Goal: Task Accomplishment & Management: Manage account settings

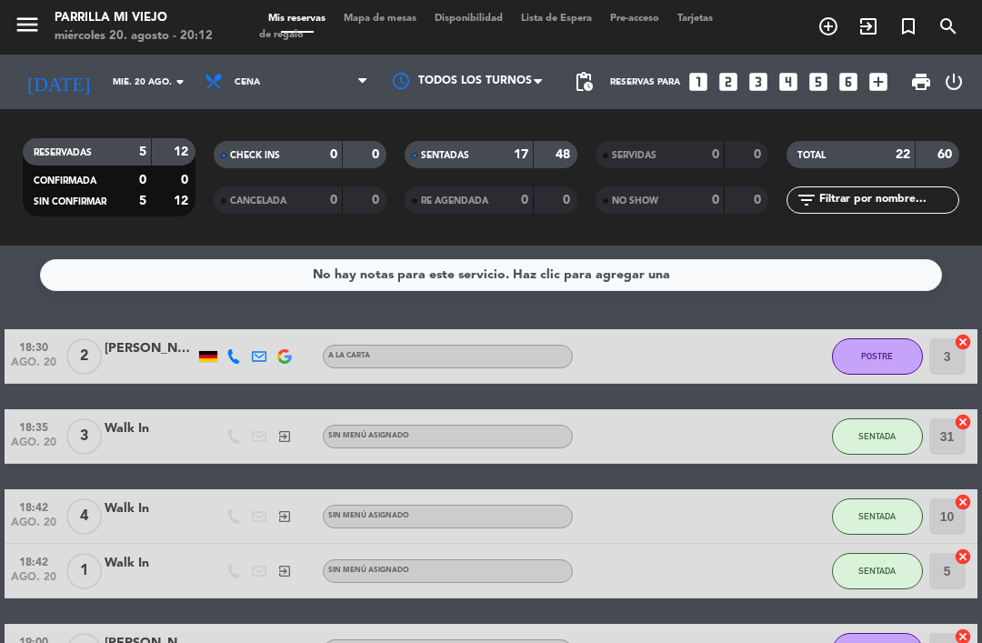
click at [502, 142] on div "SENTADAS 17 48" at bounding box center [490, 154] width 173 height 27
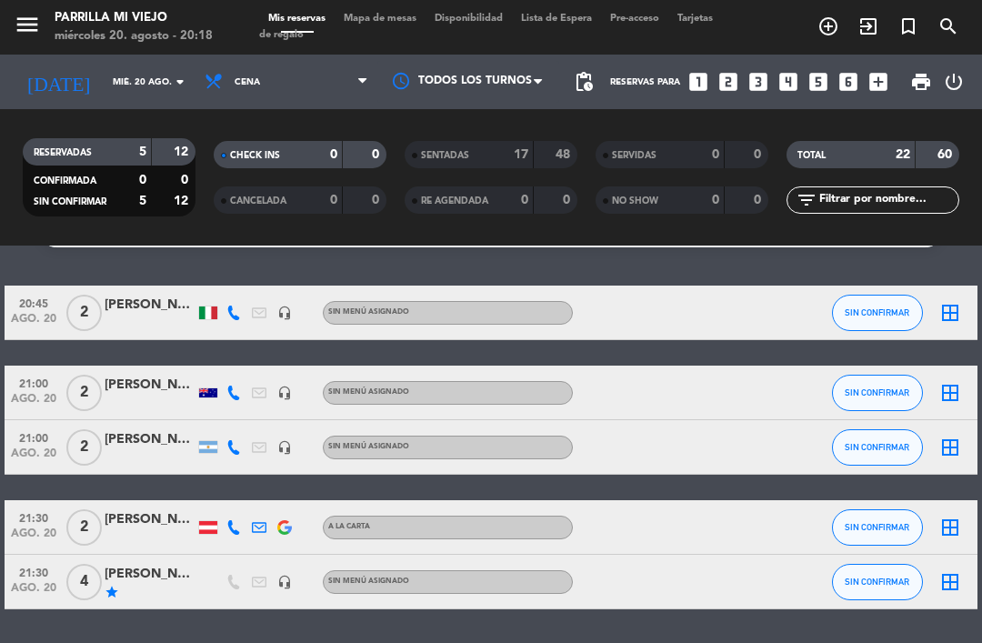
scroll to position [43, 0]
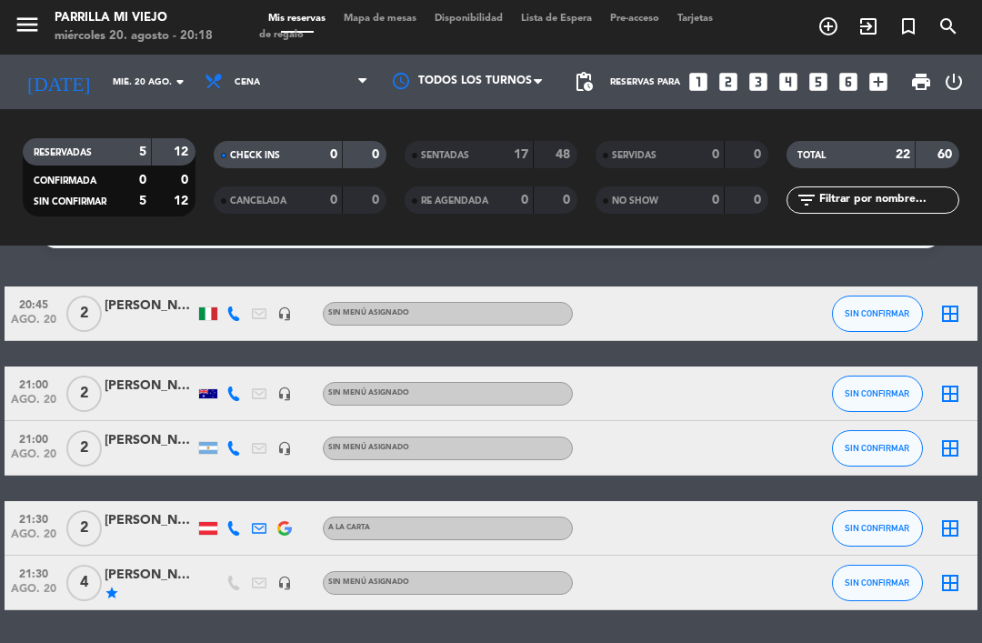
click at [194, 578] on div "[PERSON_NAME]" at bounding box center [150, 574] width 91 height 21
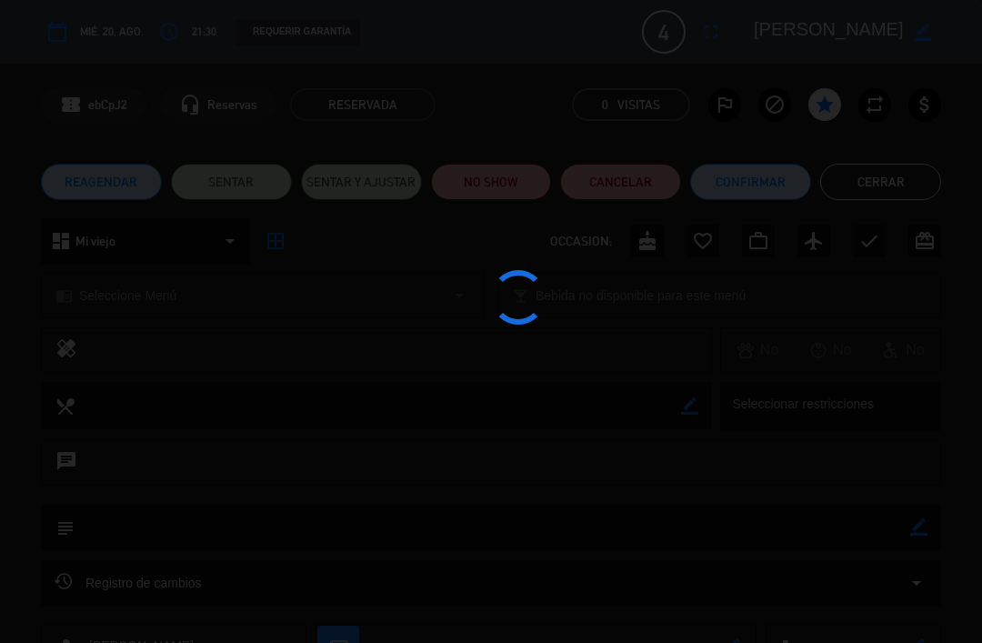
click at [645, 185] on div at bounding box center [491, 321] width 982 height 643
click at [613, 200] on div at bounding box center [491, 321] width 982 height 643
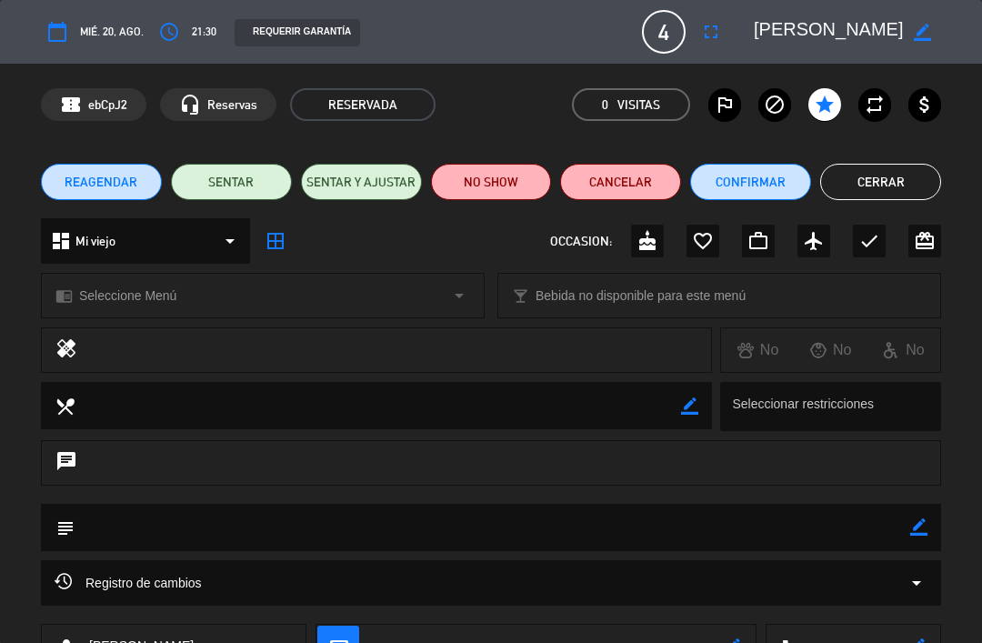
click at [642, 186] on button "Cancelar" at bounding box center [620, 182] width 121 height 36
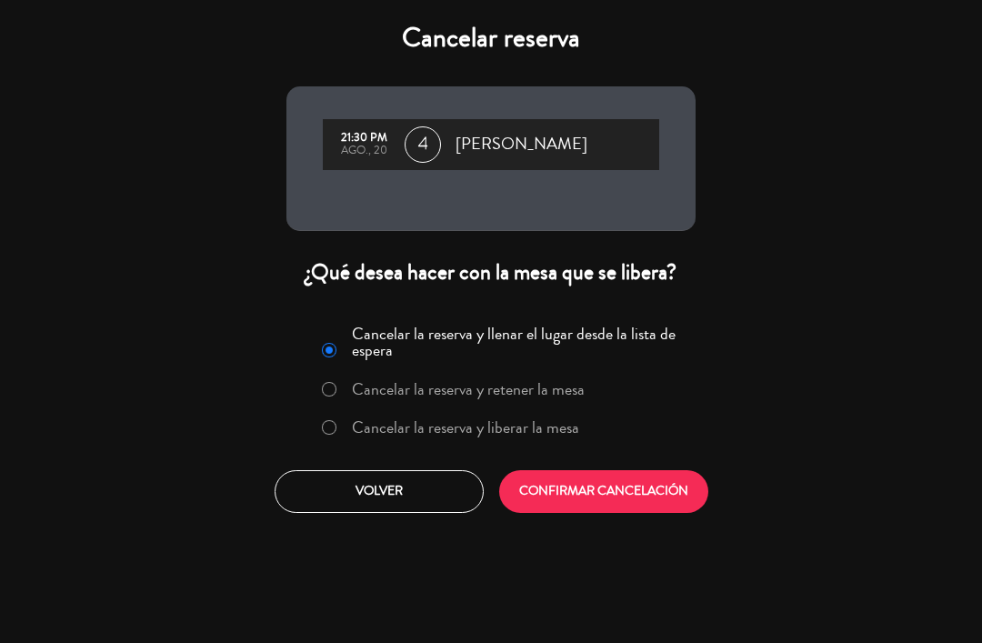
click at [438, 435] on label "Cancelar la reserva y liberar la mesa" at bounding box center [465, 427] width 227 height 16
click at [591, 474] on button "CONFIRMAR CANCELACIÓN" at bounding box center [603, 491] width 209 height 43
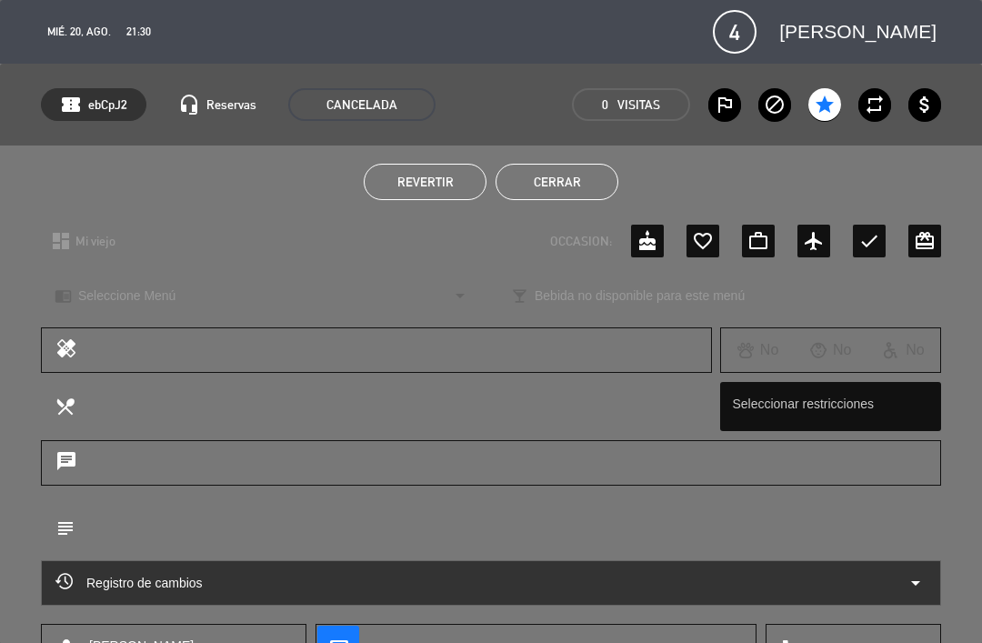
click at [564, 173] on button "Cerrar" at bounding box center [556, 182] width 123 height 36
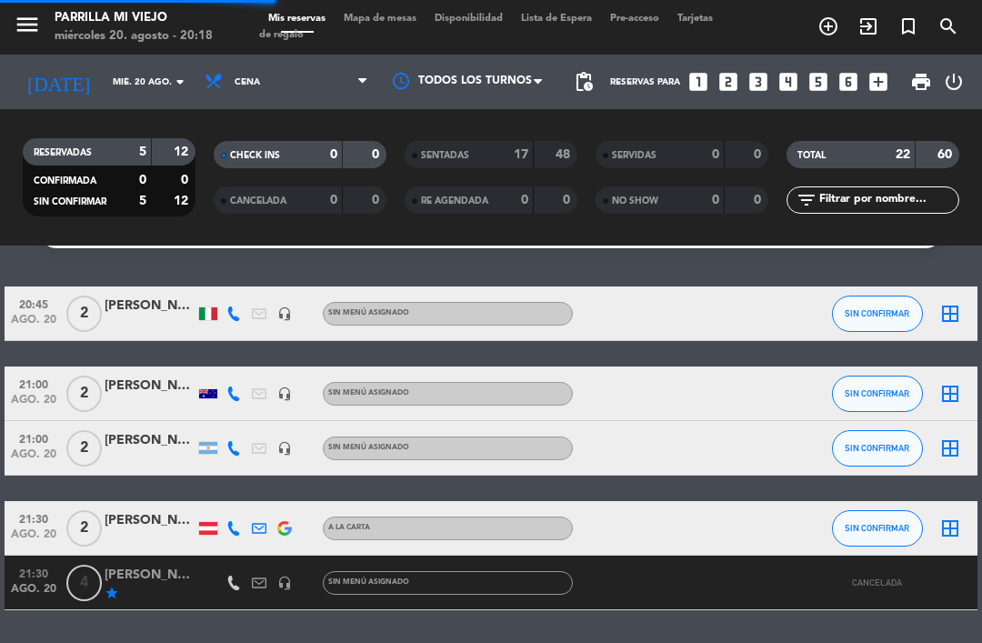
scroll to position [0, 0]
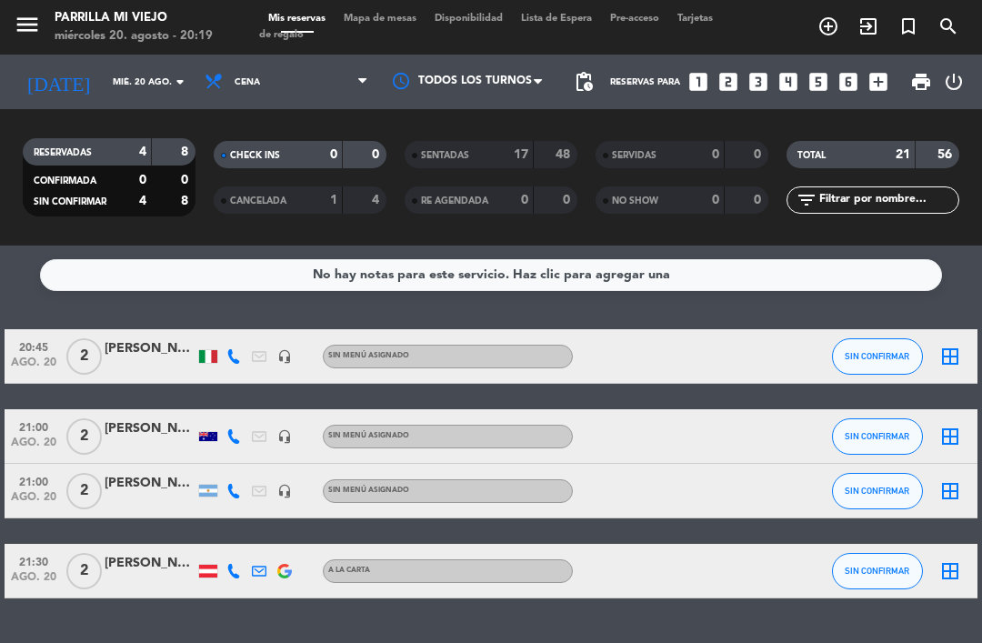
click at [233, 353] on icon at bounding box center [233, 356] width 15 height 15
click at [226, 324] on span "Copiar" at bounding box center [220, 326] width 38 height 19
click at [239, 426] on div at bounding box center [233, 436] width 25 height 54
click at [385, 21] on span "Mapa de mesas" at bounding box center [379, 19] width 91 height 10
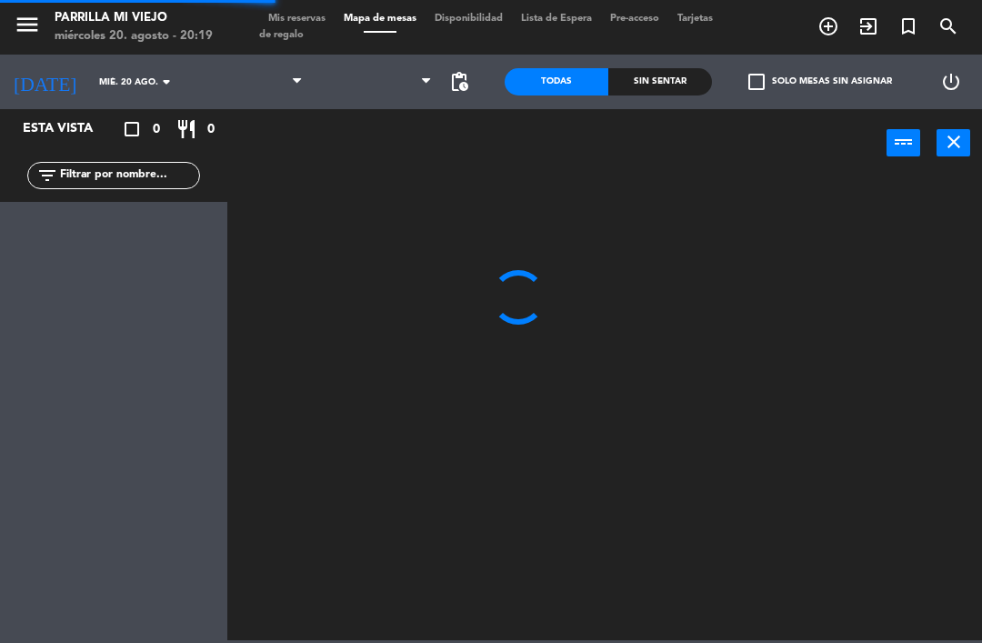
click at [304, 21] on span "Mis reservas" at bounding box center [296, 19] width 75 height 10
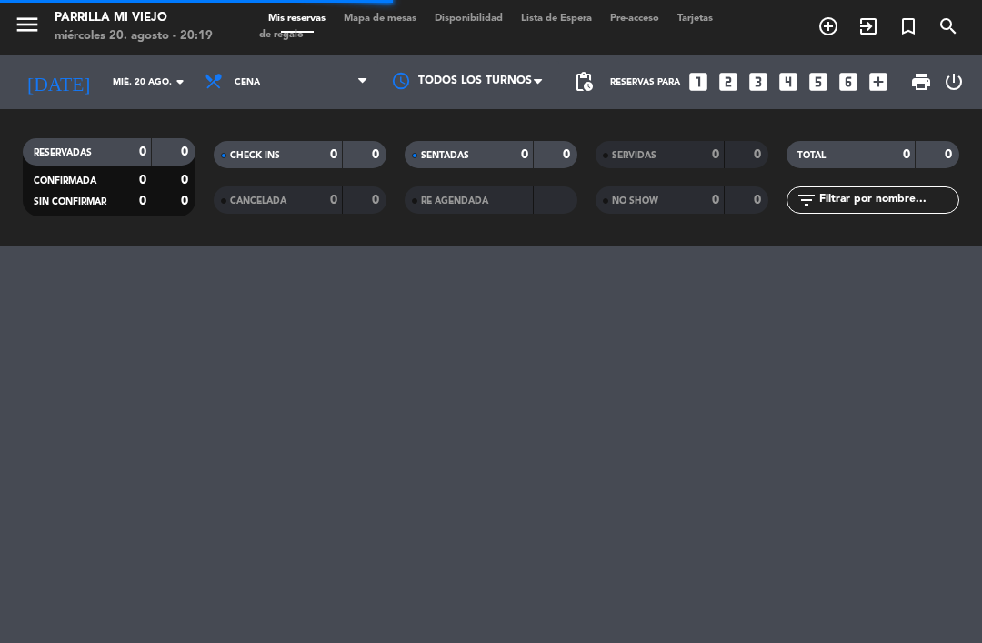
click at [380, 24] on span "Mapa de mesas" at bounding box center [379, 19] width 91 height 10
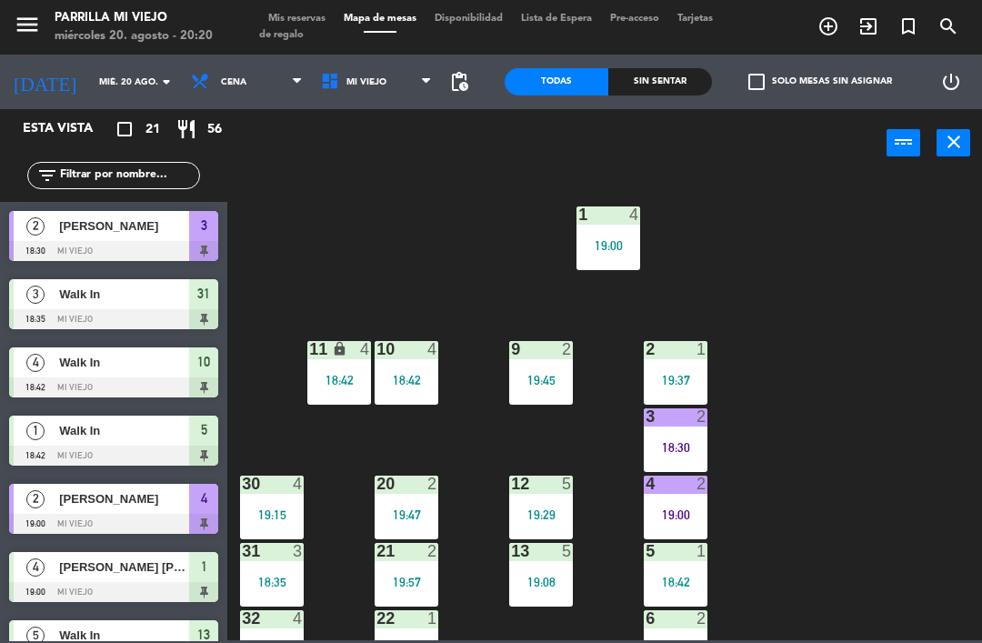
click at [692, 432] on div "3 2 18:30" at bounding box center [676, 440] width 64 height 64
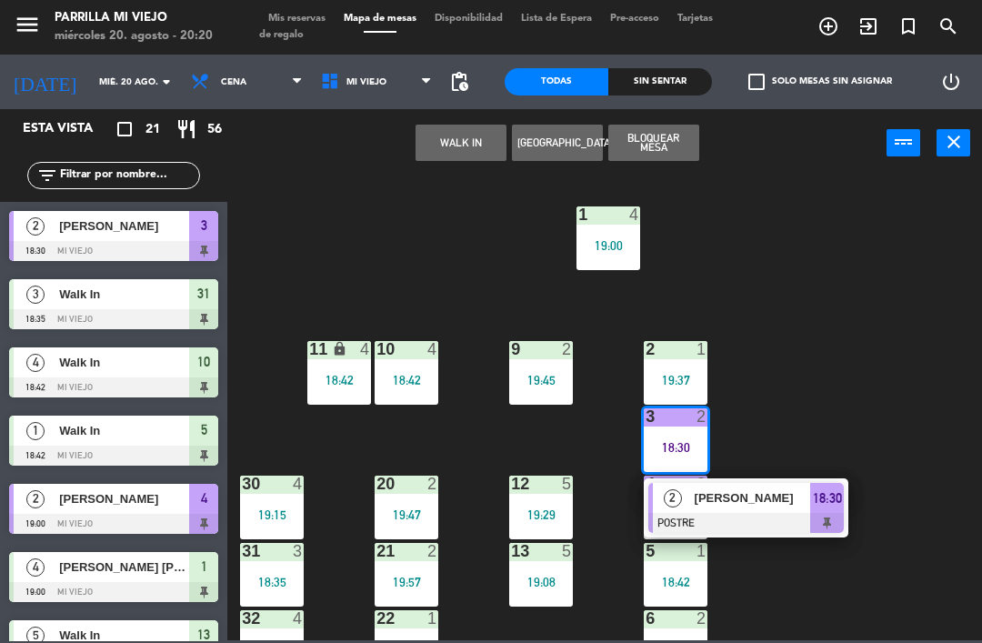
click at [820, 497] on span "18:30" at bounding box center [827, 498] width 29 height 22
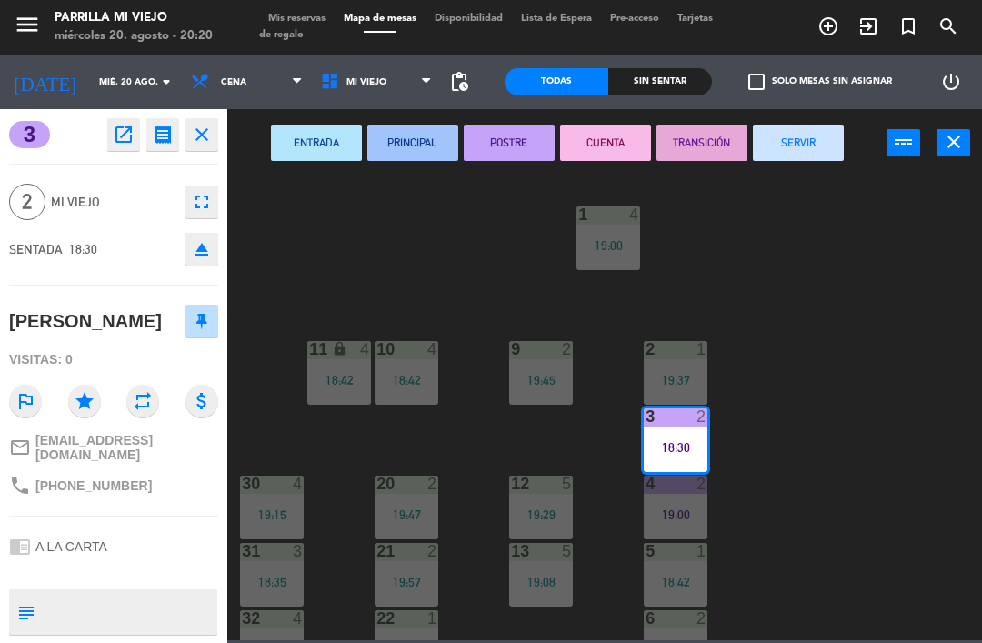
click at [594, 155] on button "CUENTA" at bounding box center [605, 143] width 91 height 36
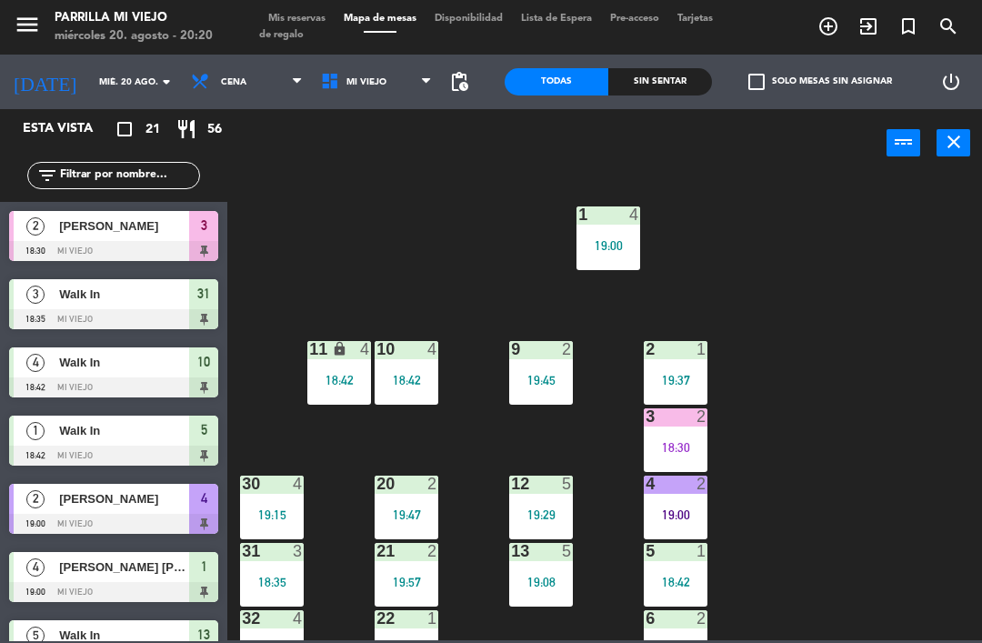
click at [820, 385] on div "1 4 19:00 2 1 19:37 9 2 19:45 10 4 18:42 11 lock 4 18:42 3 2 18:30 4 2 19:00 12…" at bounding box center [609, 407] width 744 height 465
click at [654, 508] on div "19:00" at bounding box center [676, 514] width 64 height 13
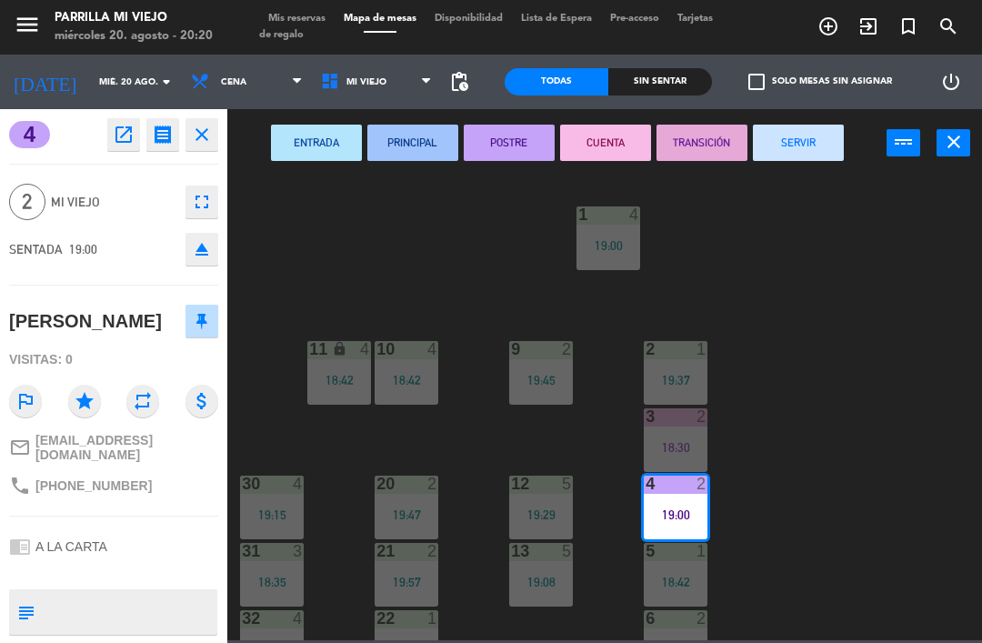
click at [775, 119] on div "ENTRADA PRINCIPAL POSTRE CUENTA TRANSICIÓN SERVIR power_input close" at bounding box center [556, 143] width 659 height 69
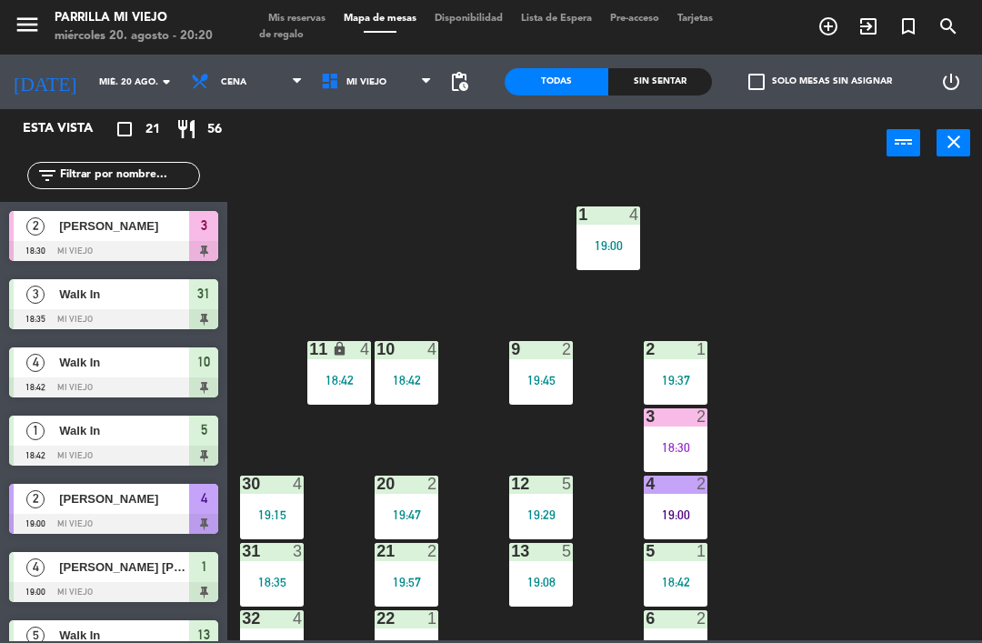
click at [674, 513] on div "19:00" at bounding box center [676, 514] width 64 height 13
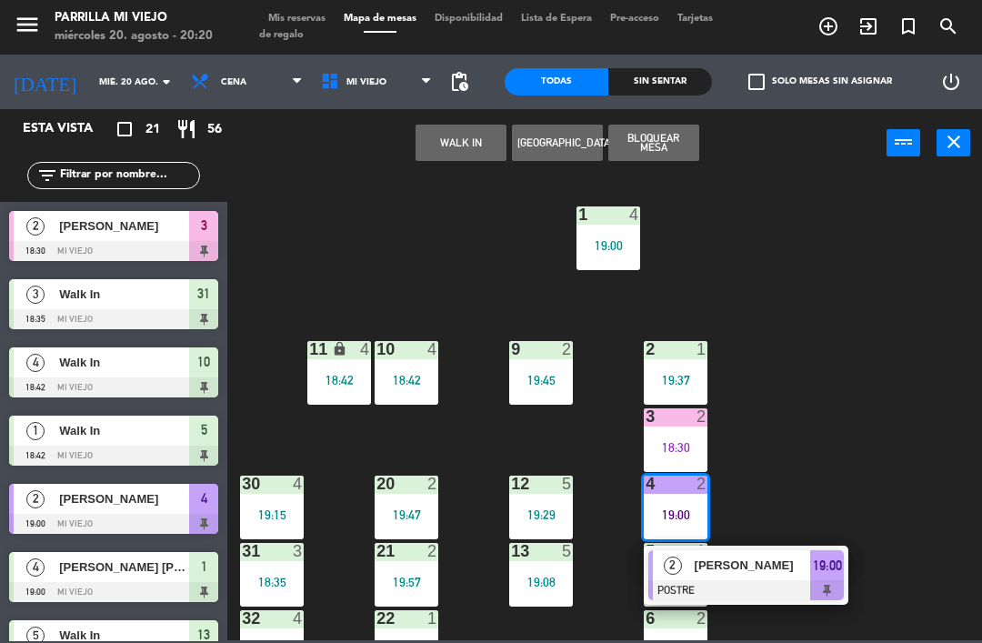
click at [832, 564] on span "19:00" at bounding box center [827, 565] width 29 height 22
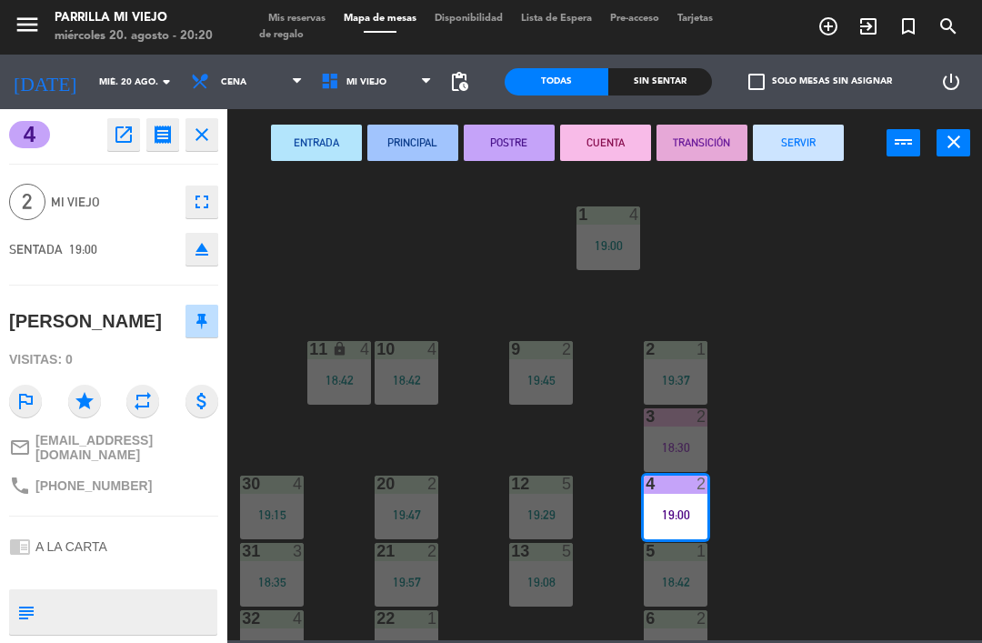
click at [766, 125] on button "SERVIR" at bounding box center [798, 143] width 91 height 36
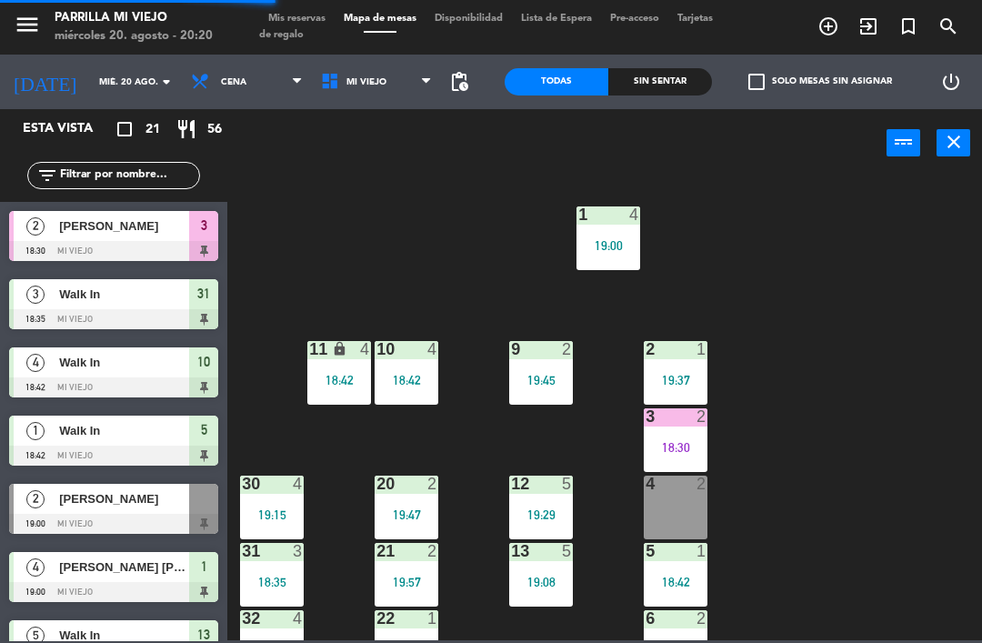
click at [672, 522] on div "4 2" at bounding box center [676, 507] width 64 height 64
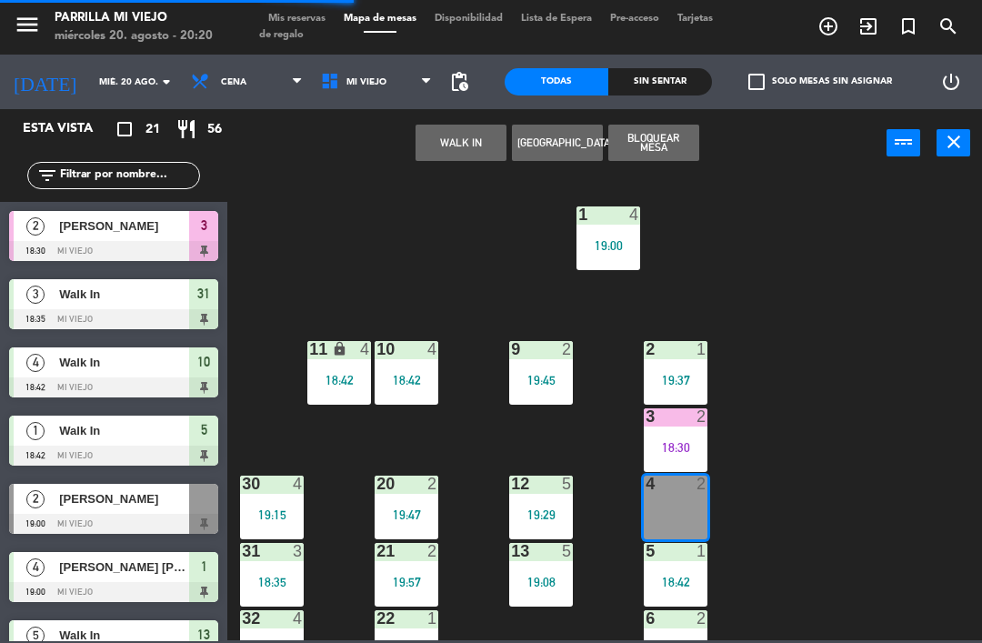
click at [448, 150] on button "WALK IN" at bounding box center [460, 143] width 91 height 36
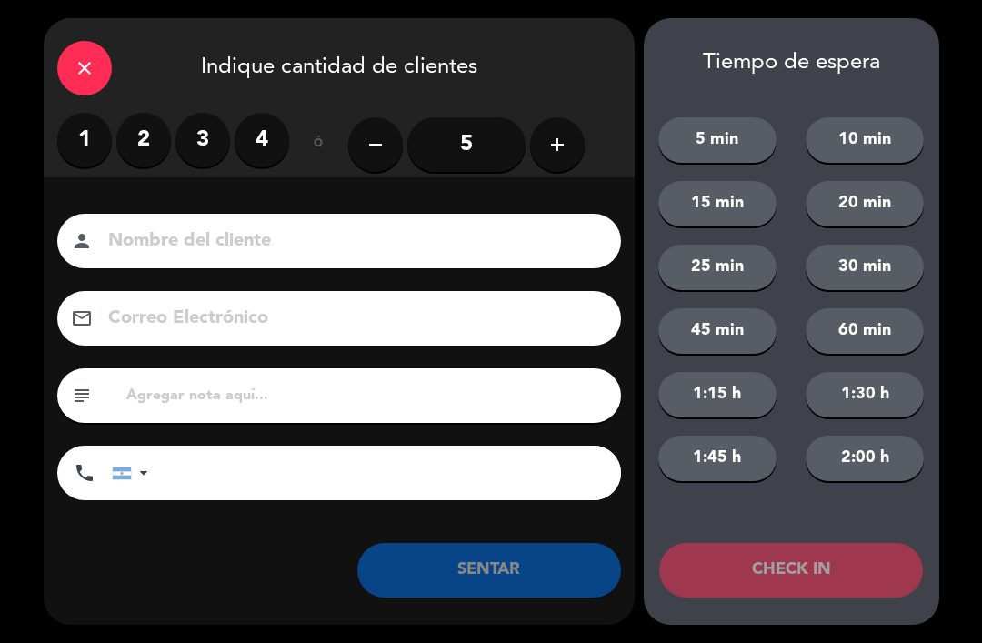
click at [118, 127] on label "2" at bounding box center [143, 140] width 55 height 55
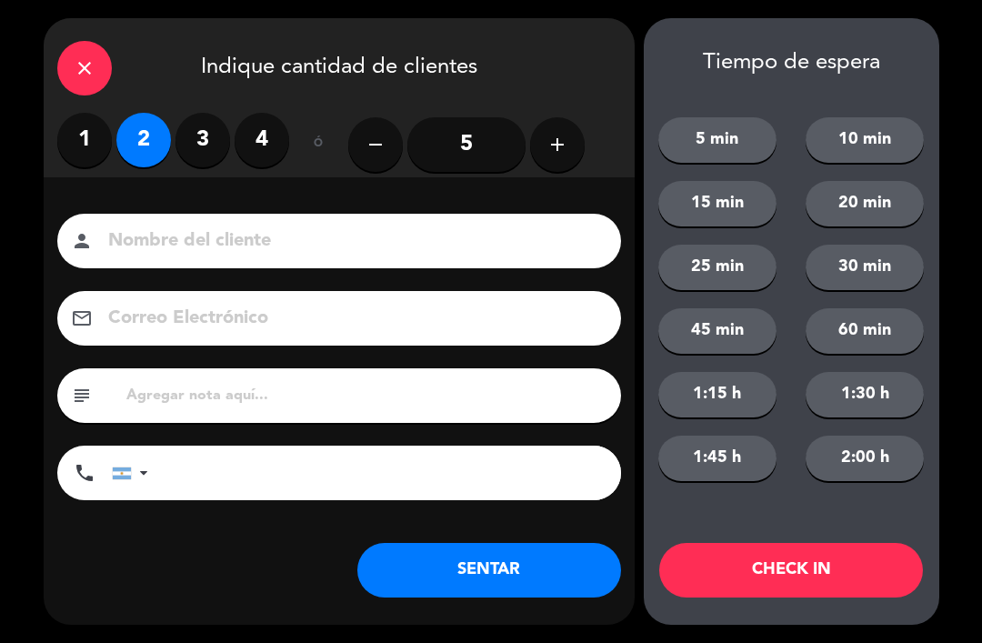
click at [499, 560] on button "SENTAR" at bounding box center [489, 570] width 264 height 55
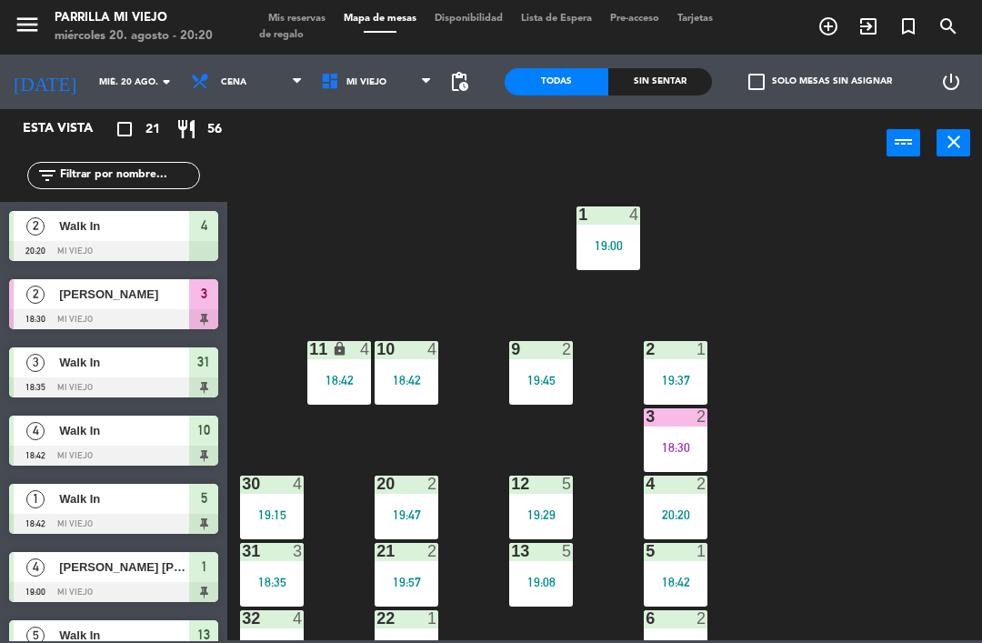
click at [270, 560] on div "31 3" at bounding box center [272, 552] width 64 height 18
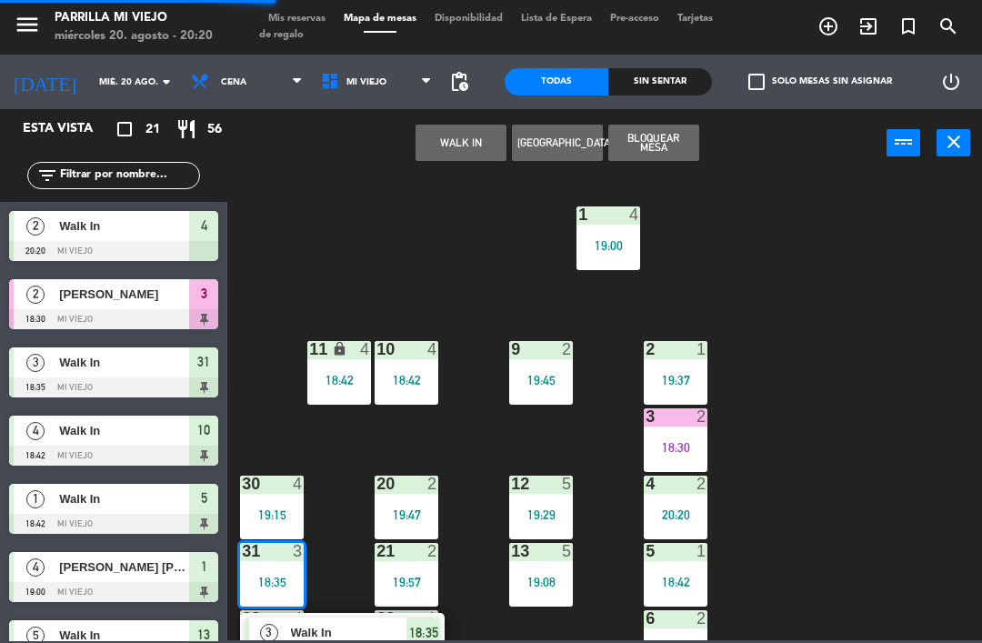
click at [443, 624] on div "3 Walk In SENTADA 18:35" at bounding box center [342, 642] width 205 height 59
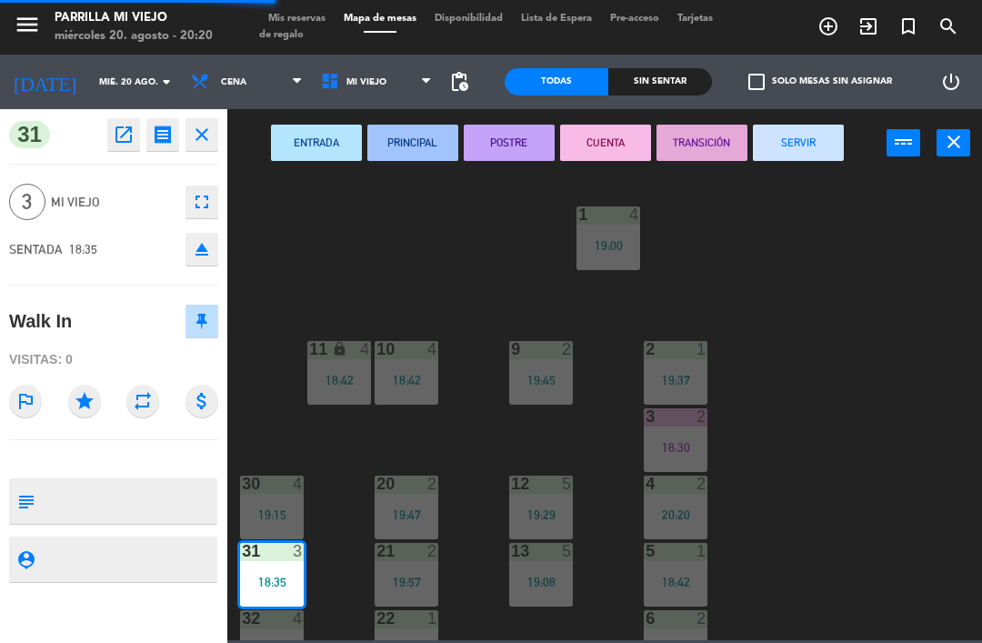
click at [801, 125] on button "SERVIR" at bounding box center [798, 143] width 91 height 36
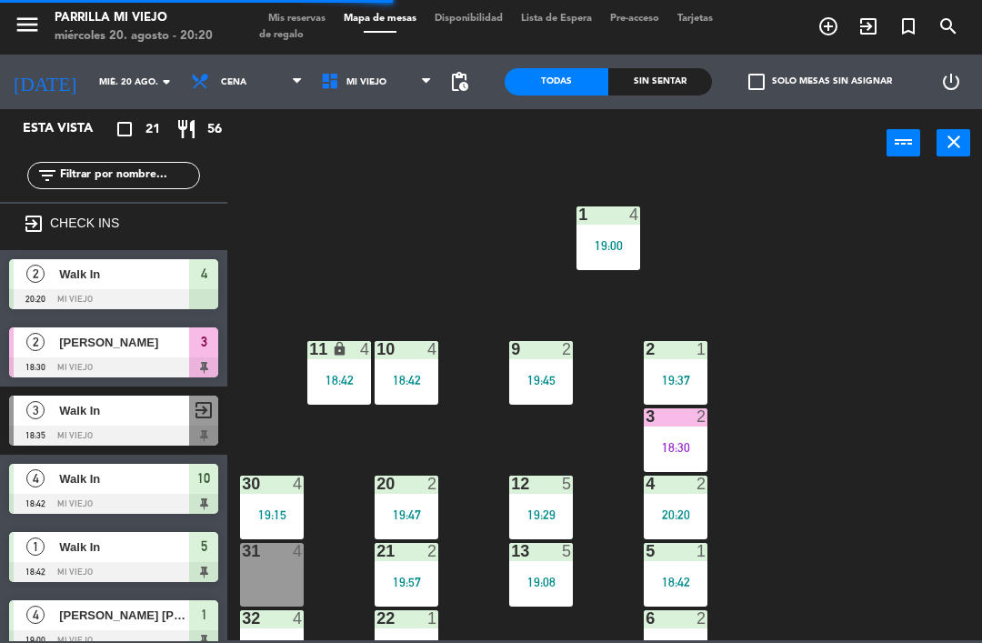
click at [867, 283] on div "1 4 19:00 2 1 19:37 9 2 19:45 10 4 18:42 11 lock 4 18:42 3 2 18:30 4 2 20:20 12…" at bounding box center [609, 407] width 744 height 465
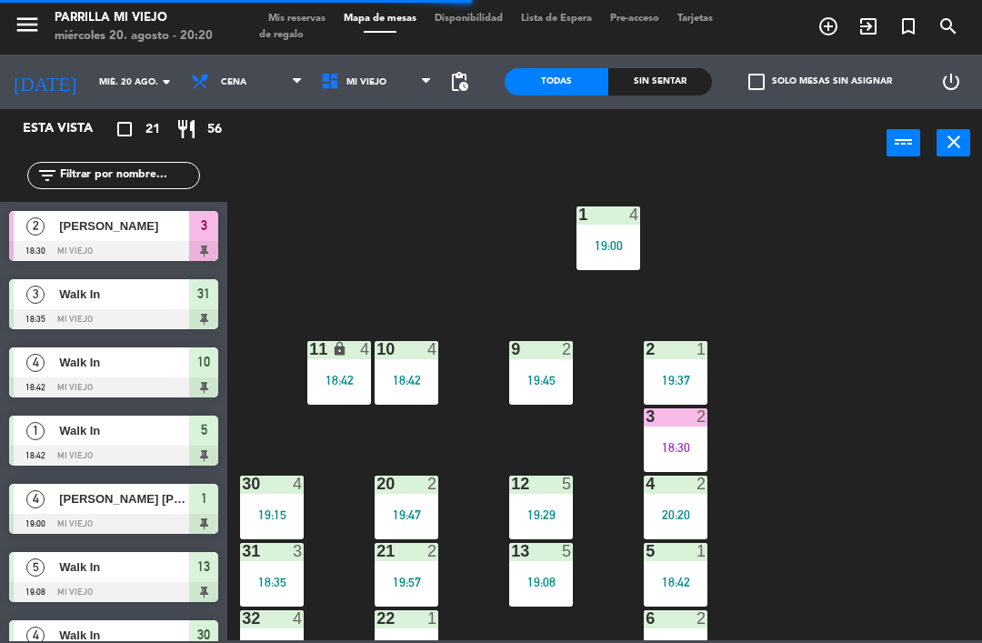
click at [620, 247] on div "19:00" at bounding box center [608, 245] width 64 height 13
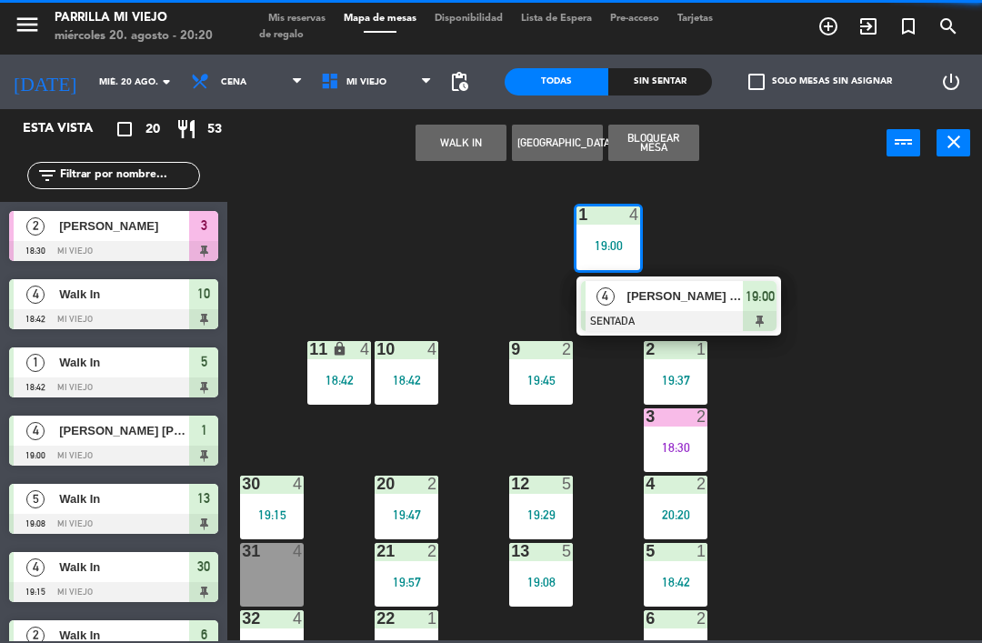
click at [771, 334] on div "4 [PERSON_NAME] [PERSON_NAME] SENTADA 19:00" at bounding box center [678, 305] width 205 height 59
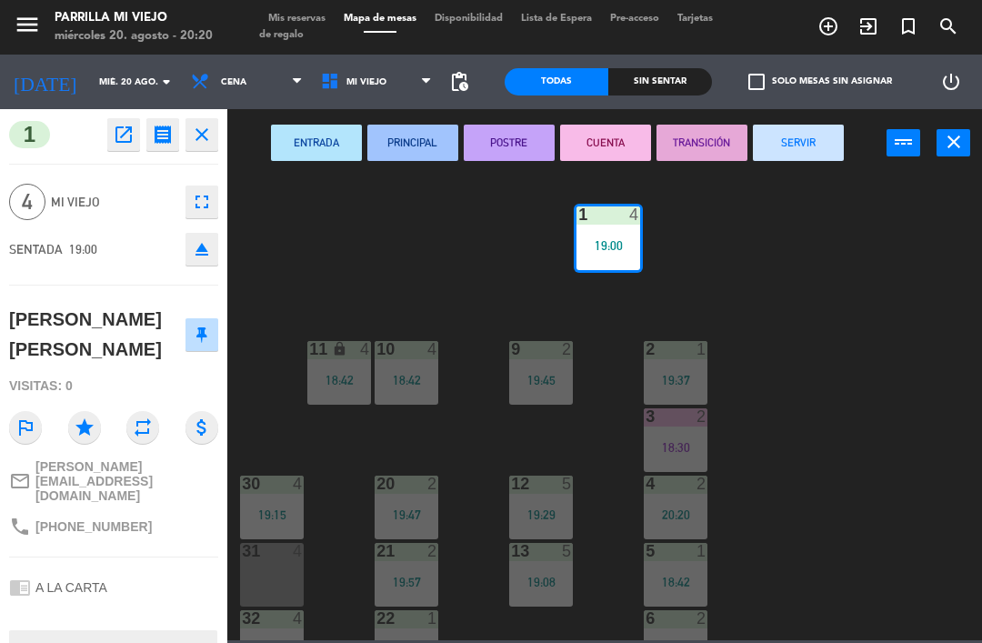
click at [509, 144] on button "POSTRE" at bounding box center [509, 143] width 91 height 36
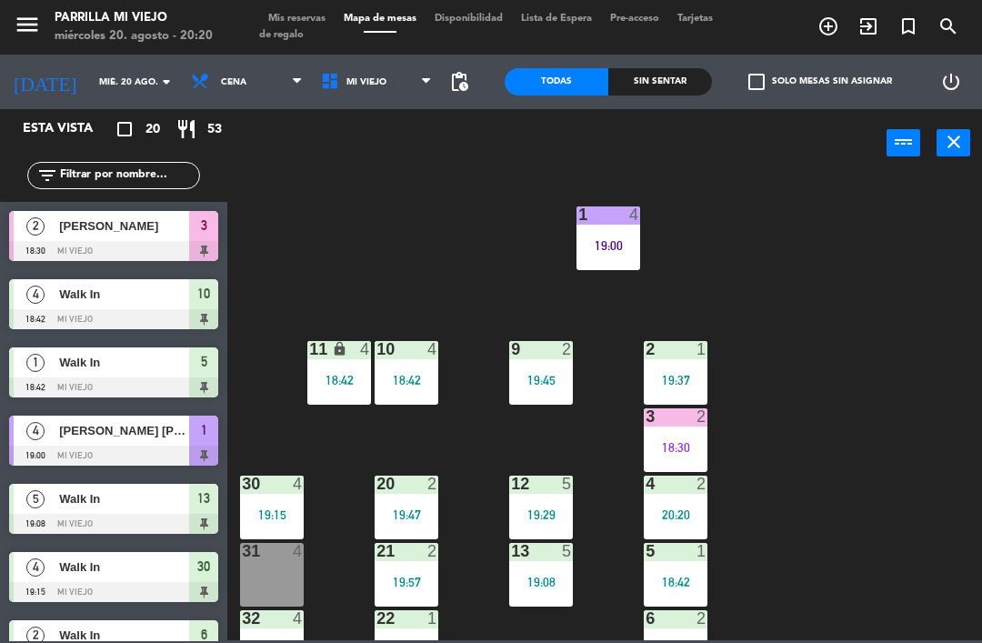
click at [680, 581] on div "18:42" at bounding box center [676, 581] width 64 height 13
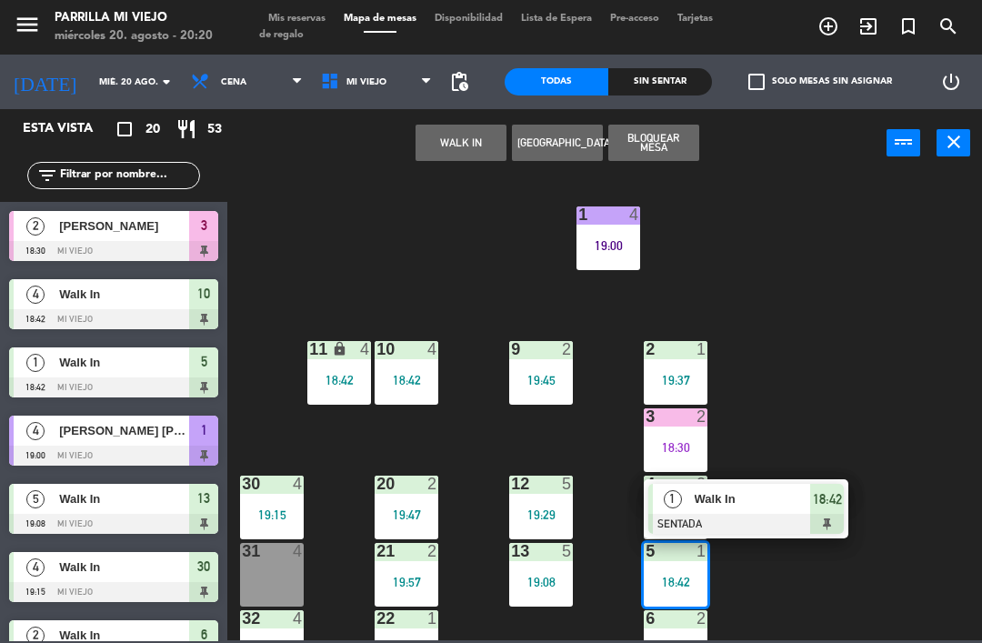
click at [848, 508] on div "1 Walk In SENTADA 18:42" at bounding box center [746, 508] width 205 height 59
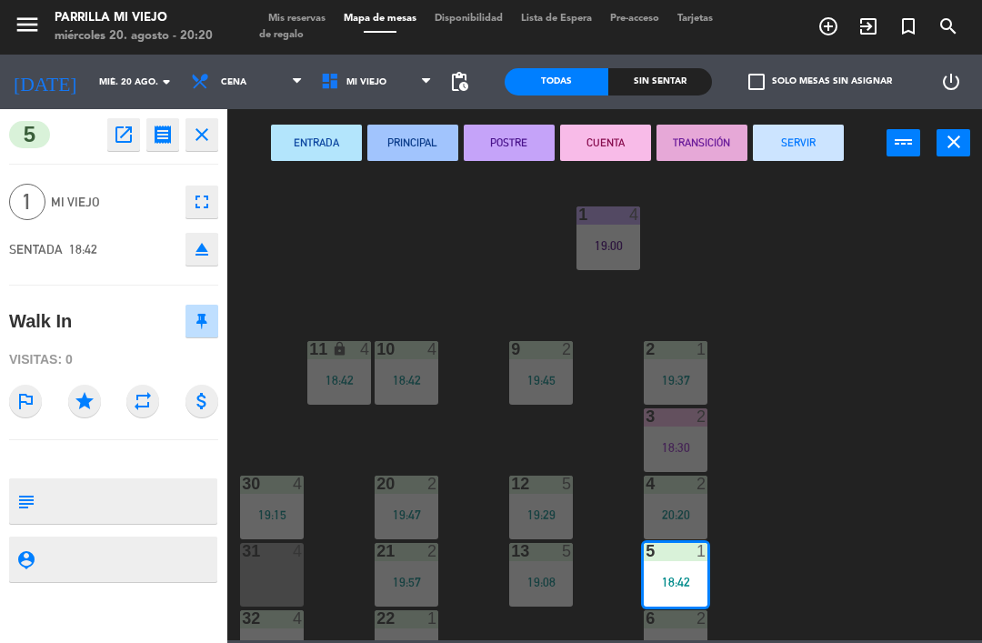
click at [523, 144] on button "POSTRE" at bounding box center [509, 143] width 91 height 36
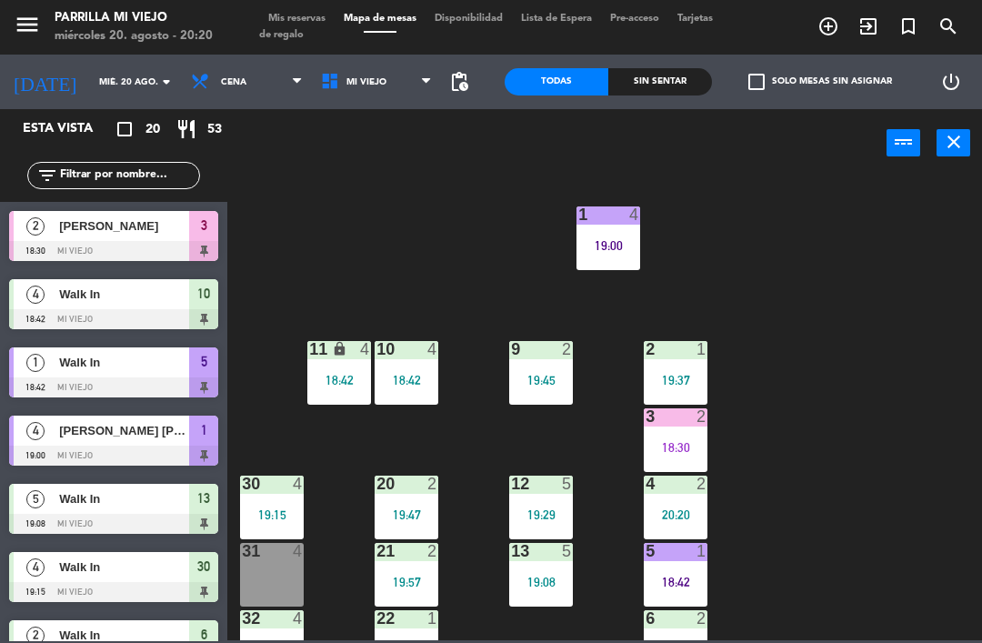
click at [898, 359] on div "1 4 19:00 2 1 19:37 9 2 19:45 10 4 18:42 11 lock 4 18:42 3 2 18:30 4 2 20:20 12…" at bounding box center [609, 407] width 744 height 465
click at [532, 495] on div "12 5 19:29" at bounding box center [541, 507] width 64 height 64
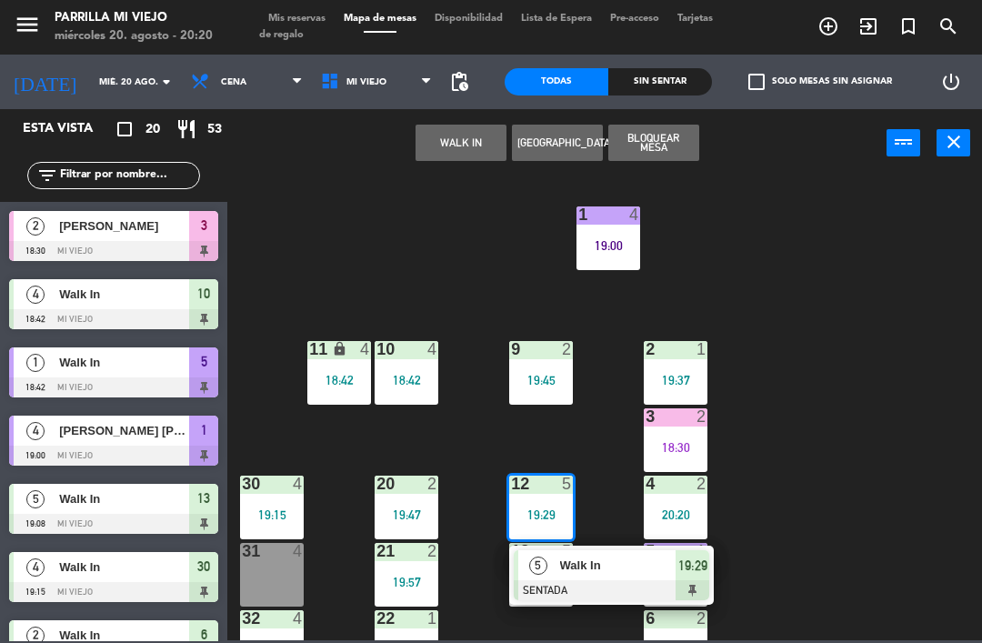
click at [705, 584] on div at bounding box center [611, 590] width 195 height 20
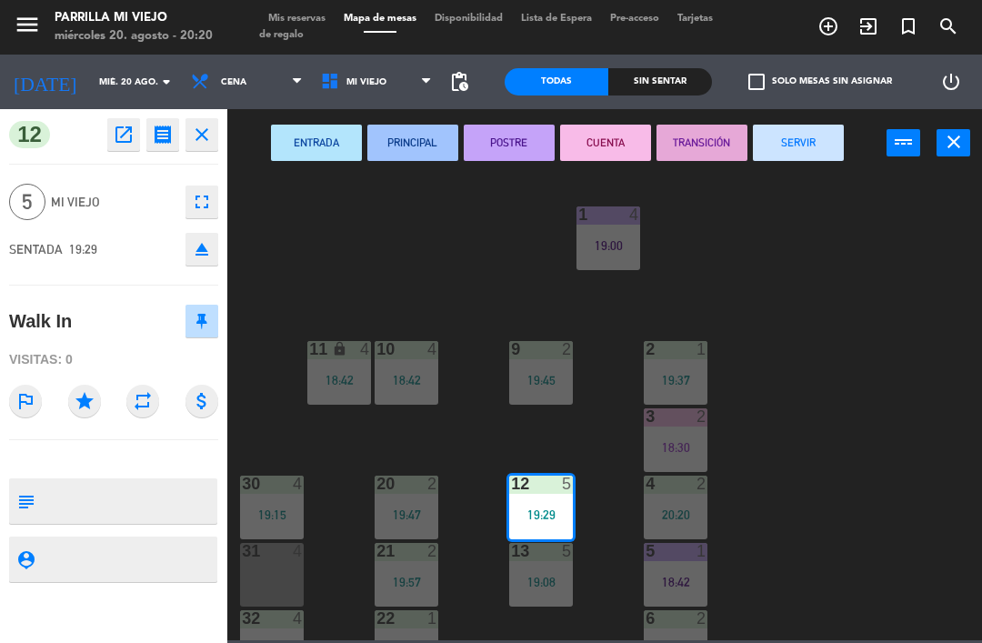
click at [505, 135] on button "POSTRE" at bounding box center [509, 143] width 91 height 36
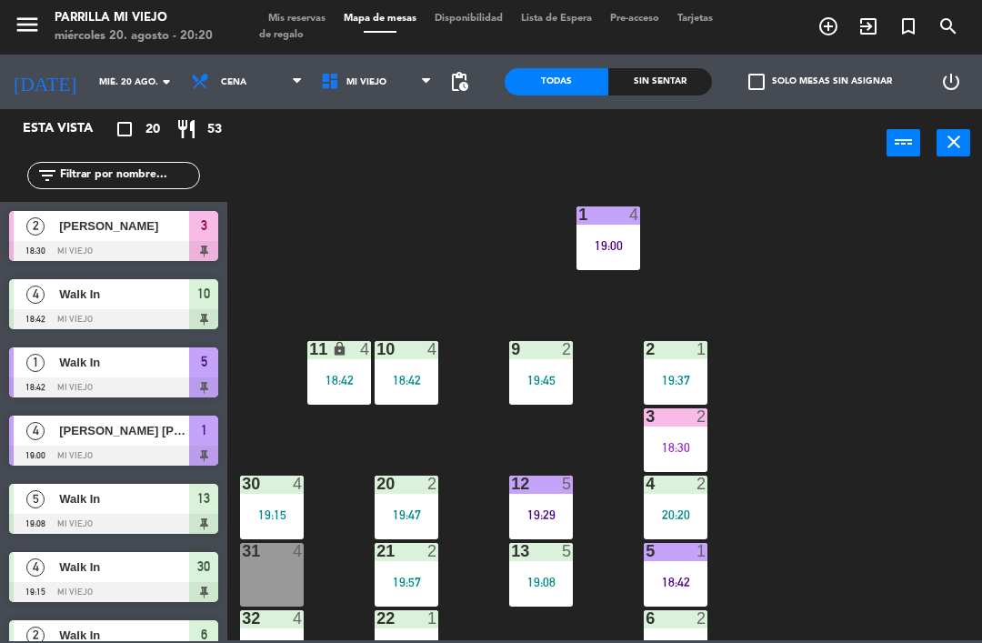
click at [903, 303] on div "1 4 19:00 2 1 19:37 9 2 19:45 10 4 18:42 11 lock 4 18:42 3 2 18:30 4 2 20:20 12…" at bounding box center [609, 407] width 744 height 465
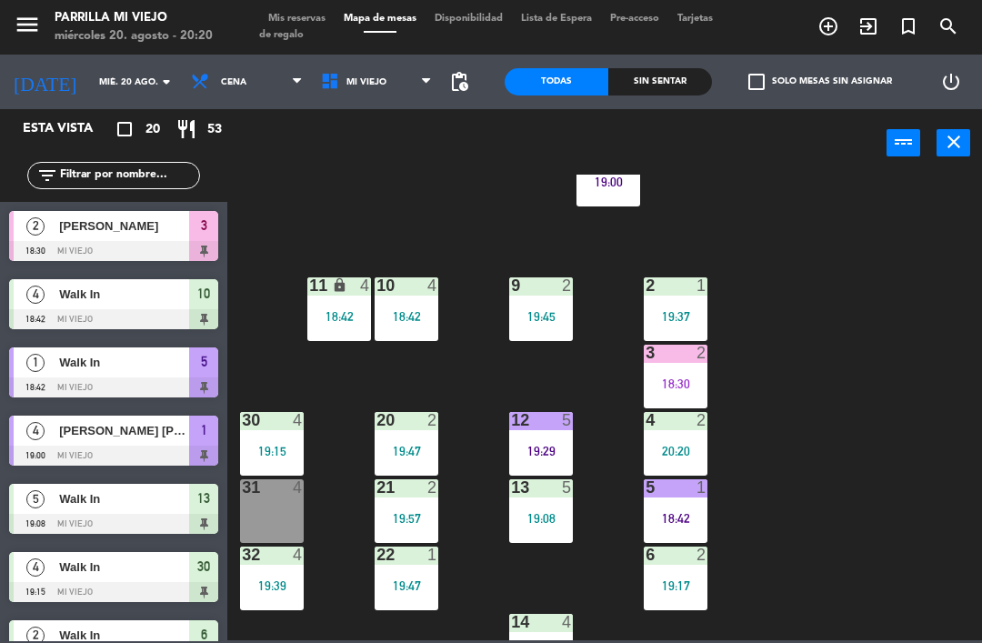
scroll to position [80, 0]
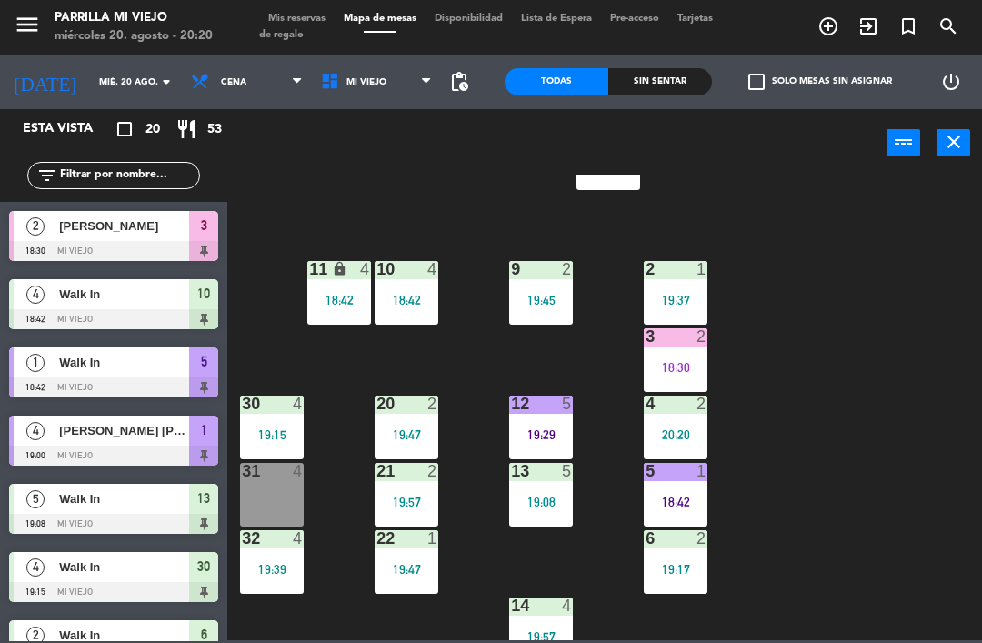
click at [670, 364] on div "18:30" at bounding box center [676, 367] width 64 height 13
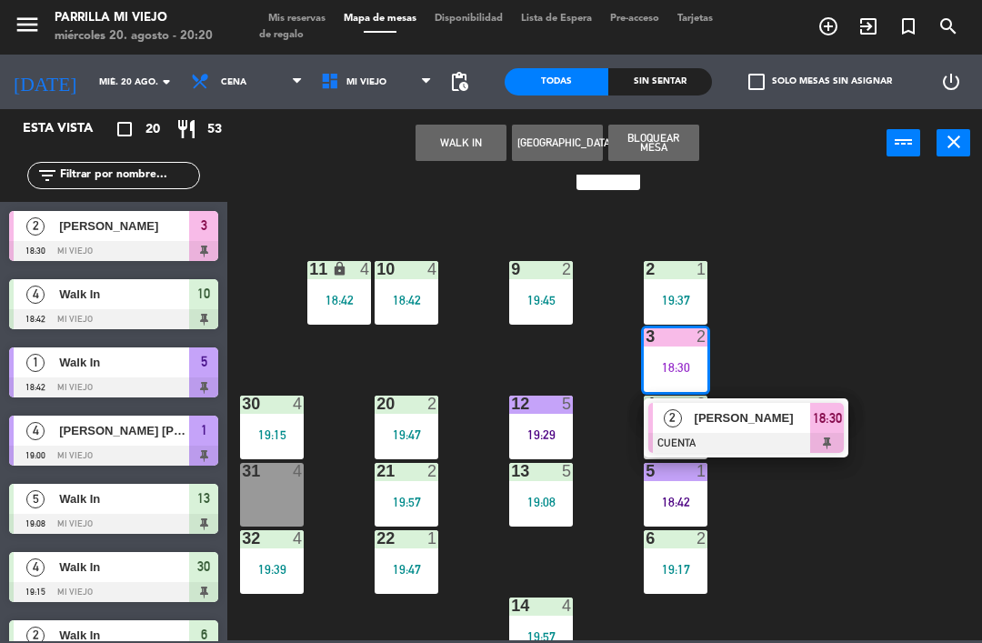
click at [841, 428] on span "18:30" at bounding box center [827, 418] width 29 height 22
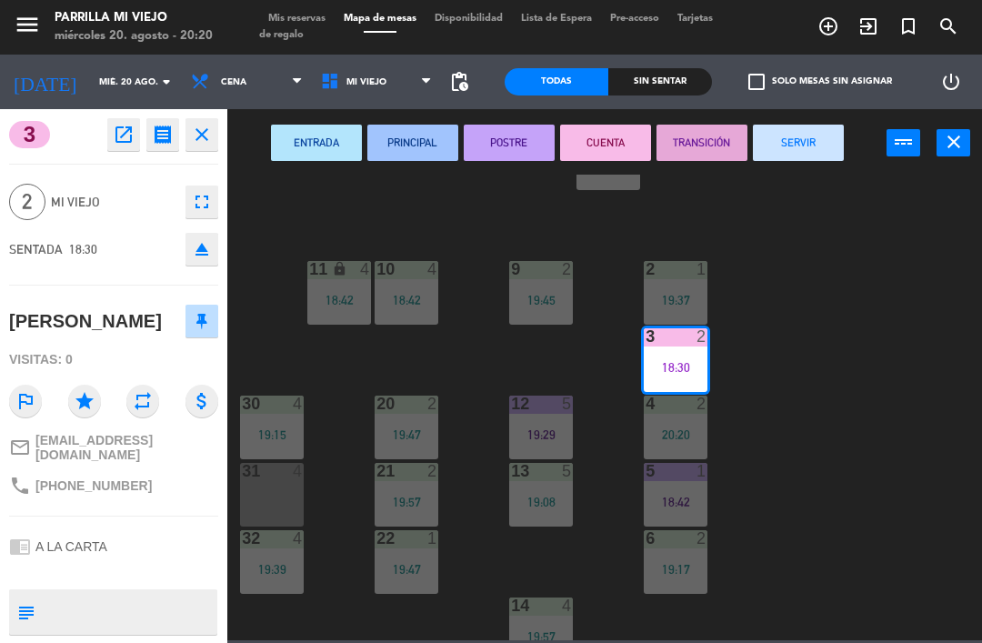
click at [791, 136] on button "SERVIR" at bounding box center [798, 143] width 91 height 36
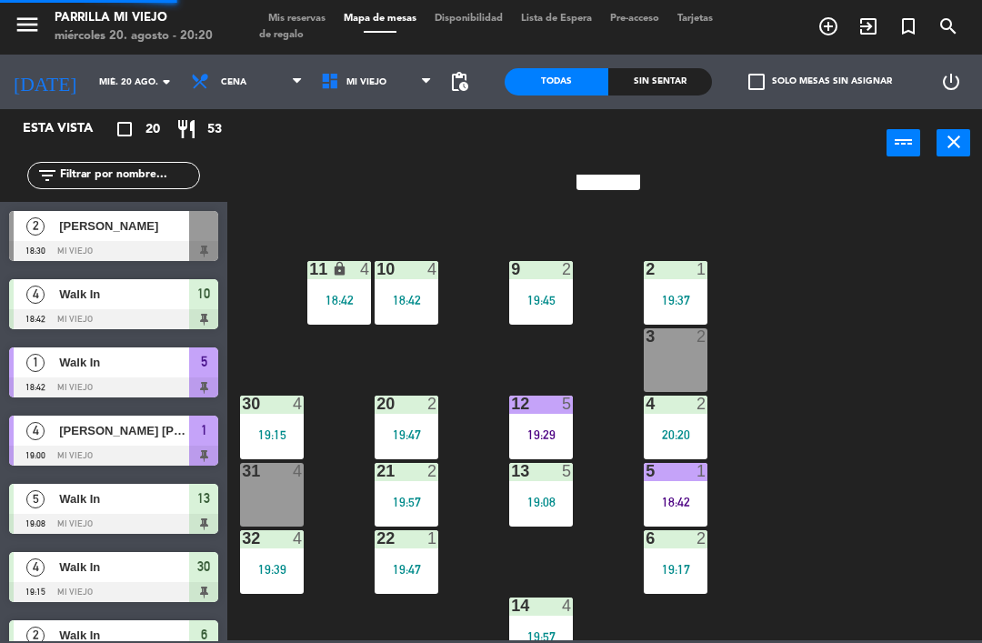
click at [836, 338] on div "1 4 19:00 2 1 19:37 9 2 19:45 10 4 18:42 11 lock 4 18:42 3 2 4 2 20:20 12 5 19:…" at bounding box center [609, 407] width 744 height 465
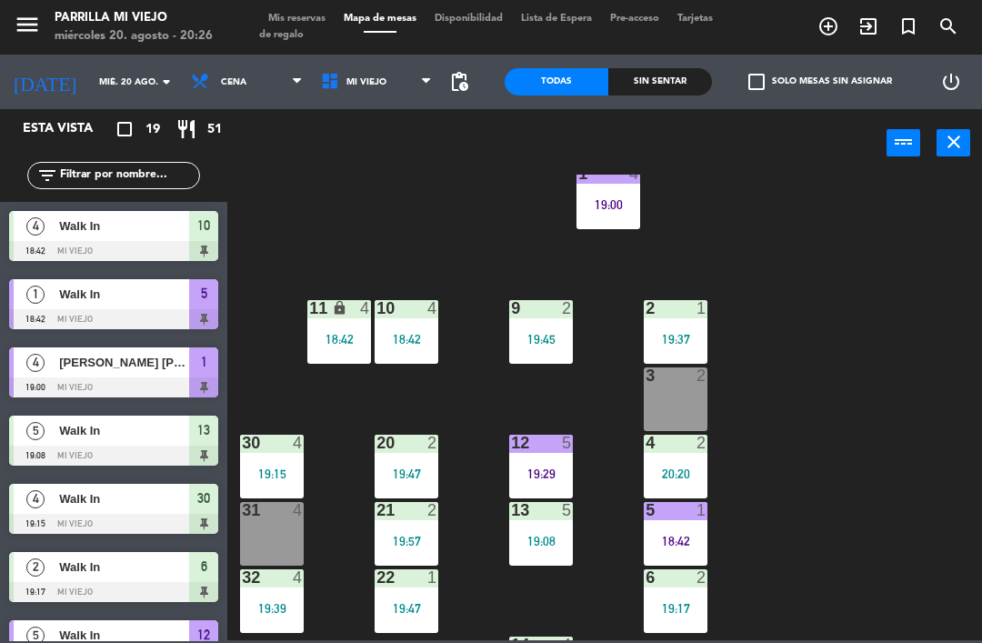
scroll to position [62, 0]
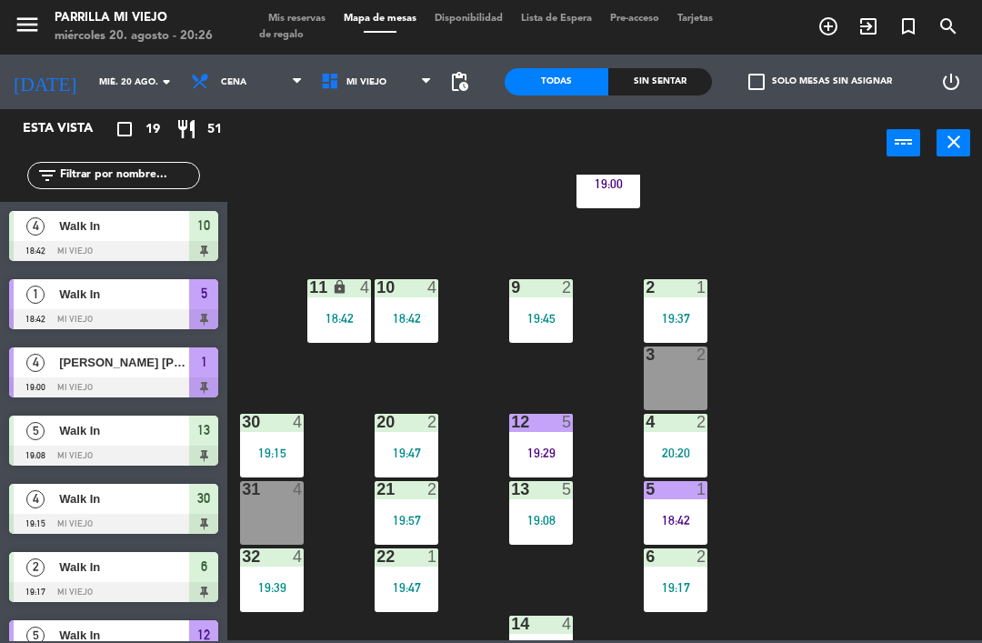
click at [664, 79] on div "Sin sentar" at bounding box center [660, 81] width 104 height 27
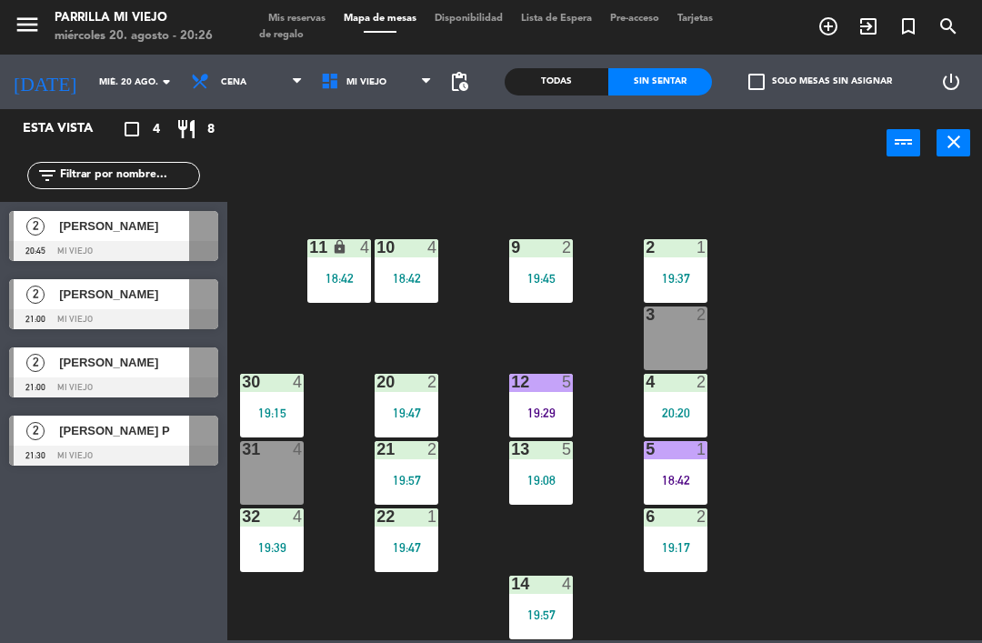
scroll to position [102, 0]
click at [687, 475] on div "18:42" at bounding box center [676, 480] width 64 height 13
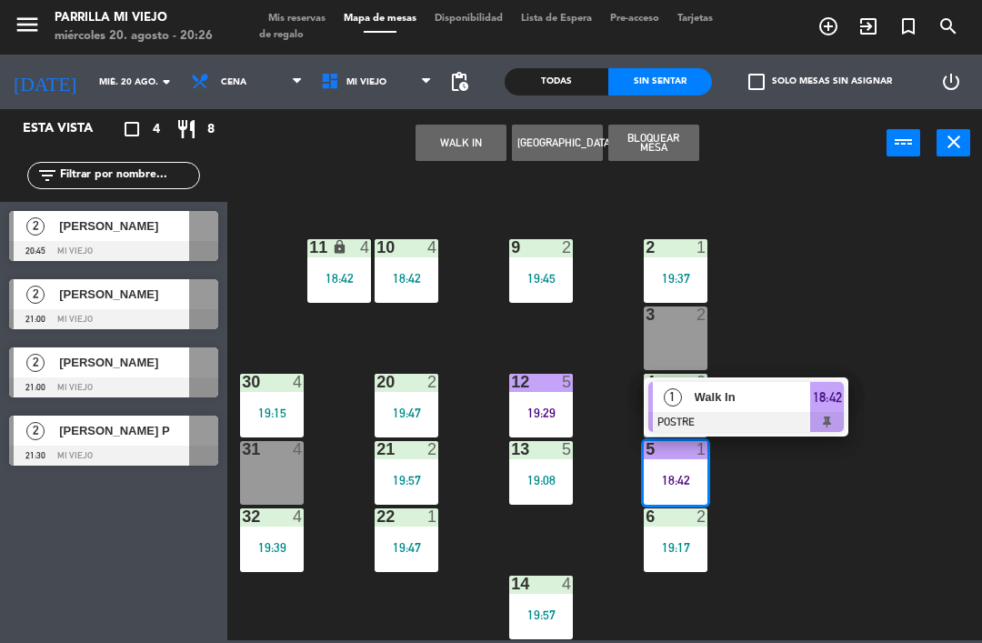
click at [906, 342] on div "1 4 19:00 2 1 19:37 9 2 19:45 10 4 18:42 11 lock 4 18:42 3 2 4 2 20:20 12 5 19:…" at bounding box center [609, 407] width 744 height 465
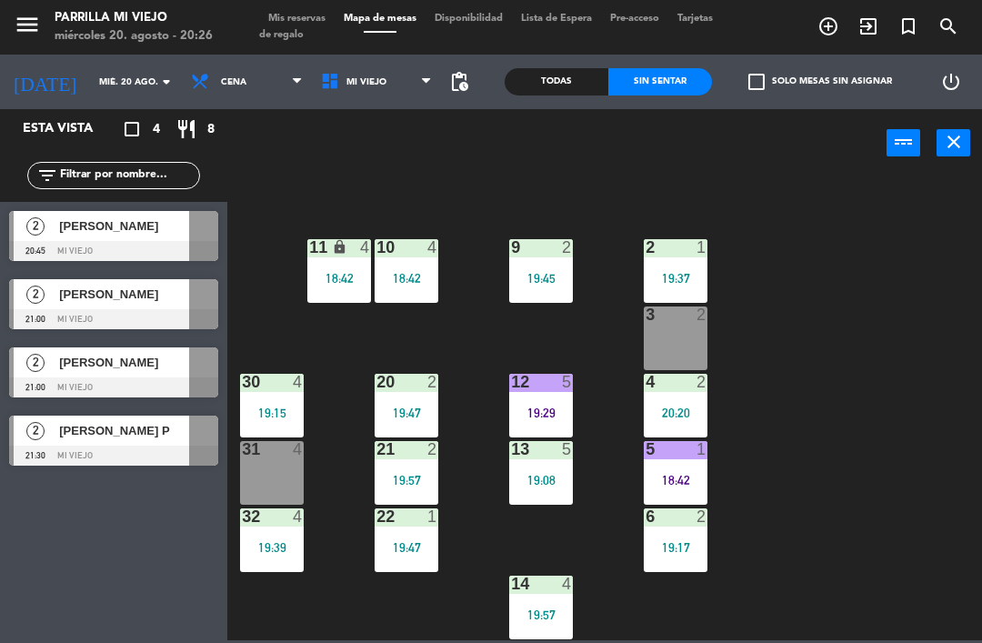
click at [670, 285] on div "19:37" at bounding box center [676, 278] width 64 height 13
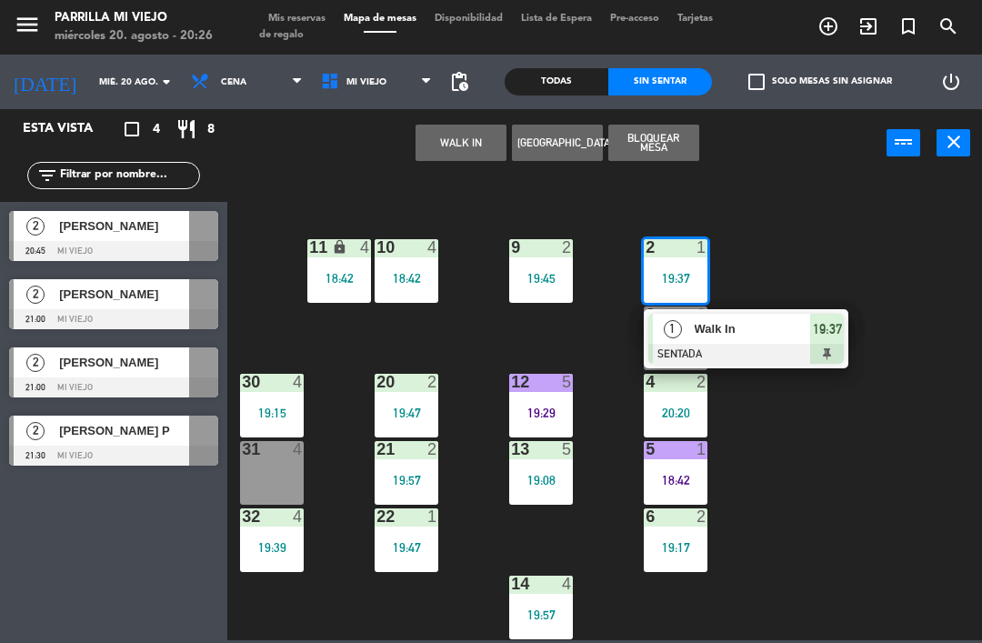
click at [838, 349] on div at bounding box center [745, 354] width 195 height 20
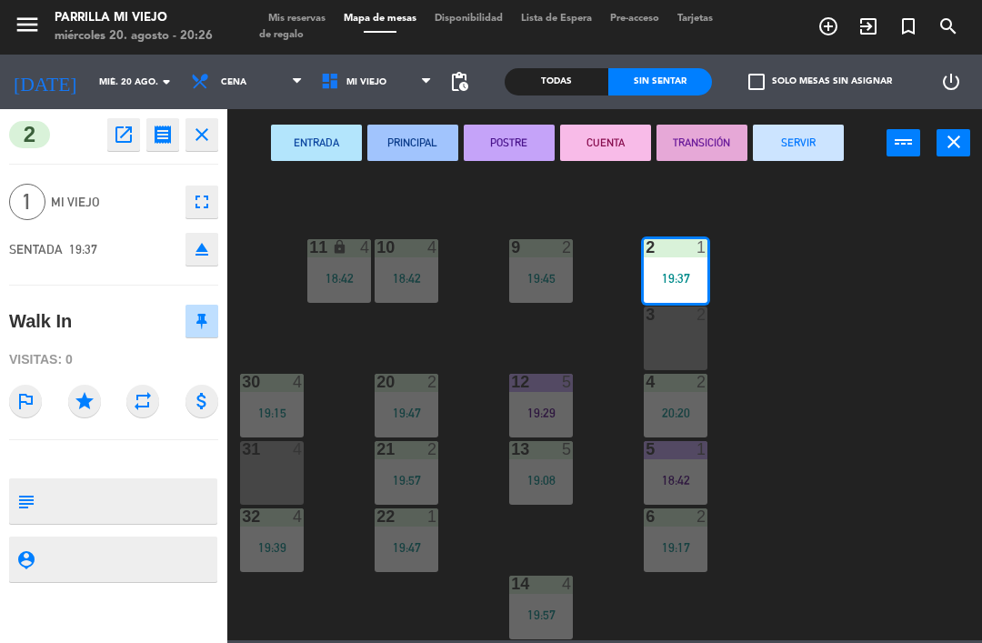
click at [513, 136] on button "POSTRE" at bounding box center [509, 143] width 91 height 36
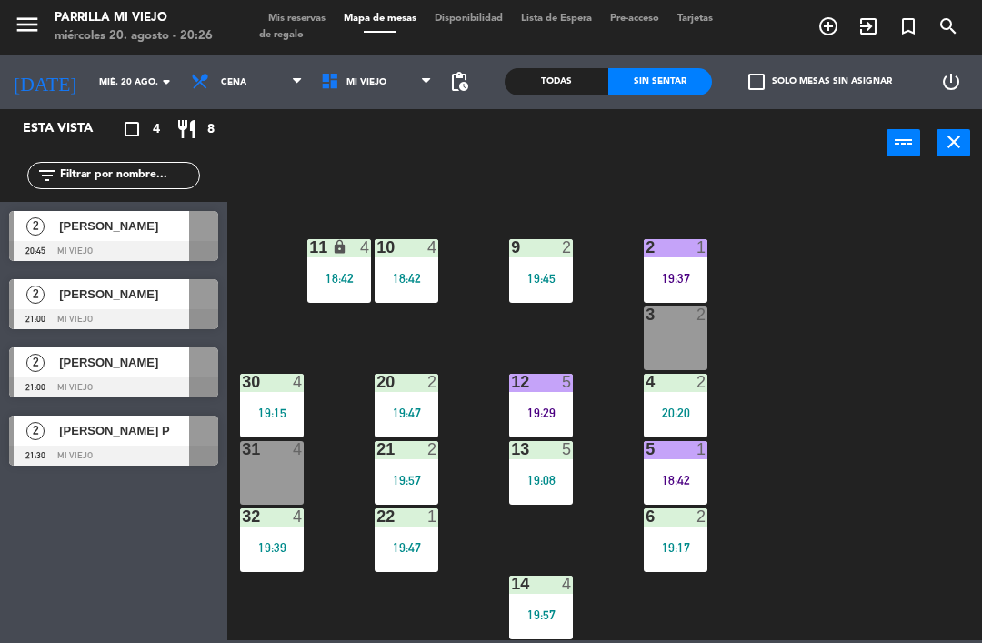
click at [898, 440] on div "1 4 19:00 2 1 19:37 9 2 19:45 10 4 18:42 11 lock 4 18:42 3 2 4 2 20:20 12 5 19:…" at bounding box center [609, 407] width 744 height 465
click at [709, 7] on div "menu [PERSON_NAME] Mi Viejo miércoles 20. agosto - 20:27 Mis reservas Mapa de m…" at bounding box center [491, 27] width 982 height 55
click at [688, 346] on div "21:00" at bounding box center [676, 345] width 64 height 13
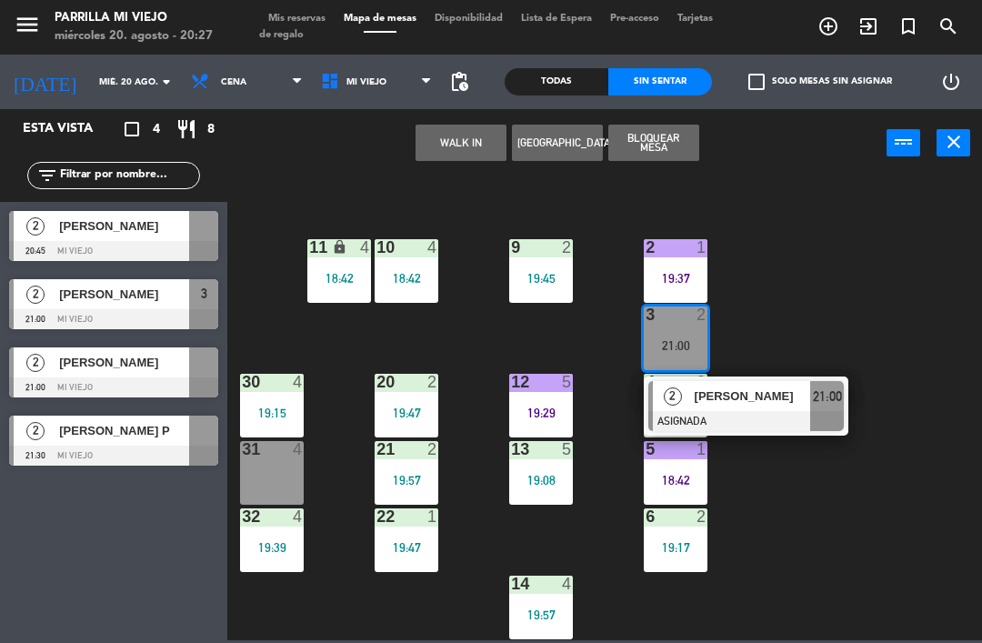
click at [813, 417] on div at bounding box center [745, 421] width 195 height 20
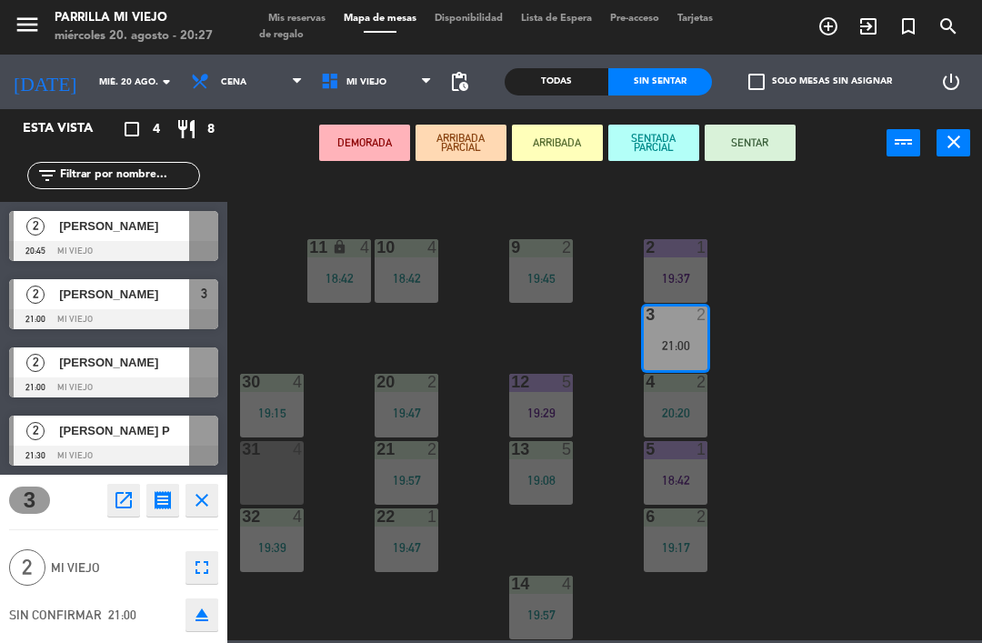
click at [762, 147] on button "SENTAR" at bounding box center [749, 143] width 91 height 36
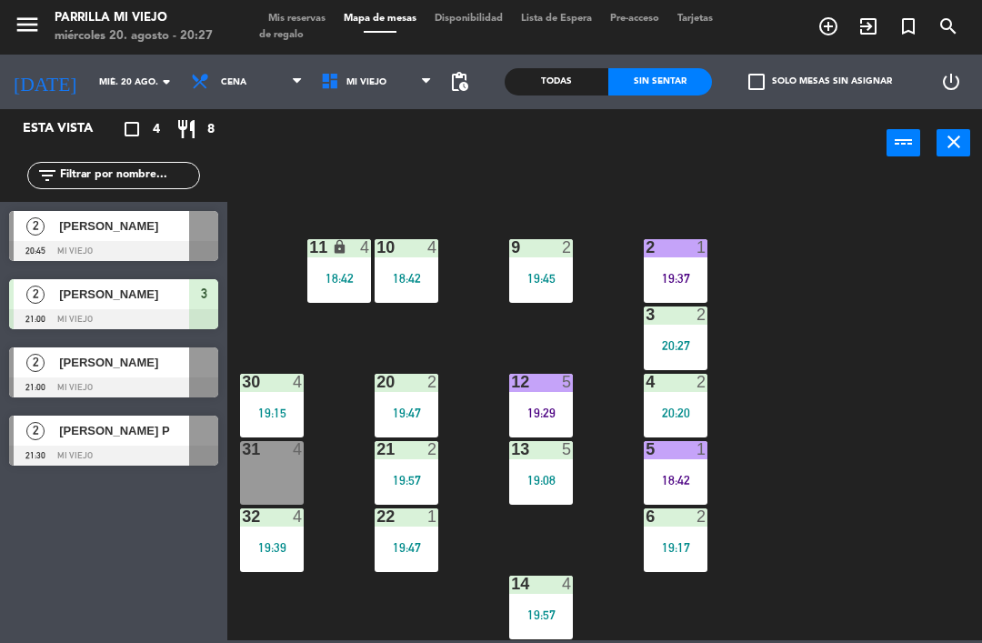
click at [783, 405] on div "1 4 19:00 2 1 19:37 9 2 19:45 10 4 18:42 11 lock 4 18:42 3 2 20:27 4 2 20:20 12…" at bounding box center [609, 407] width 744 height 465
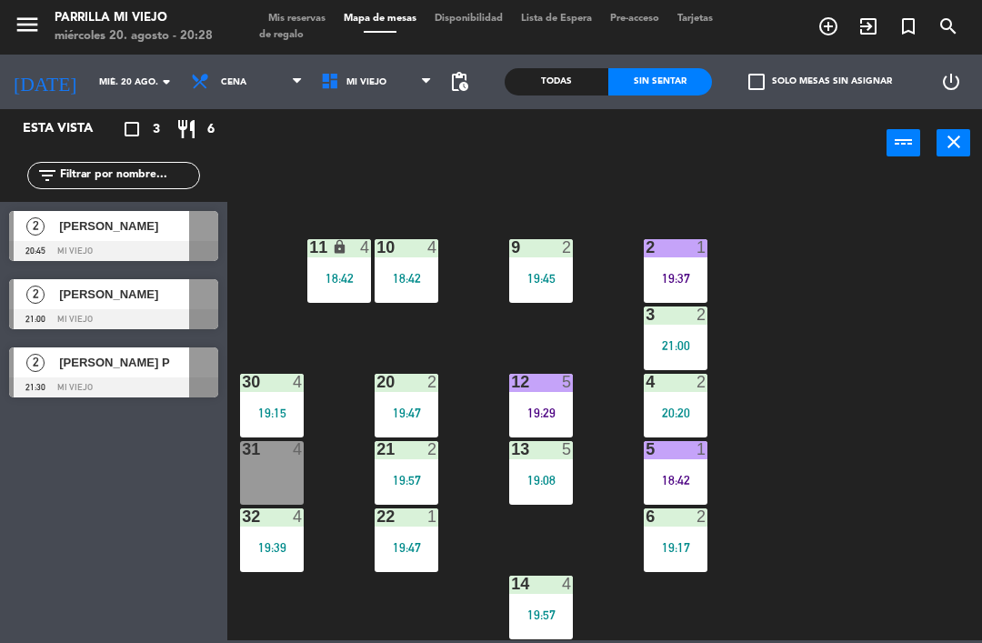
click at [926, 370] on div "1 4 19:00 2 1 19:37 9 2 19:45 10 4 18:42 11 lock 4 18:42 3 2 21:00 4 2 20:20 12…" at bounding box center [609, 407] width 744 height 465
click at [279, 1] on div "menu [PERSON_NAME] Mi Viejo miércoles 20. agosto - 20:28 Mis reservas Mapa de m…" at bounding box center [491, 27] width 982 height 55
click at [285, 24] on span "Mis reservas" at bounding box center [296, 19] width 75 height 10
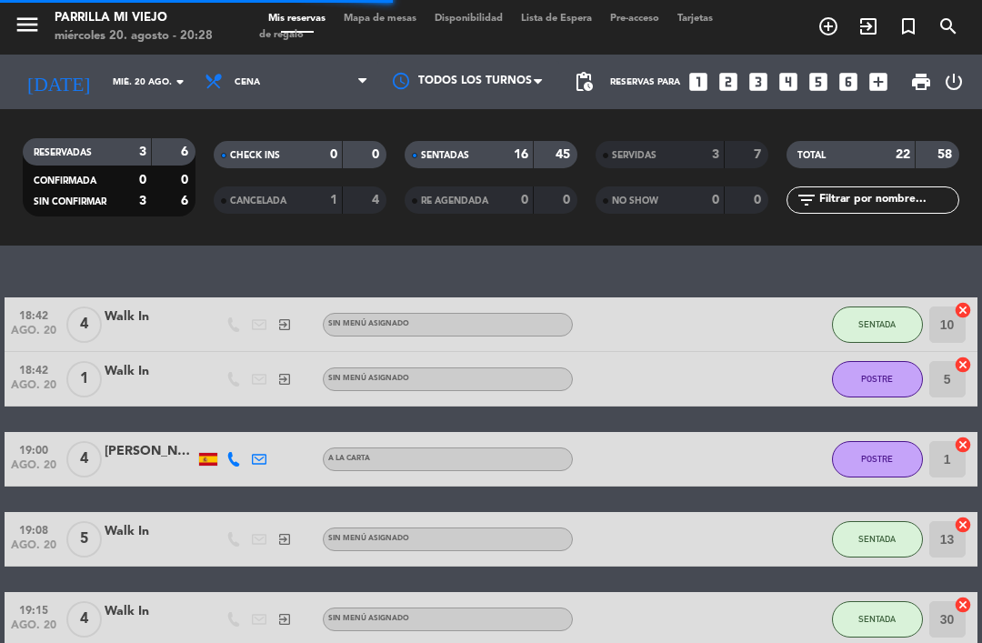
click at [734, 87] on icon "looks_two" at bounding box center [728, 82] width 24 height 24
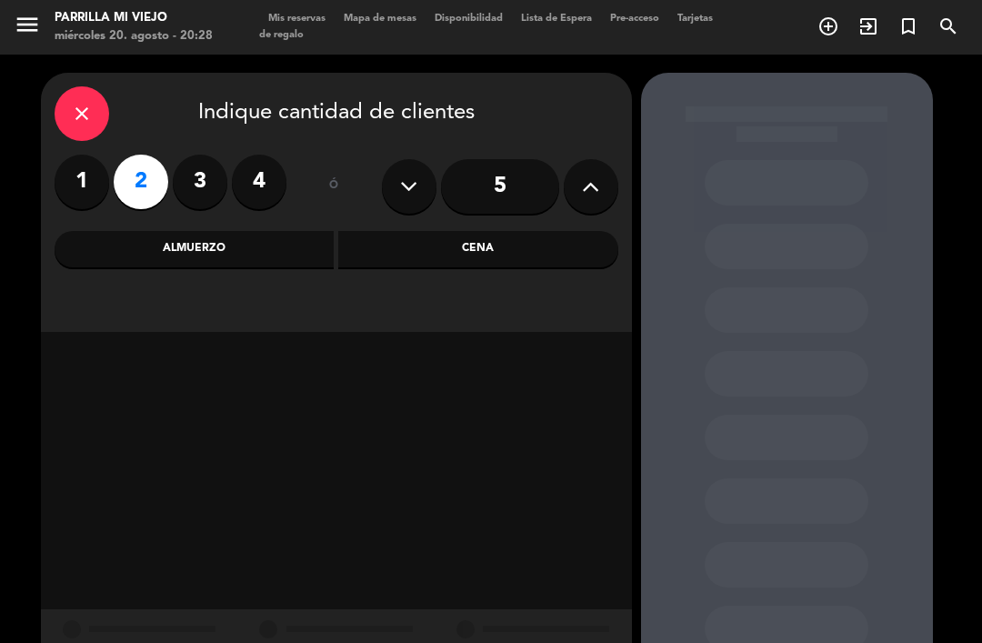
click at [552, 261] on div "Cena" at bounding box center [478, 249] width 280 height 36
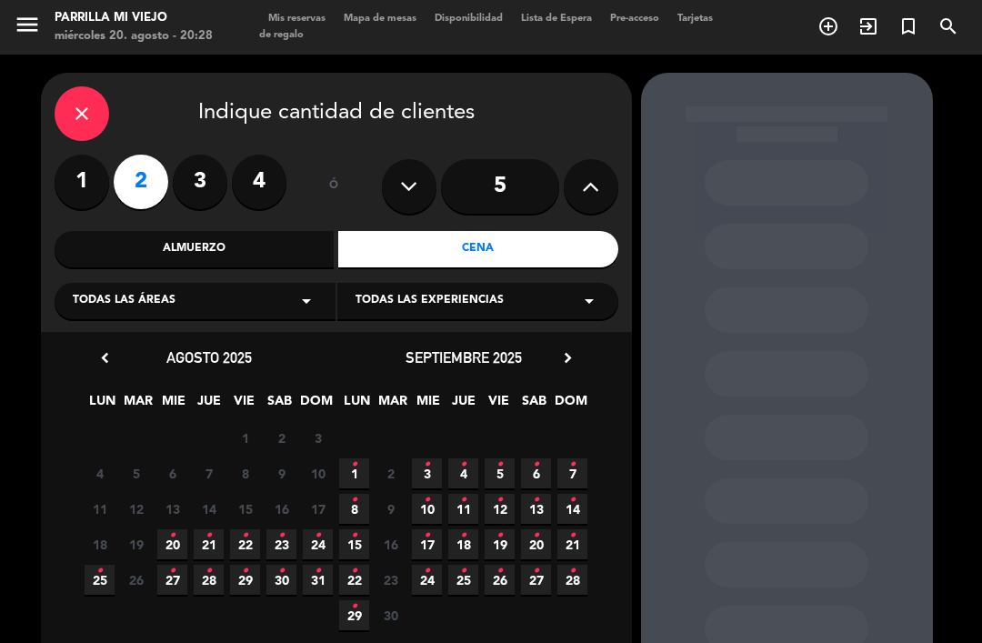
click at [178, 548] on span "20 •" at bounding box center [172, 544] width 30 height 30
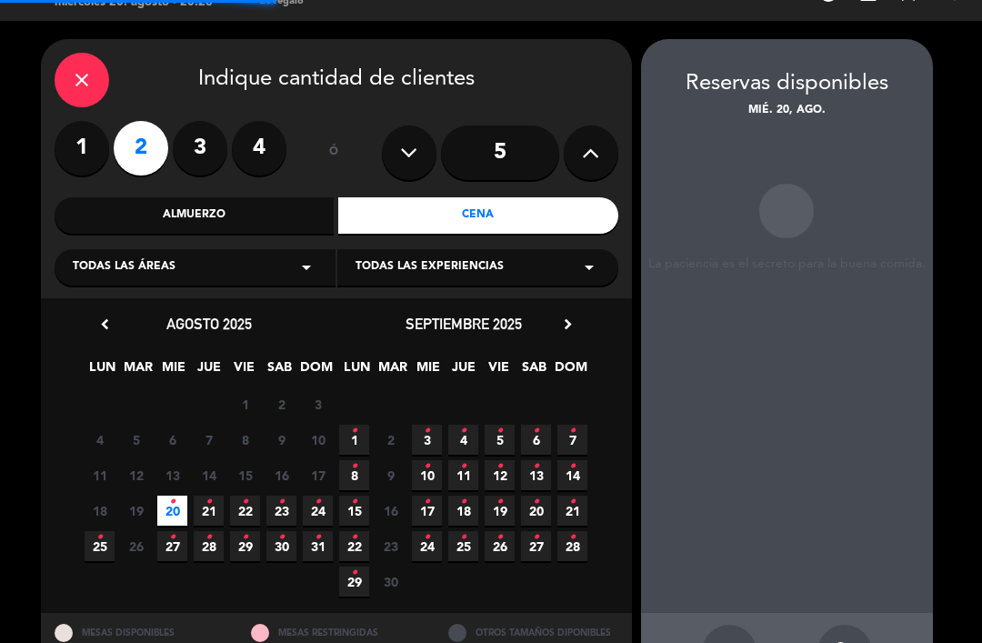
scroll to position [42, 0]
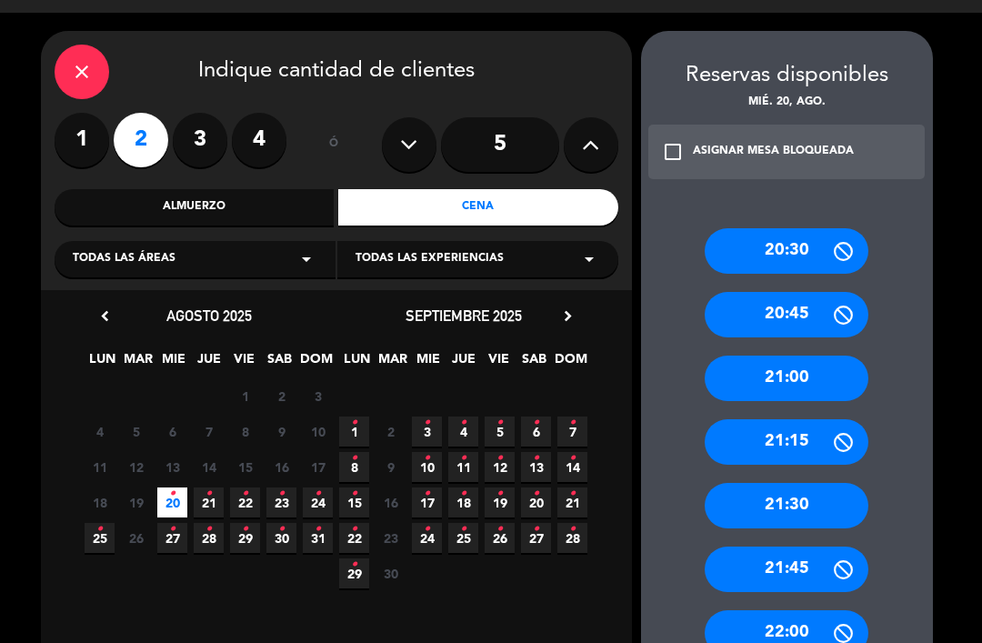
click at [844, 431] on icon at bounding box center [843, 442] width 23 height 23
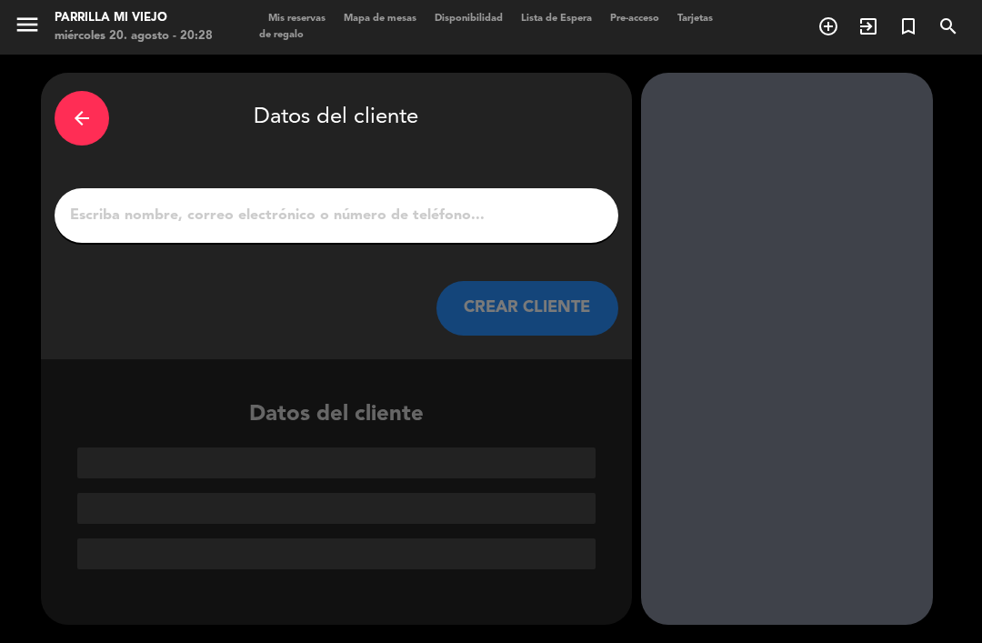
scroll to position [0, 0]
click at [481, 203] on input "1" at bounding box center [336, 215] width 536 height 25
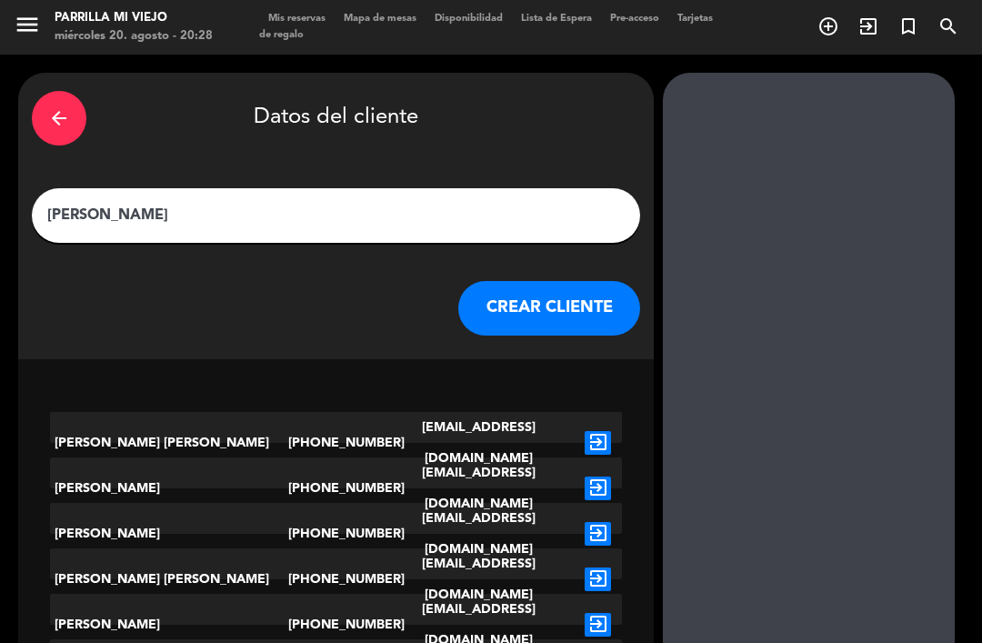
type input "[PERSON_NAME]"
click at [521, 73] on div "arrow_back Datos del cliente [PERSON_NAME] CLIENTE" at bounding box center [335, 216] width 635 height 286
click at [539, 281] on button "CREAR CLIENTE" at bounding box center [549, 308] width 182 height 55
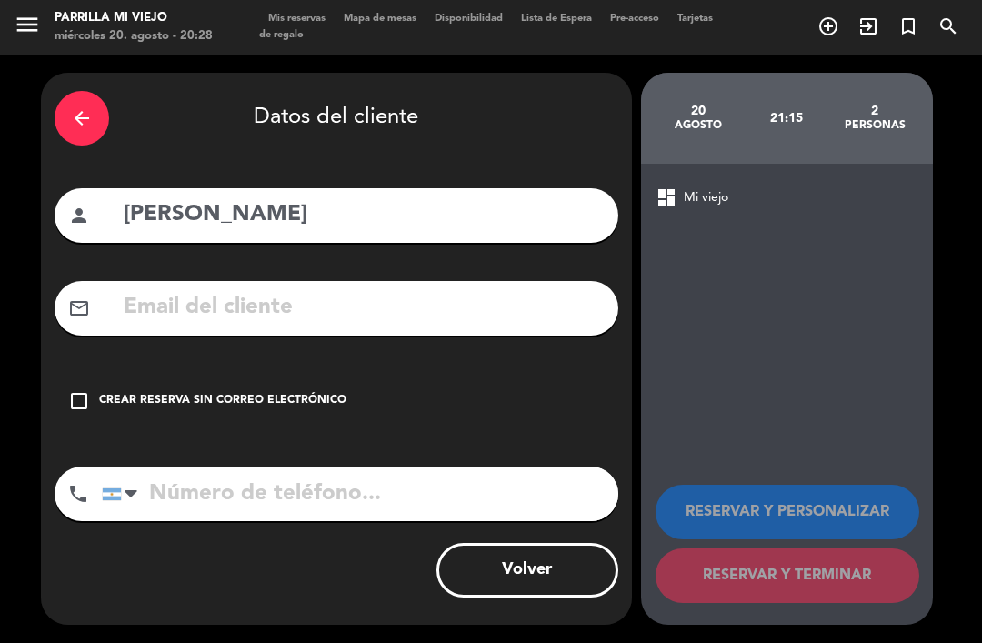
click at [237, 466] on input "tel" at bounding box center [360, 493] width 516 height 55
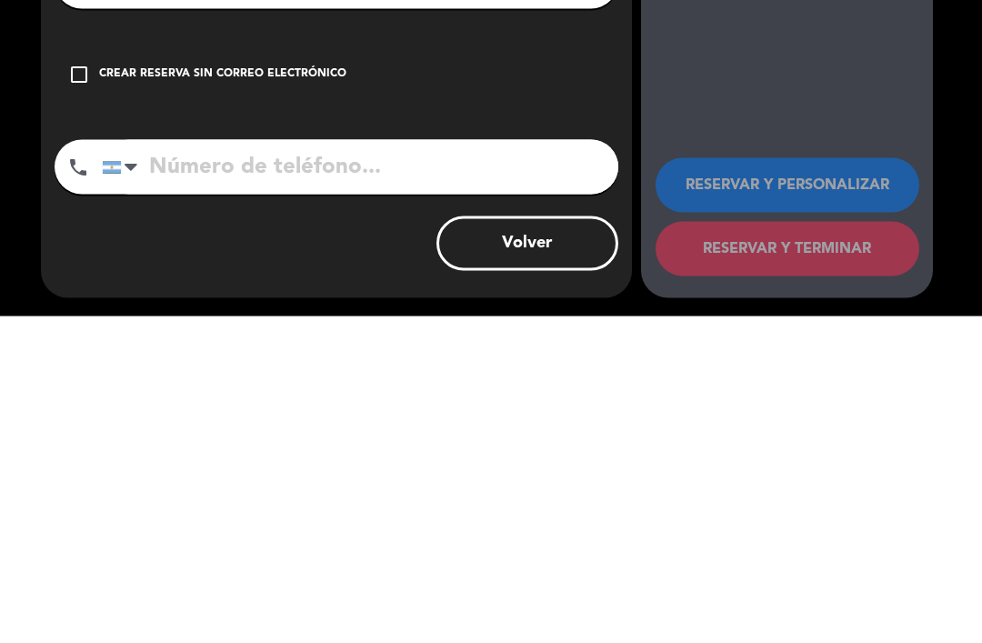
click at [125, 483] on div at bounding box center [131, 494] width 13 height 22
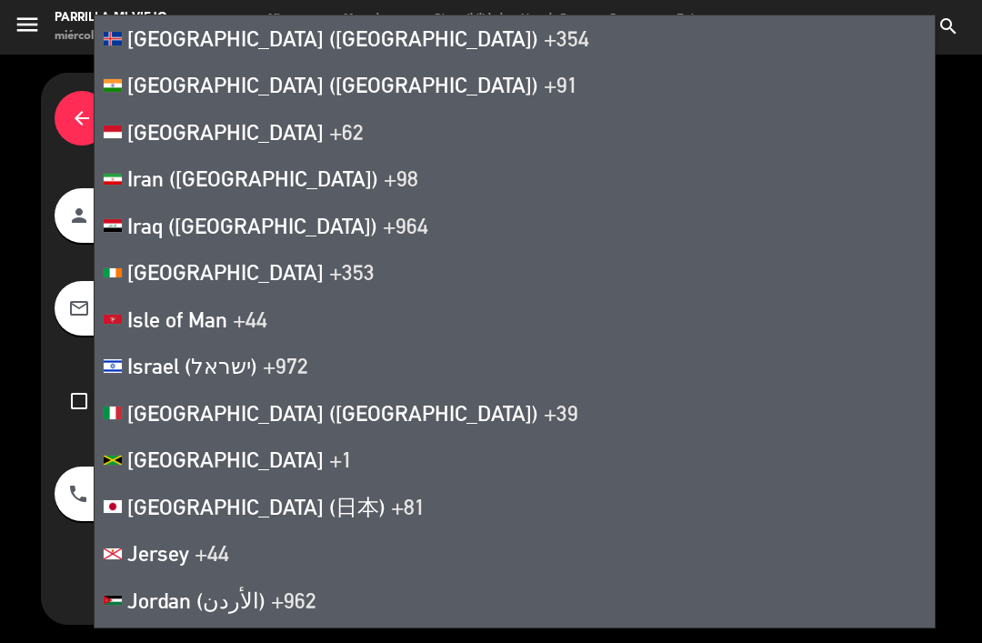
scroll to position [4738, 0]
click at [336, 423] on li "[GEOGRAPHIC_DATA] ([GEOGRAPHIC_DATA]) +39" at bounding box center [515, 413] width 840 height 47
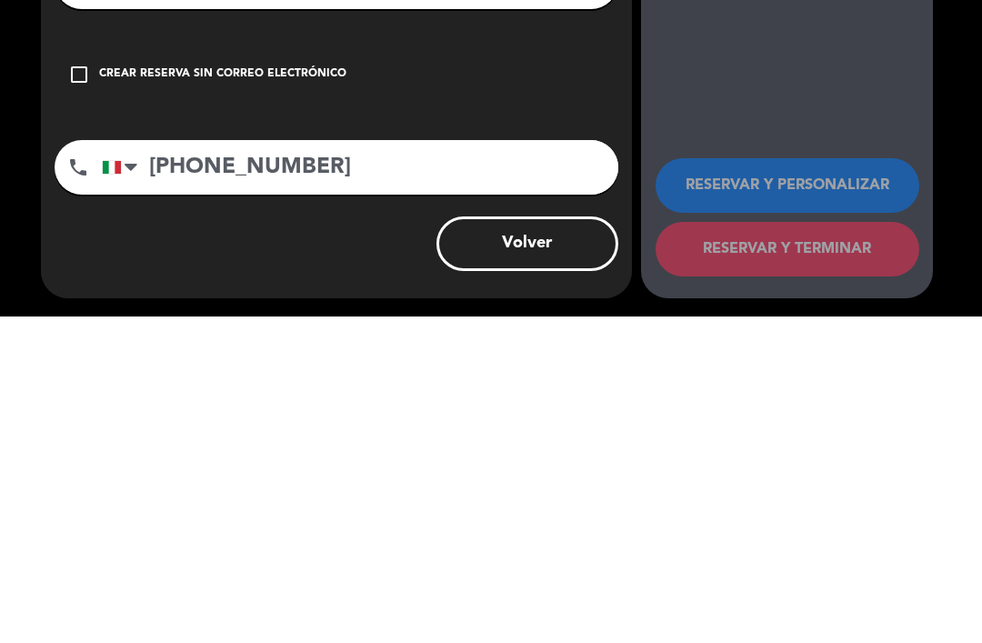
type input "[PHONE_NUMBER]"
click at [547, 235] on div "arrow_back Datos del cliente person Antonio mail_outline check_box_outline_blan…" at bounding box center [336, 349] width 591 height 552
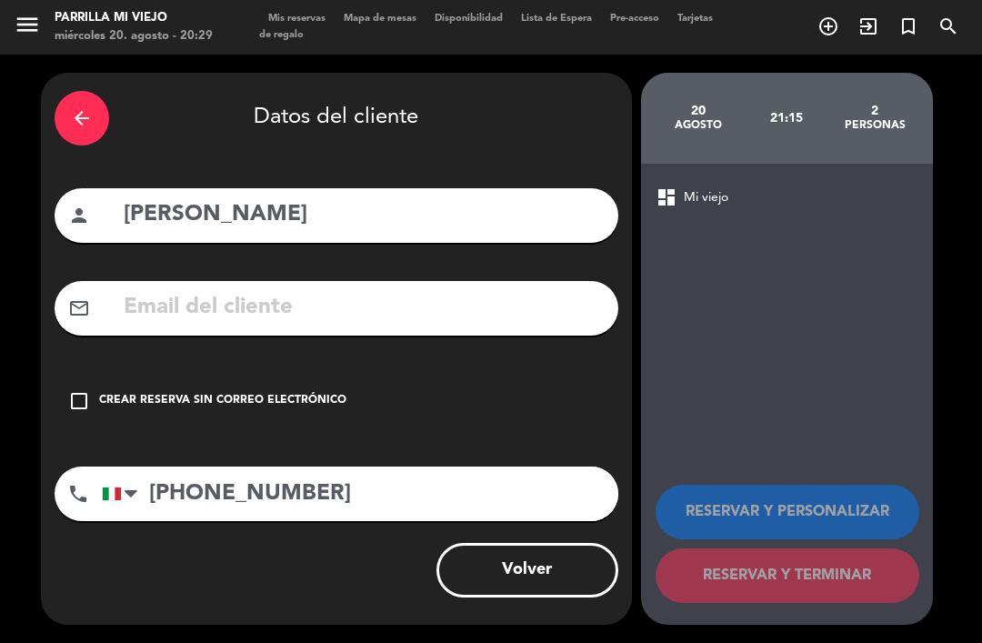
click at [558, 587] on button "Volver" at bounding box center [527, 570] width 182 height 55
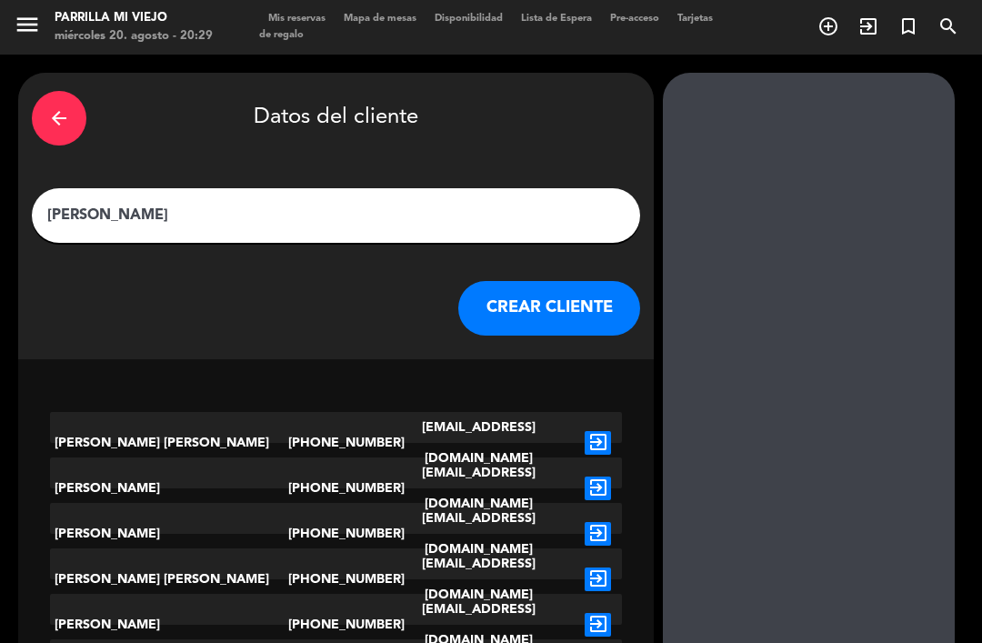
click at [416, 86] on div "arrow_back Datos del cliente" at bounding box center [336, 118] width 608 height 64
click at [496, 86] on div "arrow_back Datos del cliente" at bounding box center [336, 118] width 608 height 64
click at [543, 281] on button "CREAR CLIENTE" at bounding box center [549, 308] width 182 height 55
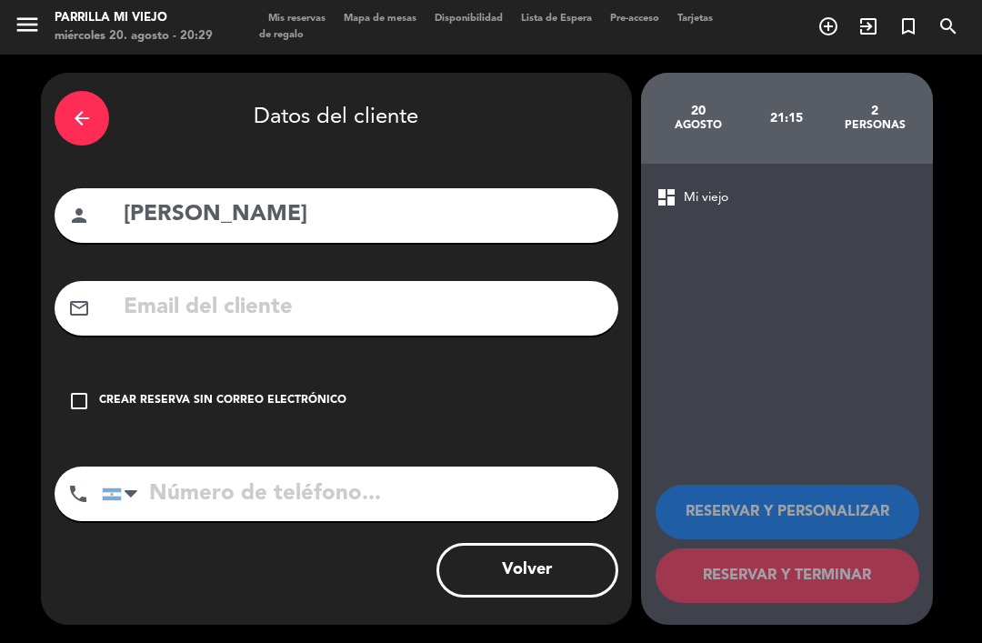
click at [242, 466] on input "tel" at bounding box center [360, 493] width 516 height 55
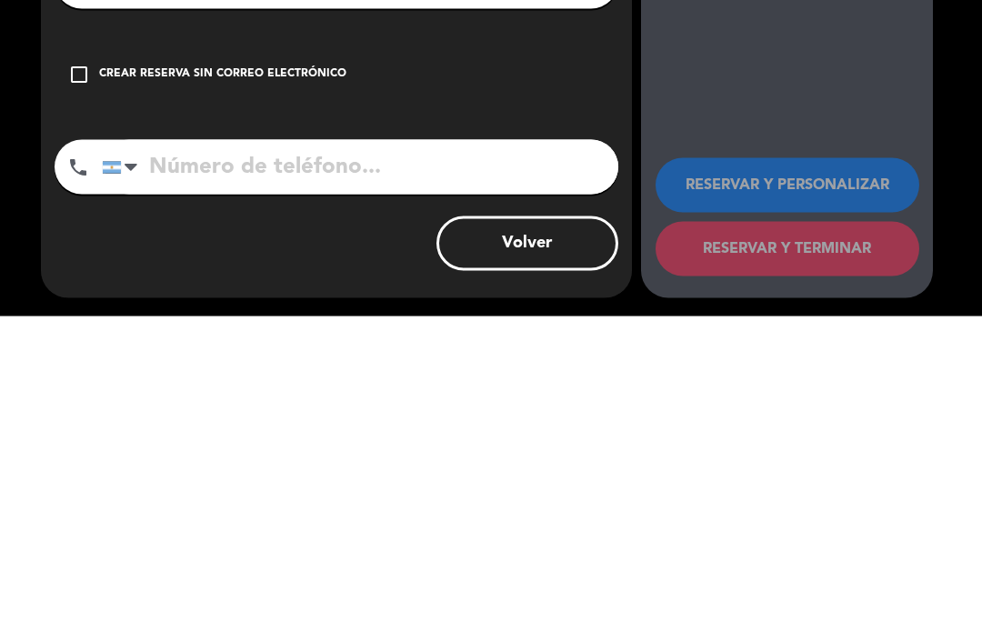
click at [117, 488] on div at bounding box center [112, 494] width 18 height 12
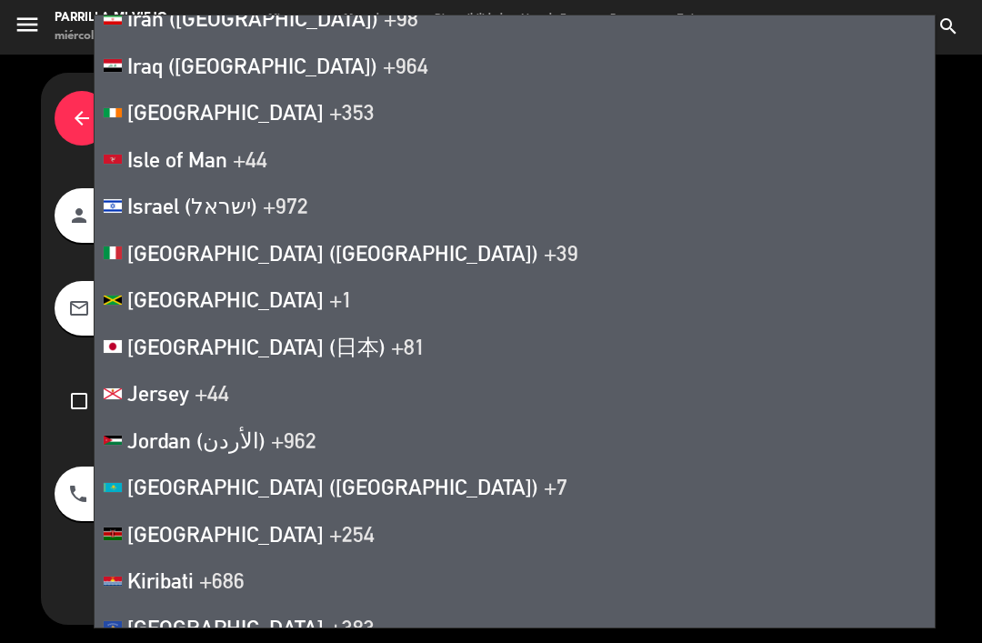
scroll to position [4898, 0]
click at [228, 242] on li "[GEOGRAPHIC_DATA] ([GEOGRAPHIC_DATA]) +39" at bounding box center [515, 253] width 840 height 47
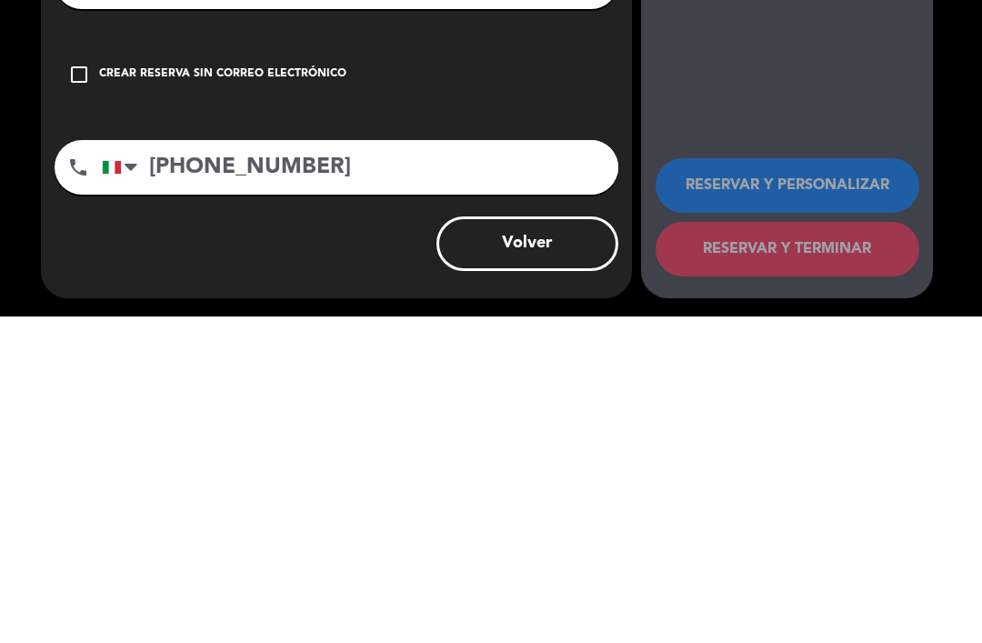
type input "[PHONE_NUMBER]"
click at [586, 374] on div "check_box_outline_blank Crear reserva sin correo electrónico" at bounding box center [337, 401] width 564 height 55
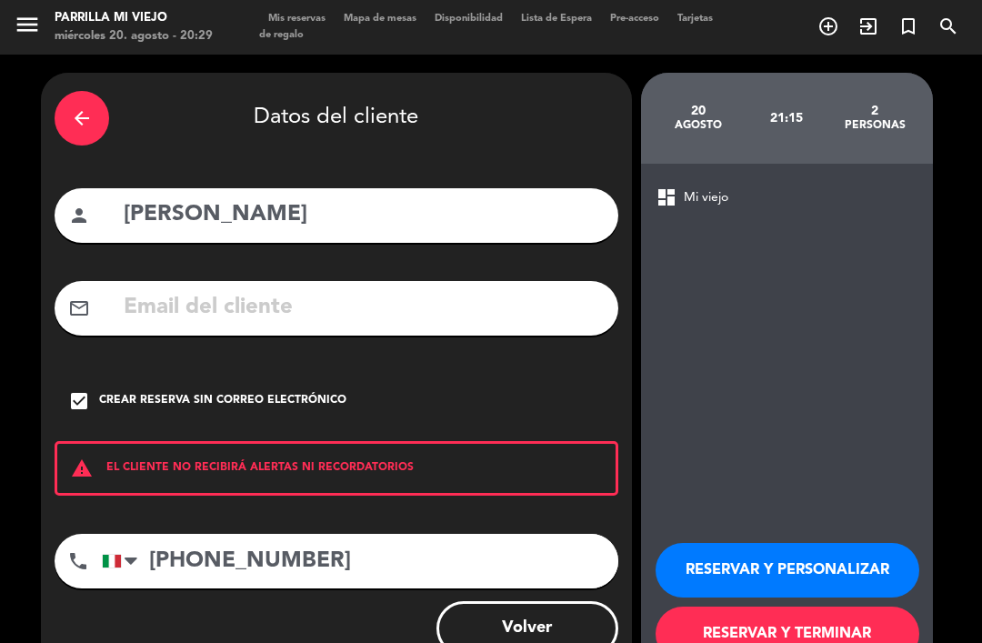
click at [863, 606] on button "RESERVAR Y TERMINAR" at bounding box center [787, 633] width 264 height 55
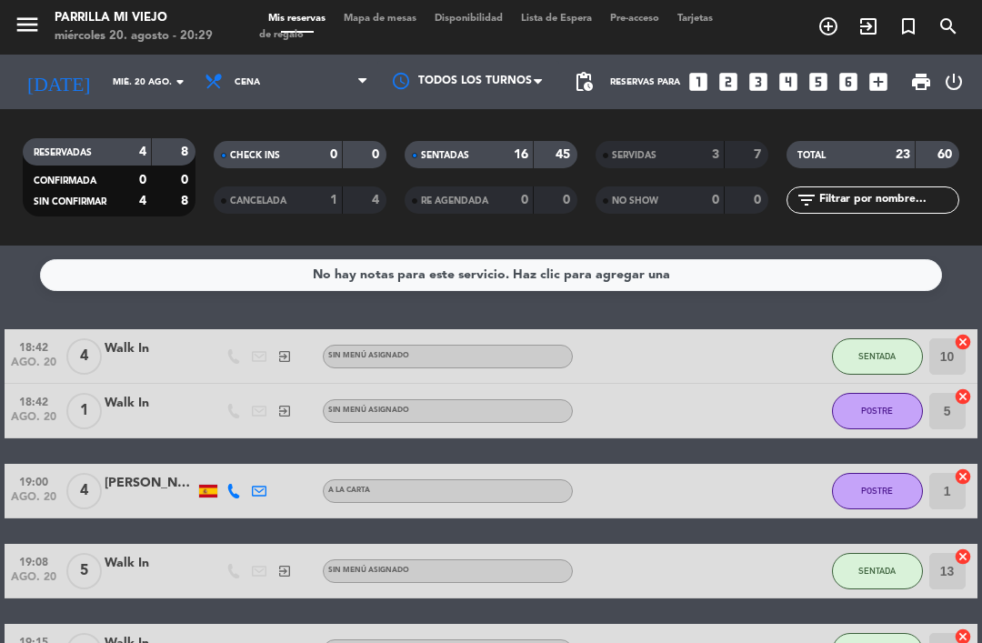
scroll to position [8, 0]
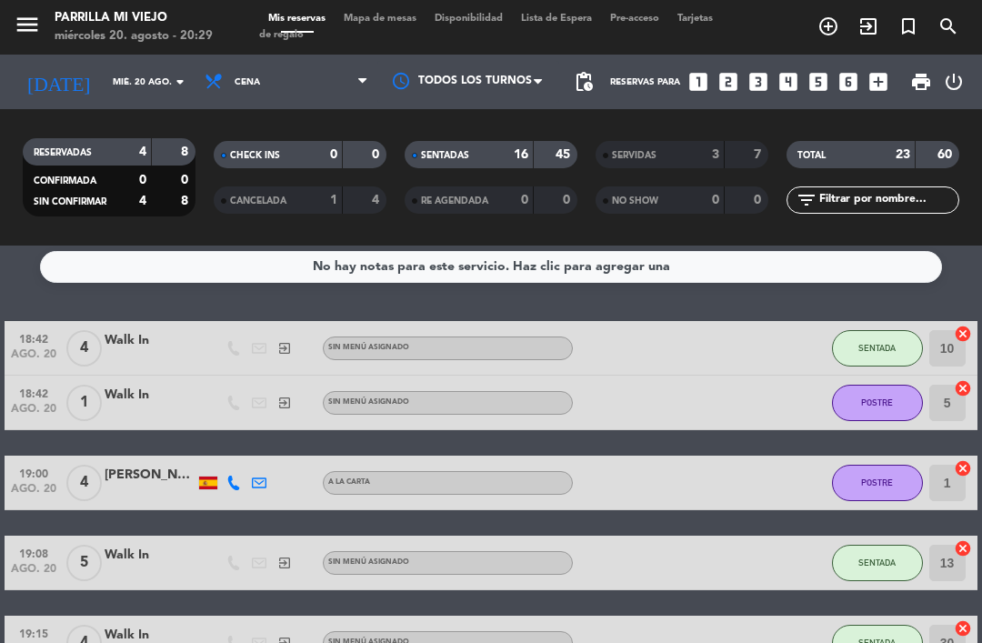
click at [474, 109] on div "RESERVADAS 4 8 CONFIRMADA 0 0 SIN CONFIRMAR 4 8 CHECK INS 0 0 CANCELADA 1 4 SEN…" at bounding box center [491, 177] width 982 height 136
click at [501, 145] on div "16" at bounding box center [511, 155] width 36 height 21
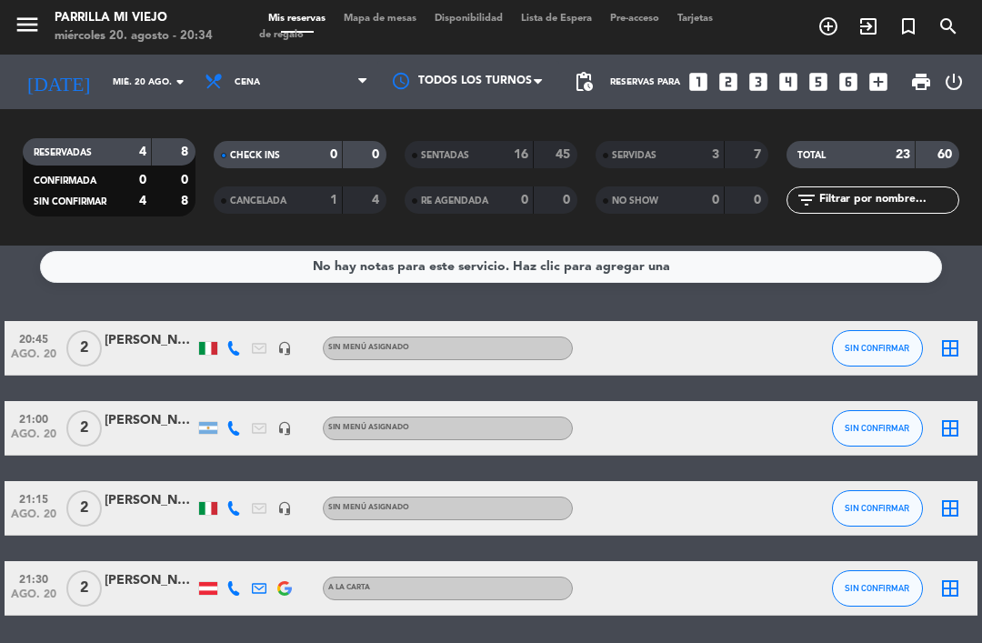
scroll to position [14, 0]
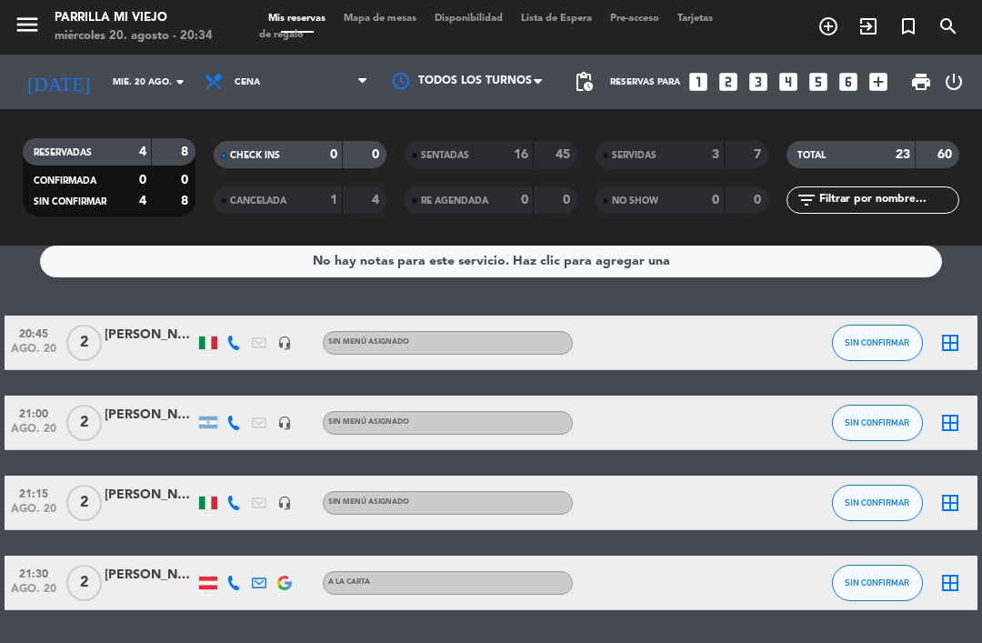
click at [216, 416] on div at bounding box center [208, 422] width 18 height 12
click at [233, 415] on icon at bounding box center [233, 422] width 15 height 15
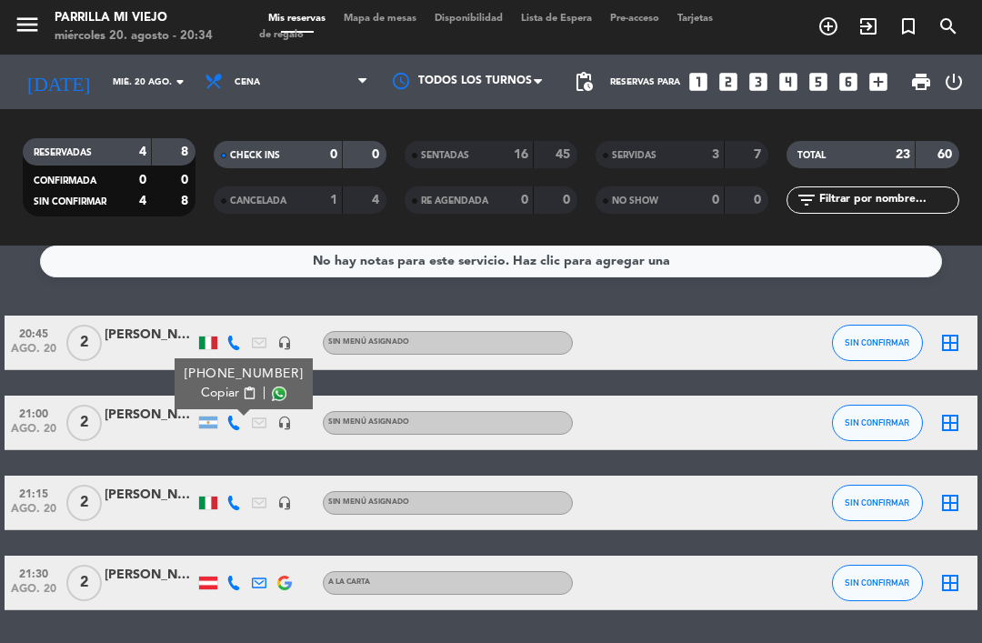
click at [225, 384] on span "Copiar" at bounding box center [220, 393] width 38 height 19
click at [374, 16] on span "Mapa de mesas" at bounding box center [379, 19] width 91 height 10
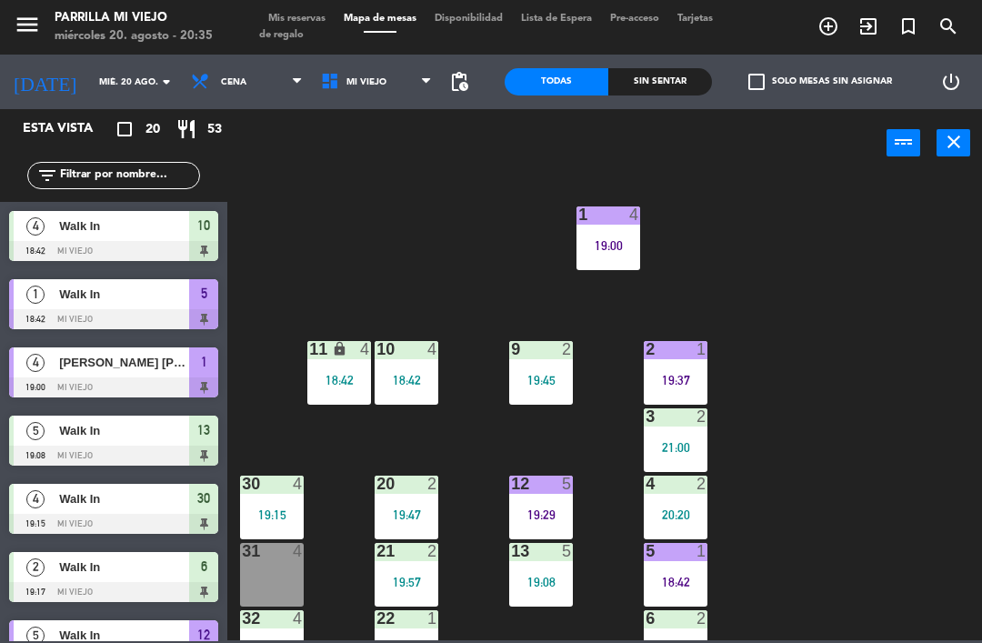
click at [687, 374] on div "19:37" at bounding box center [676, 380] width 64 height 13
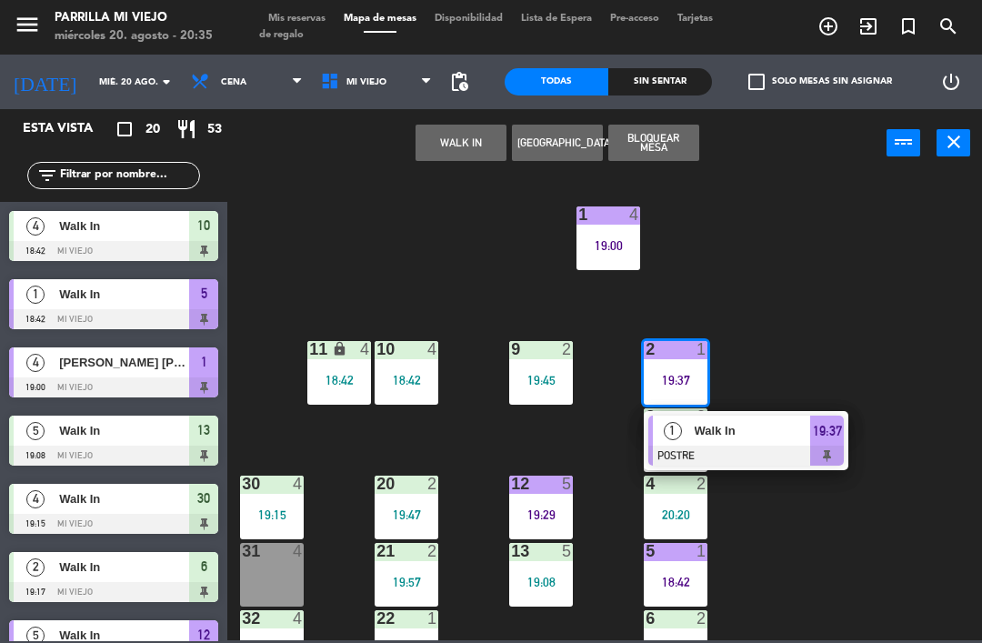
click at [829, 429] on span "19:37" at bounding box center [827, 431] width 29 height 22
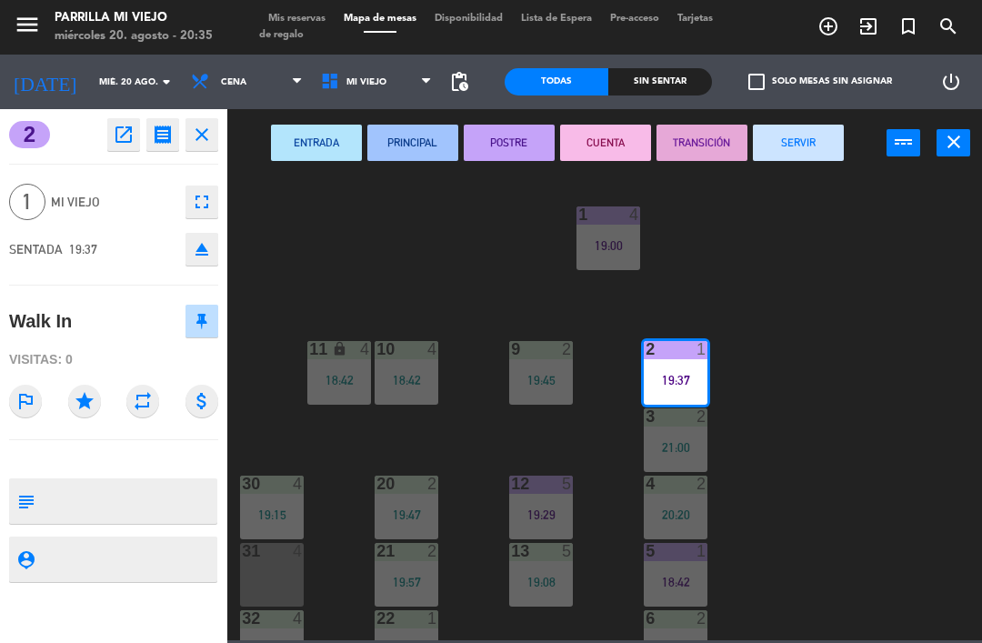
click at [624, 150] on button "CUENTA" at bounding box center [605, 143] width 91 height 36
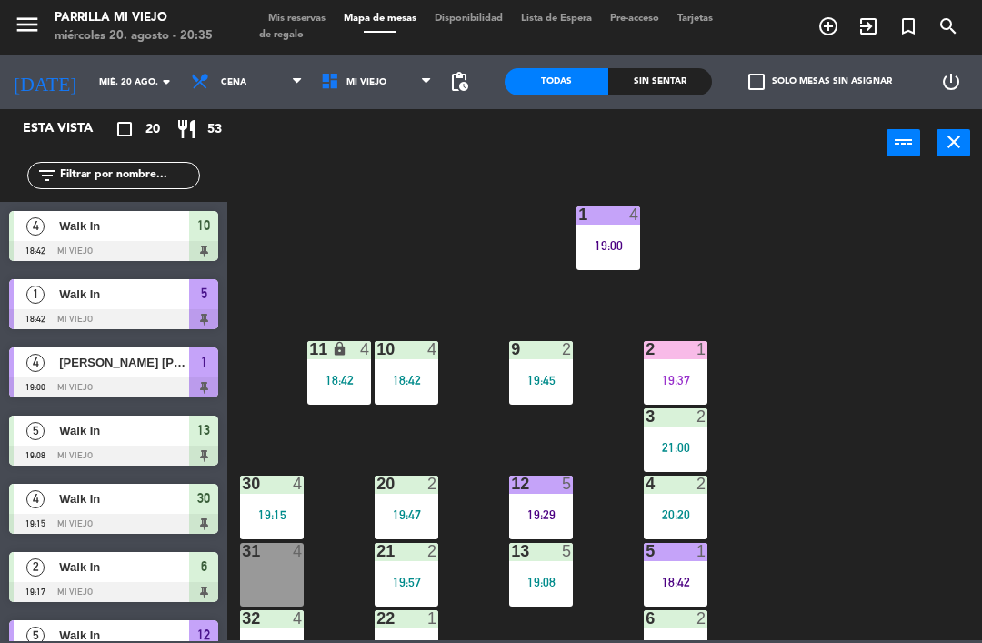
click at [689, 583] on div "18:42" at bounding box center [676, 581] width 64 height 13
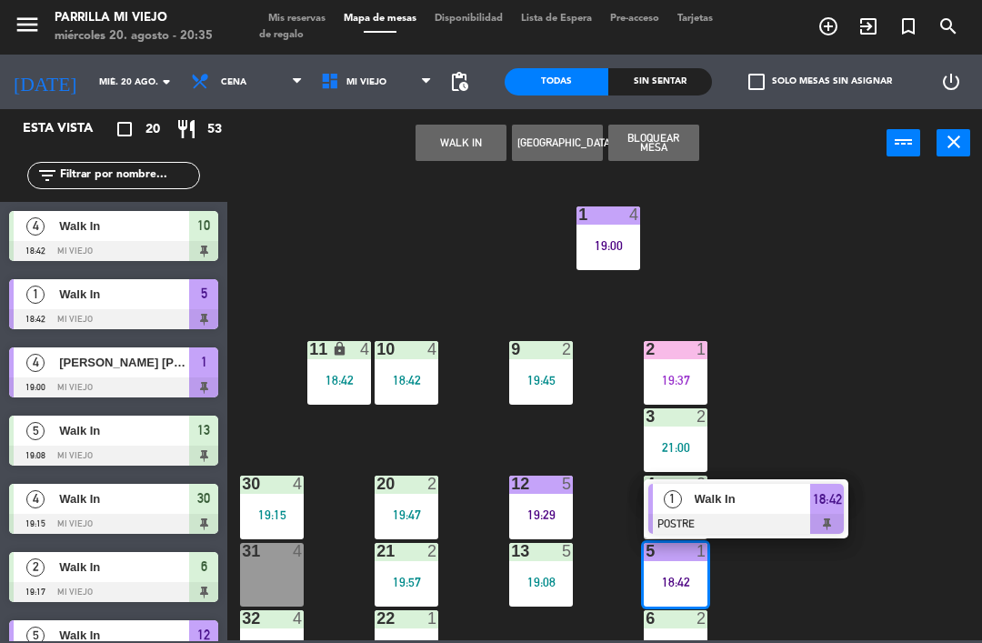
click at [838, 505] on span "18:42" at bounding box center [827, 499] width 29 height 22
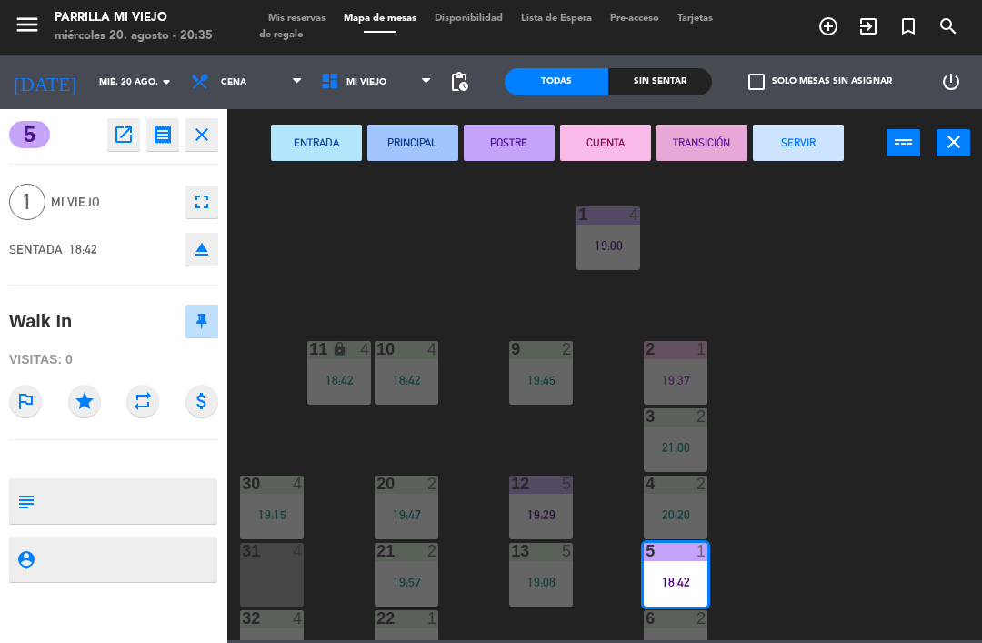
click at [599, 148] on button "CUENTA" at bounding box center [605, 143] width 91 height 36
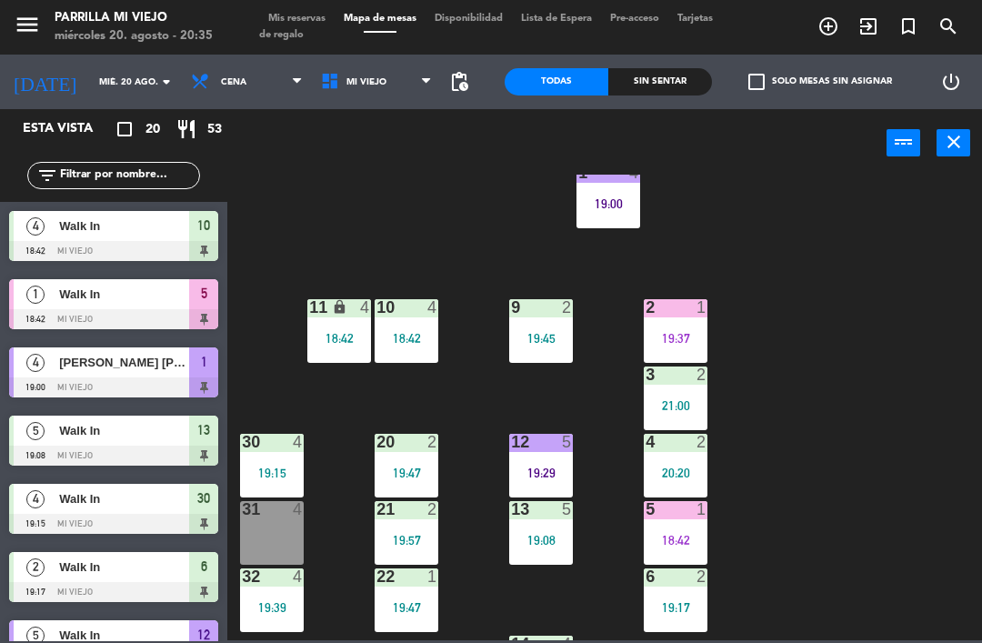
scroll to position [43, 0]
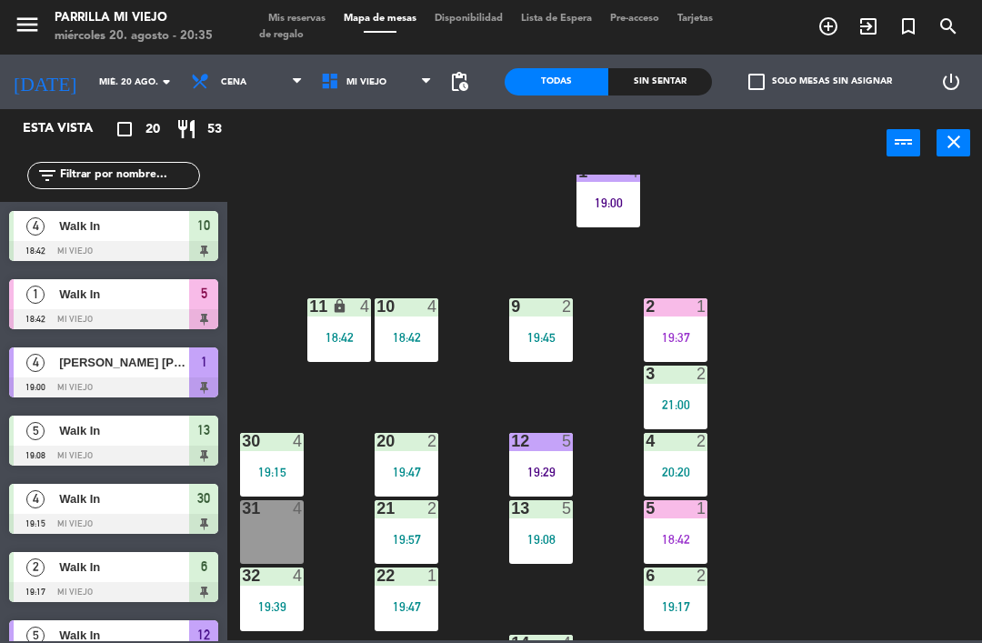
click at [628, 208] on div "19:00" at bounding box center [608, 202] width 64 height 13
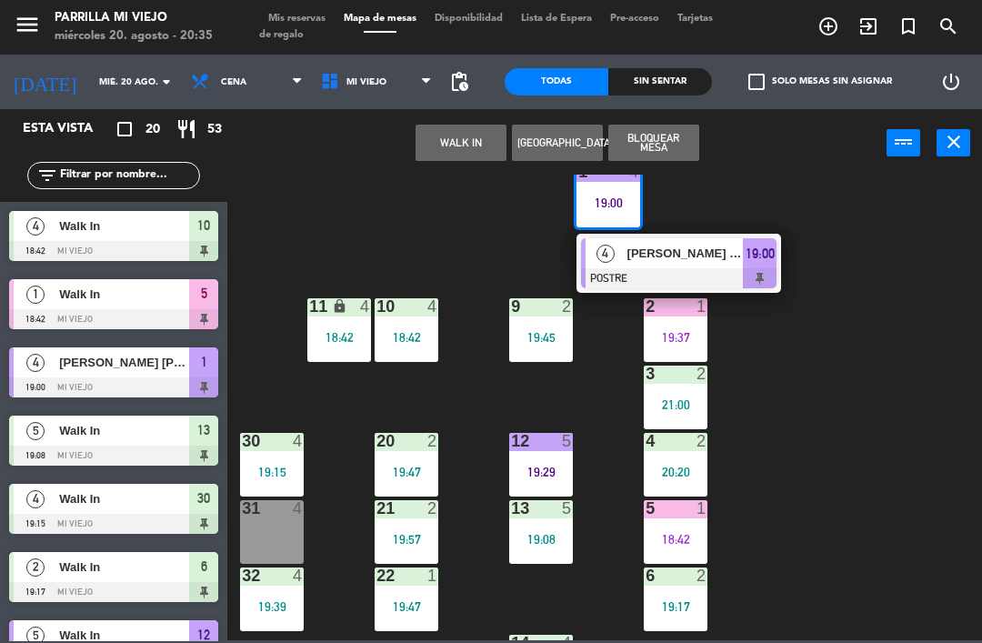
click at [769, 259] on span "19:00" at bounding box center [759, 254] width 29 height 22
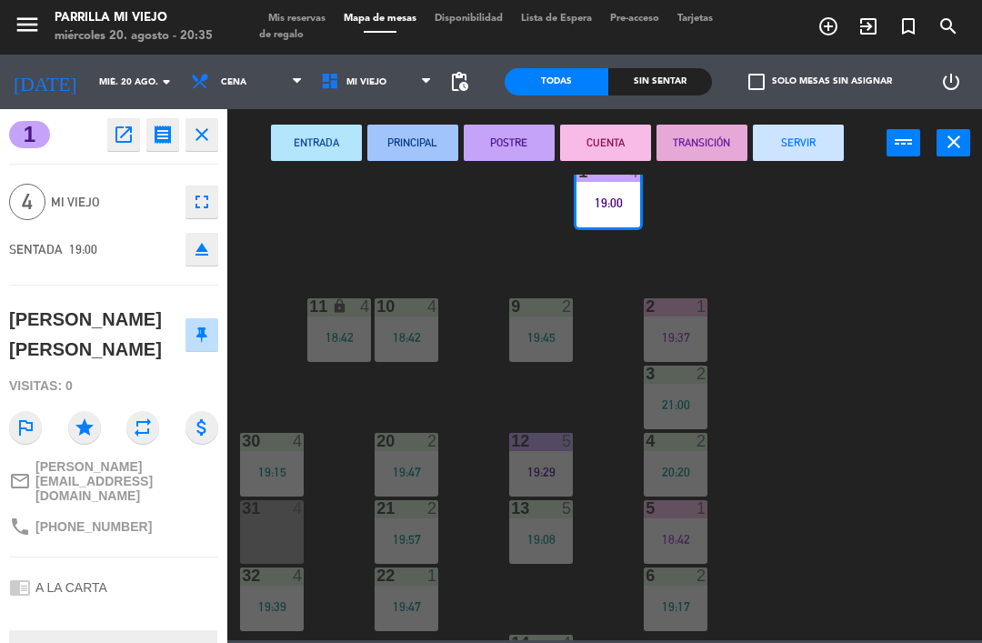
click at [593, 143] on button "CUENTA" at bounding box center [605, 143] width 91 height 36
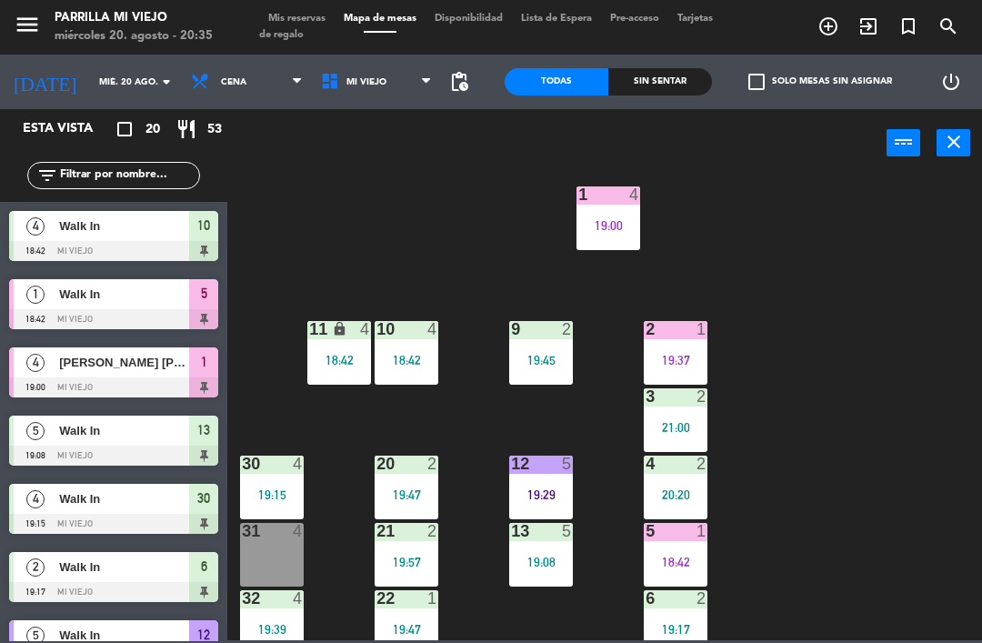
scroll to position [21, 0]
click at [694, 573] on div "5 1 18:42" at bounding box center [676, 554] width 64 height 64
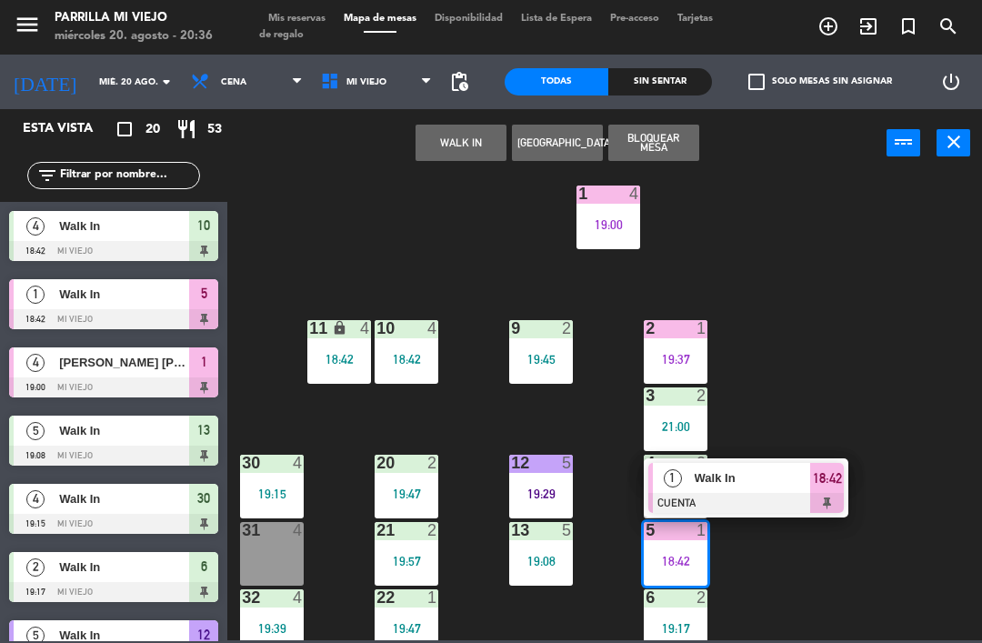
click at [821, 498] on div at bounding box center [745, 503] width 195 height 20
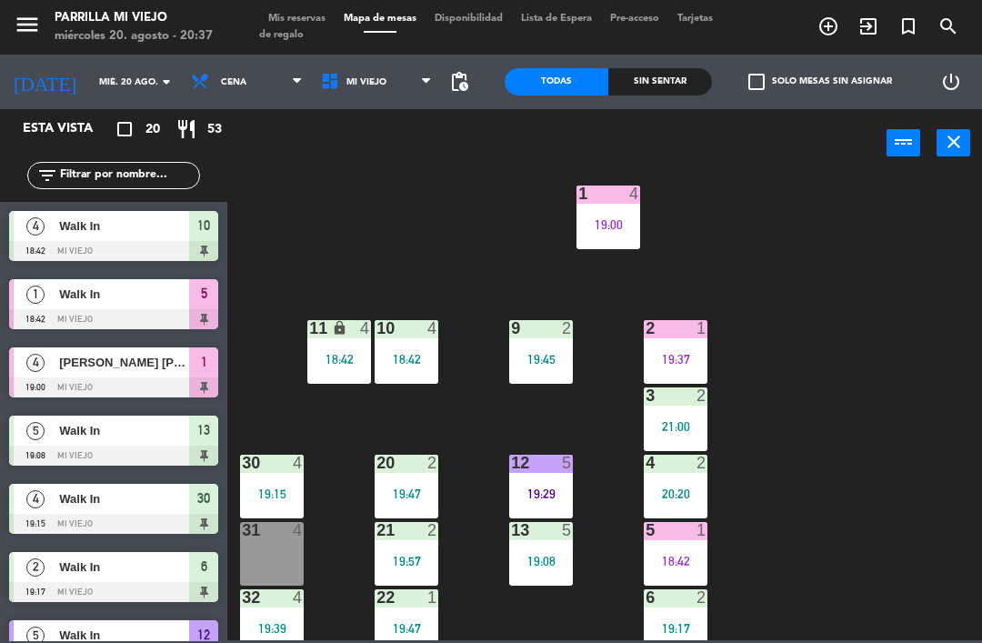
click at [354, 181] on div "1 4 19:00 2 1 19:37 9 2 19:45 10 4 18:42 11 lock 4 18:42 3 2 21:00 4 2 20:20 12…" at bounding box center [609, 407] width 744 height 465
click at [695, 624] on div "19:17" at bounding box center [676, 628] width 64 height 13
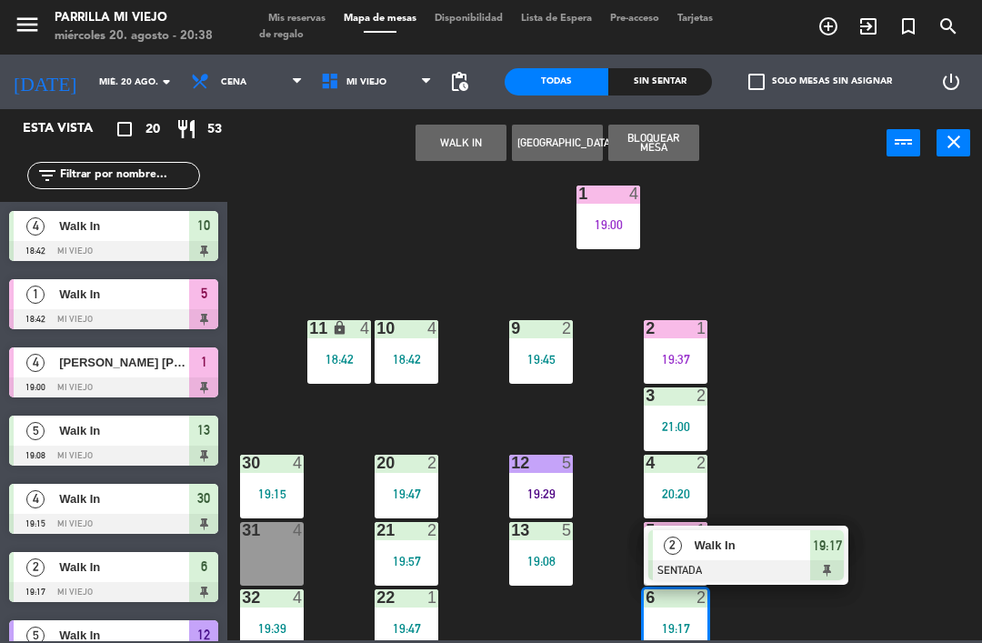
click at [834, 560] on div at bounding box center [745, 570] width 195 height 20
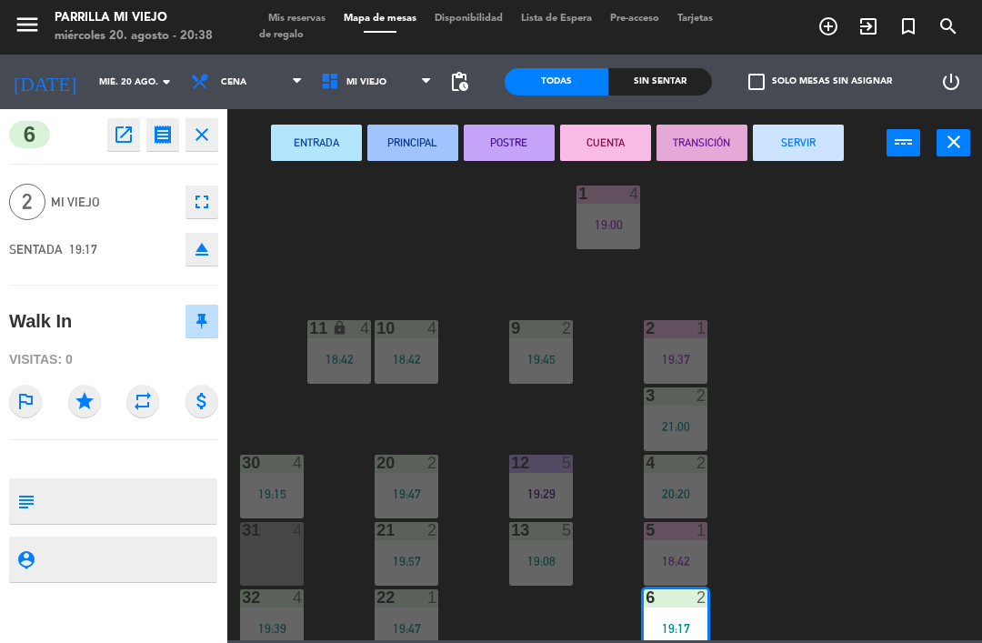
click at [520, 144] on button "POSTRE" at bounding box center [509, 143] width 91 height 36
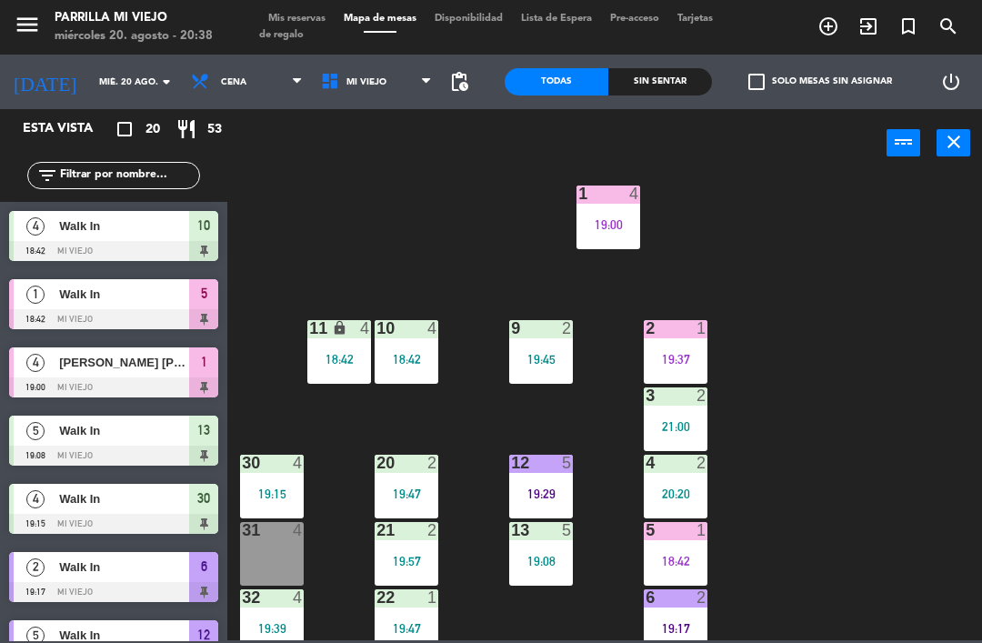
click at [556, 399] on div "1 4 19:00 2 1 19:37 9 2 19:45 10 4 18:42 11 lock 4 18:42 3 2 21:00 4 2 20:20 12…" at bounding box center [609, 407] width 744 height 465
click at [649, 93] on div "Sin sentar" at bounding box center [660, 81] width 104 height 27
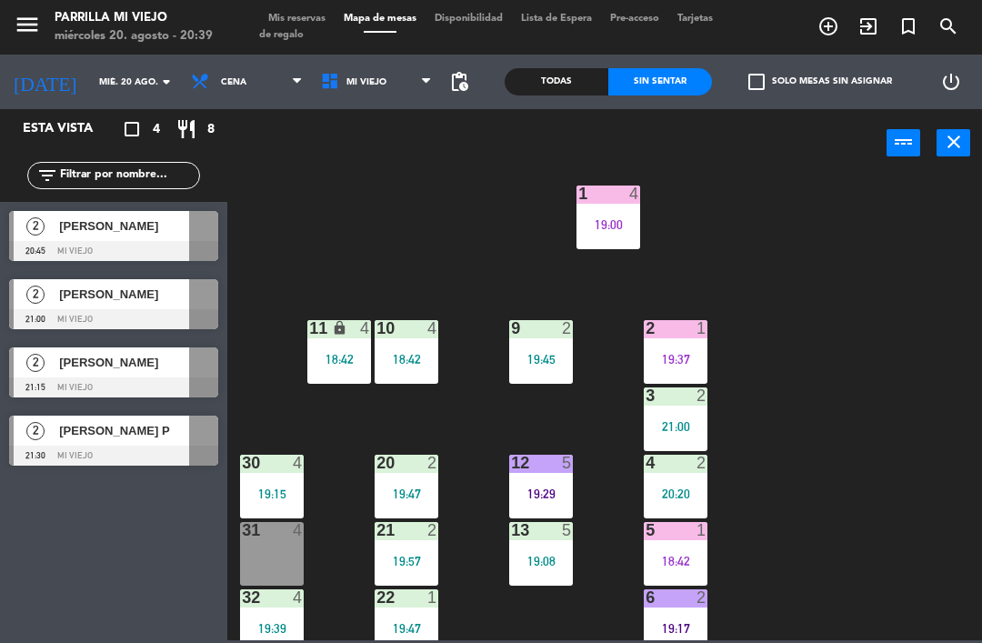
click at [294, 19] on span "Mis reservas" at bounding box center [296, 19] width 75 height 10
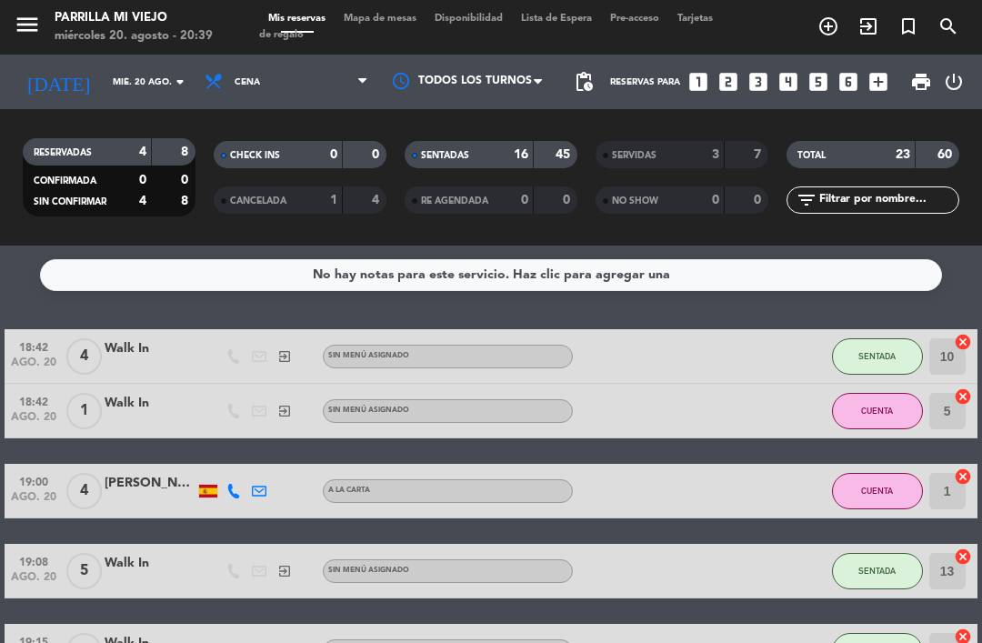
click at [393, 22] on span "Mapa de mesas" at bounding box center [379, 19] width 91 height 10
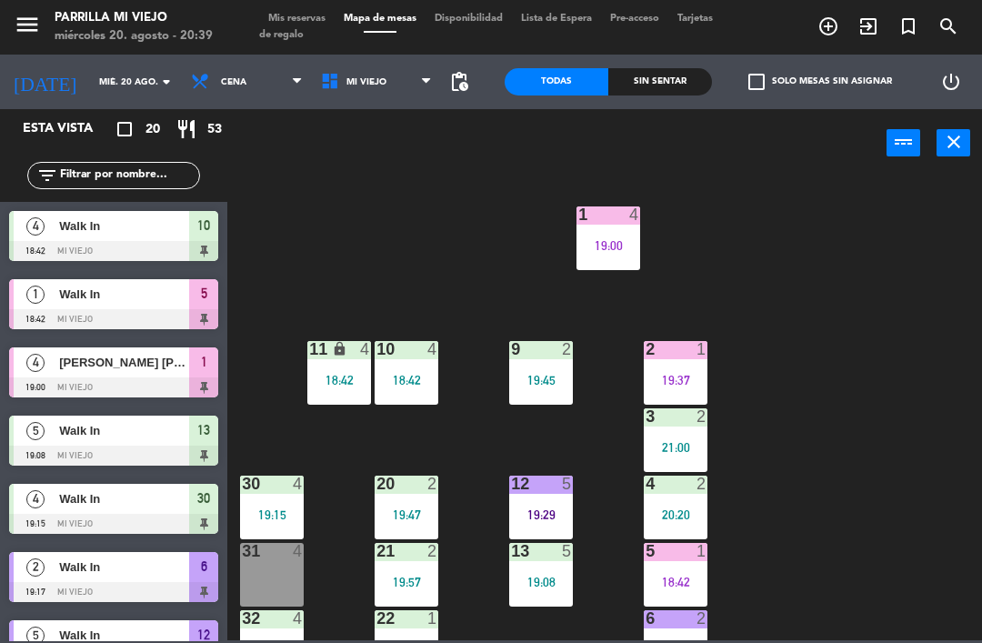
click at [635, 68] on div "Sin sentar" at bounding box center [660, 81] width 104 height 27
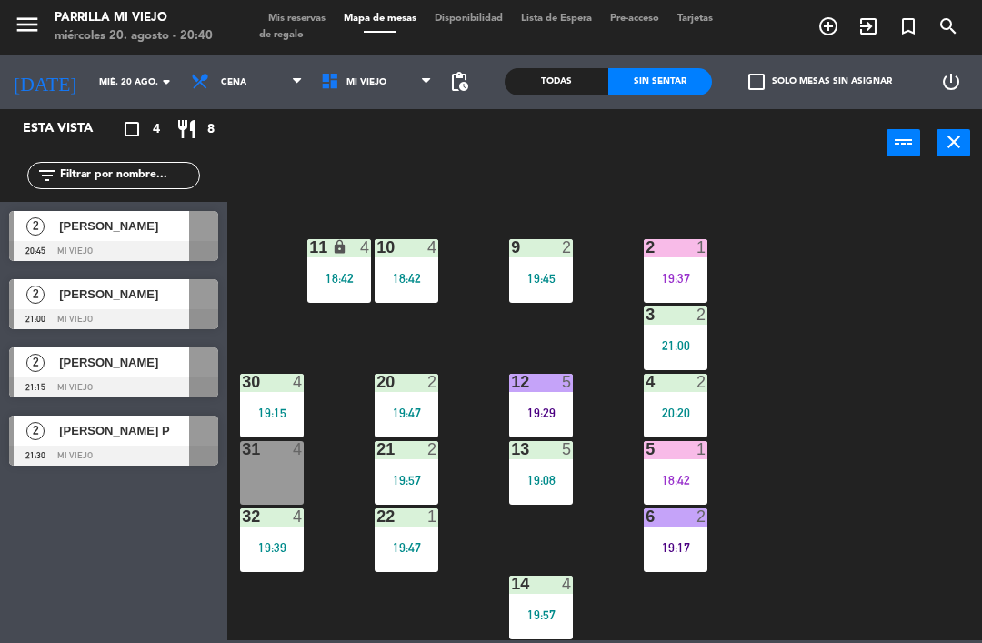
scroll to position [102, 0]
click at [929, 394] on div "1 4 19:00 2 1 19:37 9 2 19:45 10 4 18:42 11 lock 4 18:42 3 2 21:00 4 2 20:20 12…" at bounding box center [609, 407] width 744 height 465
click at [283, 14] on span "Mis reservas" at bounding box center [296, 19] width 75 height 10
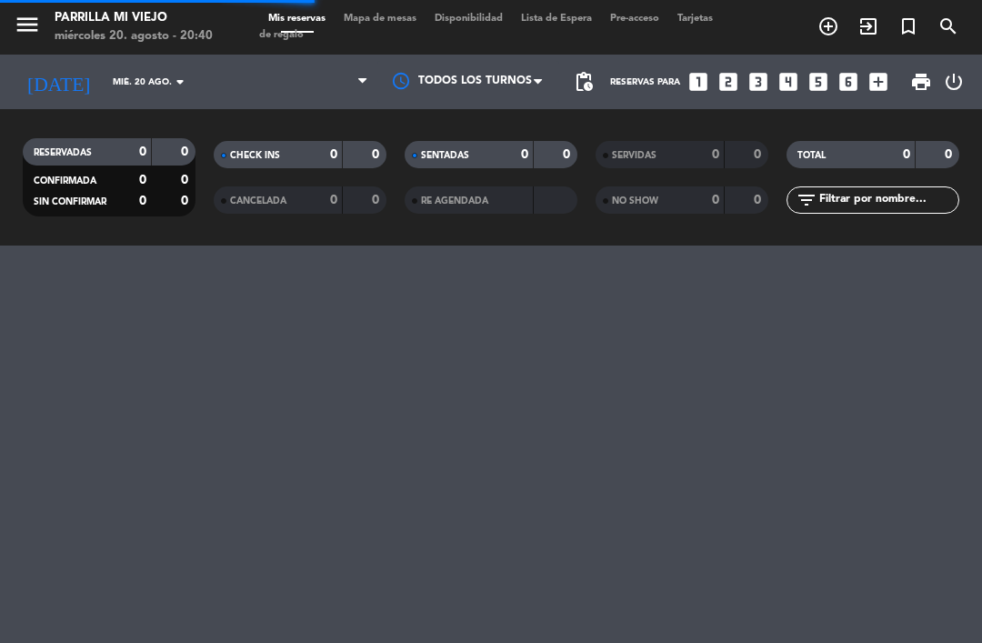
click at [717, 73] on icon "looks_two" at bounding box center [728, 82] width 24 height 24
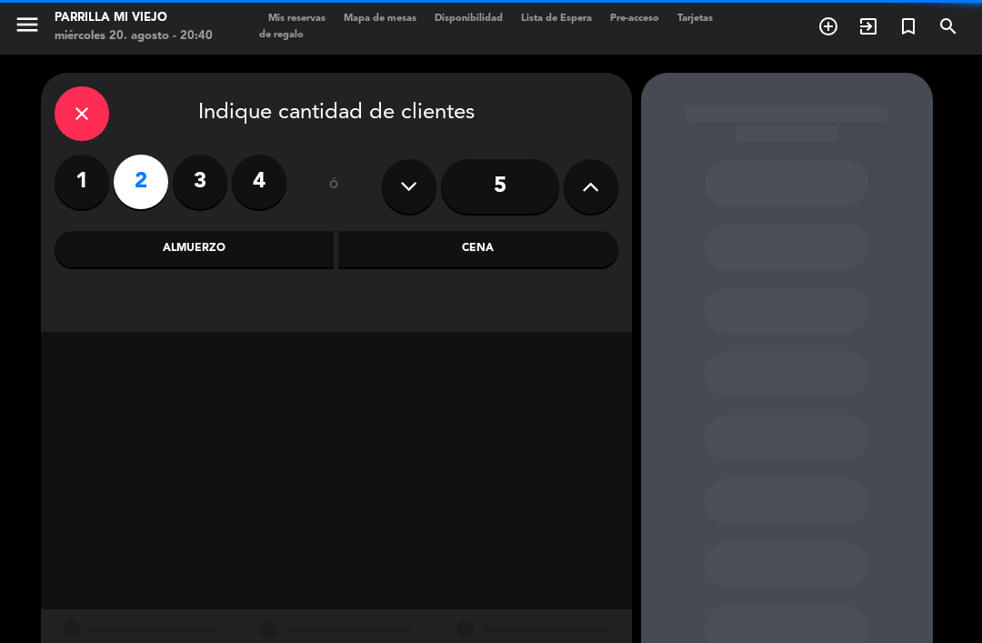
click at [550, 249] on div "Cena" at bounding box center [478, 249] width 280 height 36
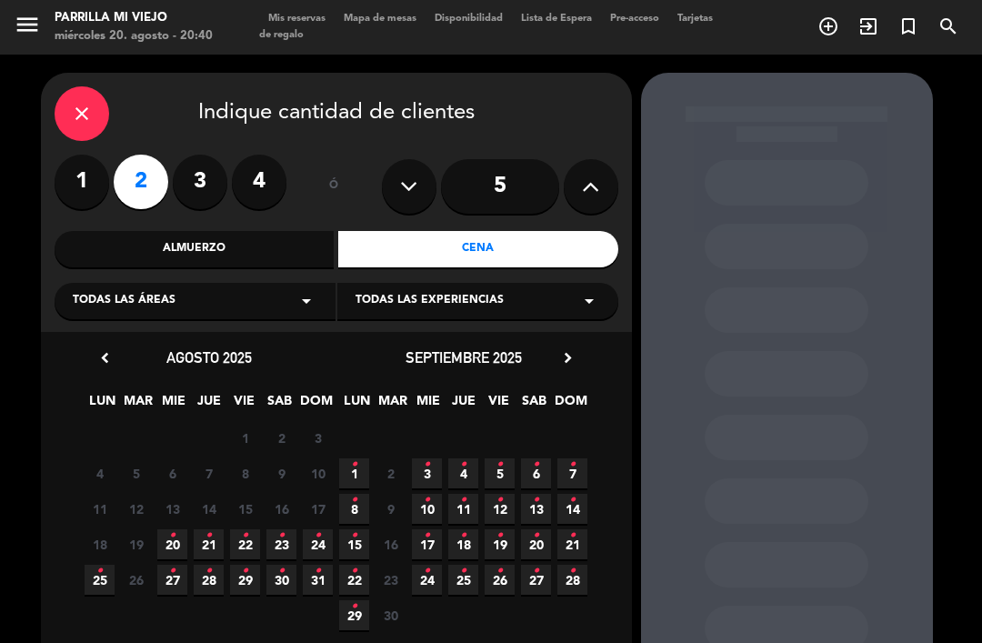
click at [175, 544] on icon "•" at bounding box center [172, 535] width 6 height 29
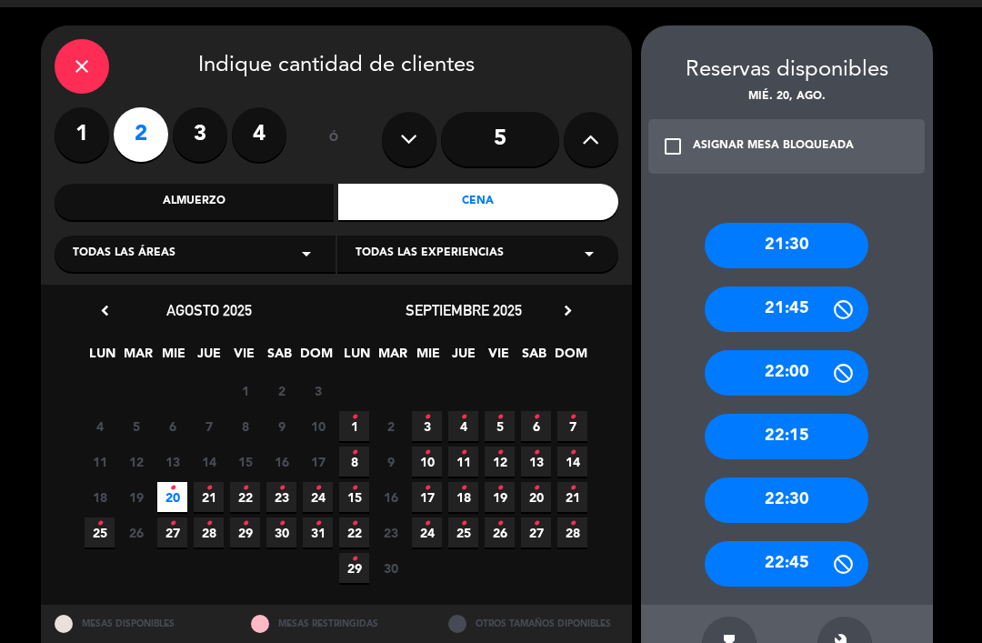
scroll to position [46, 0]
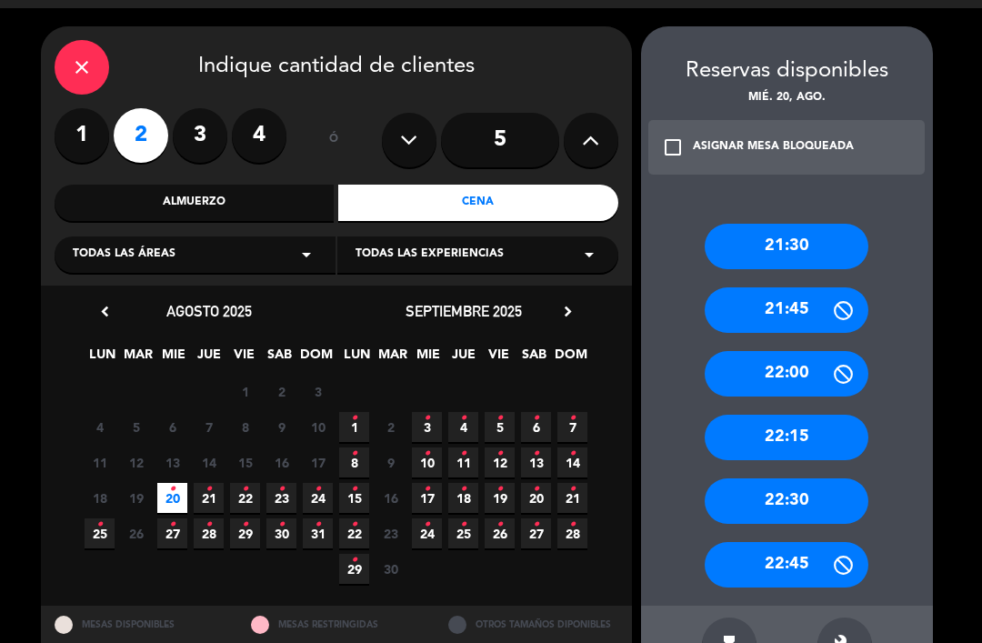
click at [762, 224] on div "21:30" at bounding box center [786, 246] width 164 height 45
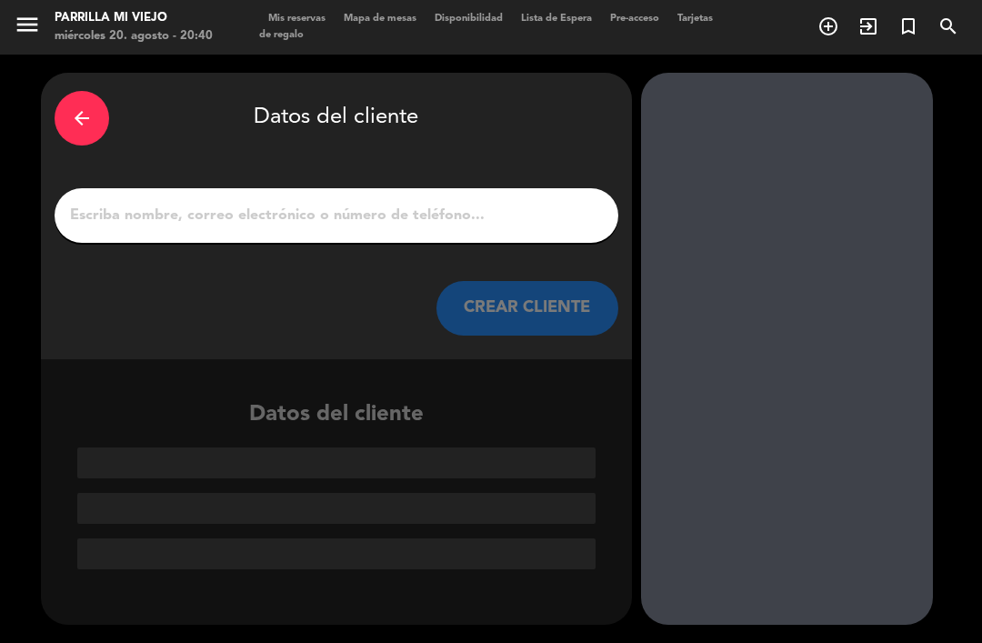
scroll to position [0, 0]
click at [446, 203] on input "1" at bounding box center [336, 215] width 536 height 25
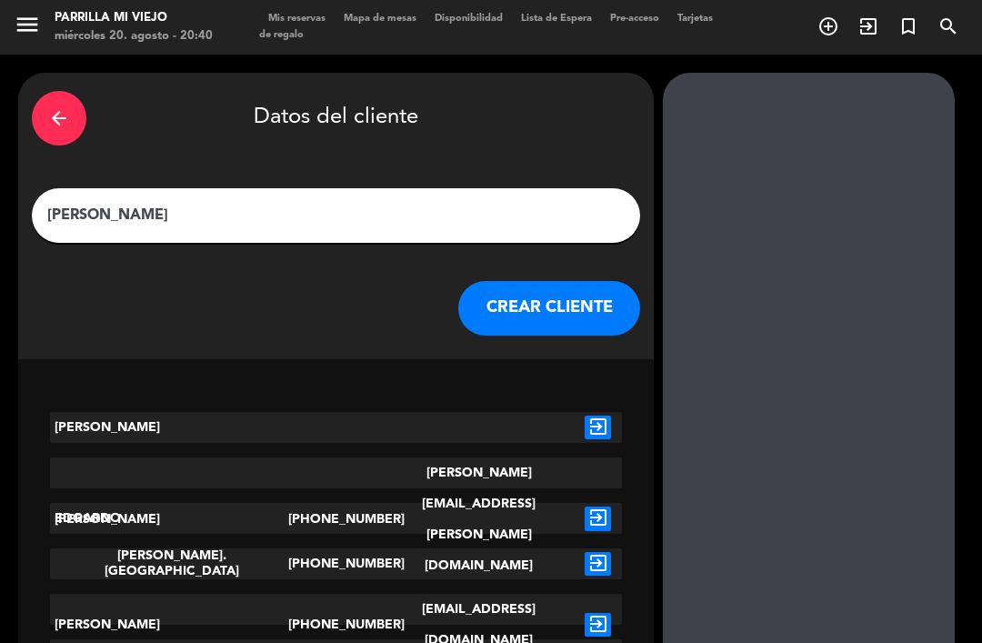
type input "[PERSON_NAME]"
click at [523, 93] on div "arrow_back Datos del cliente" at bounding box center [336, 118] width 608 height 64
click at [533, 281] on button "CREAR CLIENTE" at bounding box center [549, 308] width 182 height 55
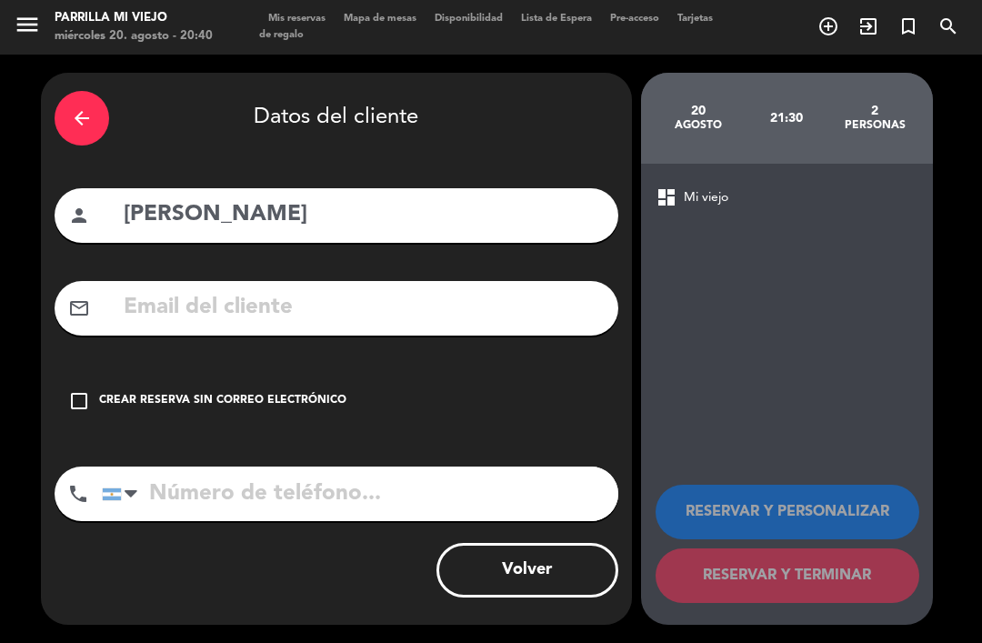
click at [265, 466] on input "tel" at bounding box center [360, 493] width 516 height 55
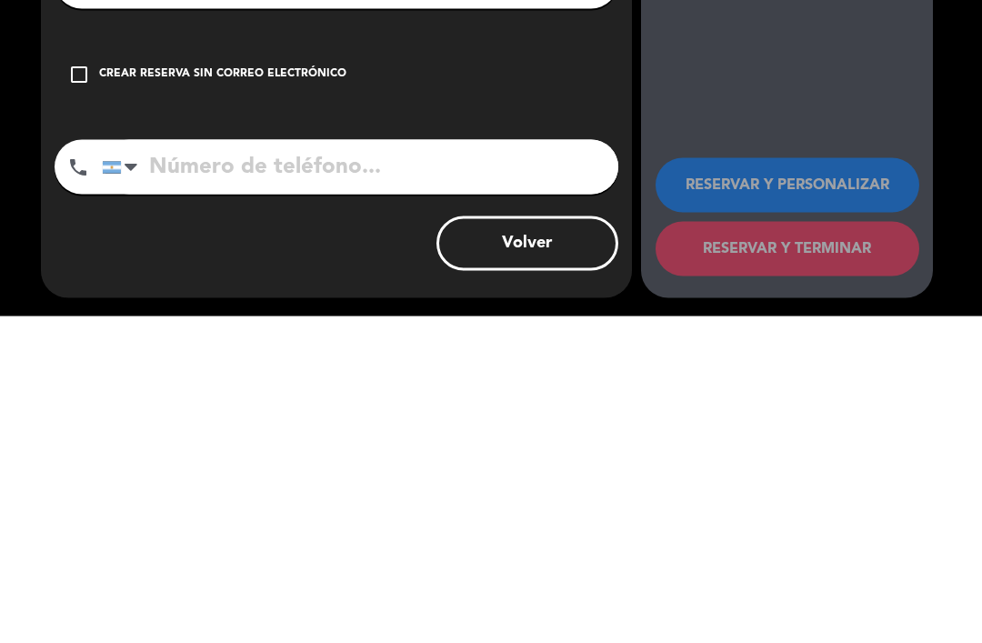
click at [125, 483] on div at bounding box center [131, 494] width 13 height 22
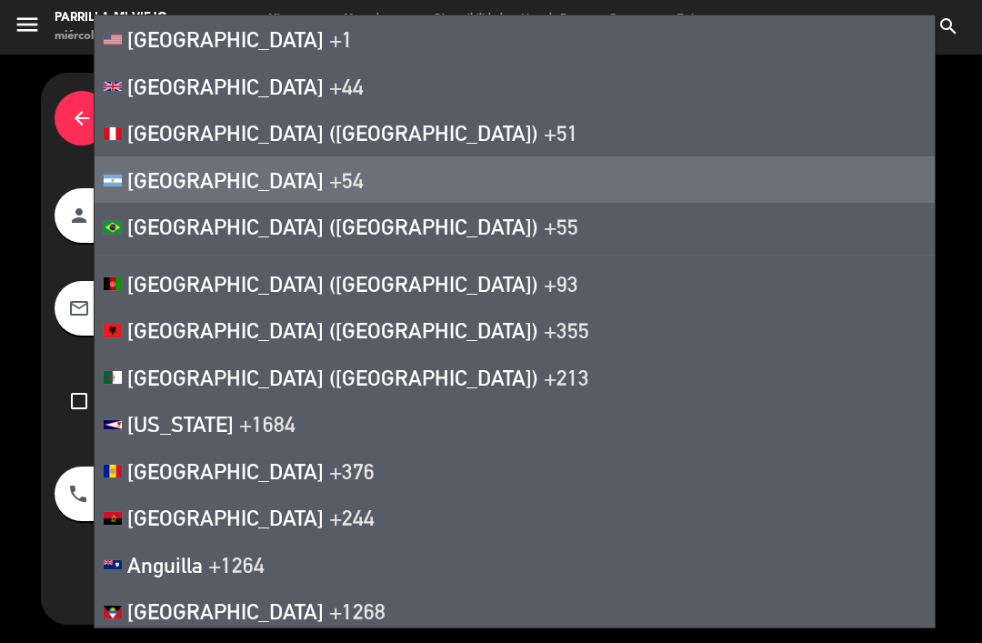
click at [329, 36] on span "+1" at bounding box center [341, 38] width 24 height 25
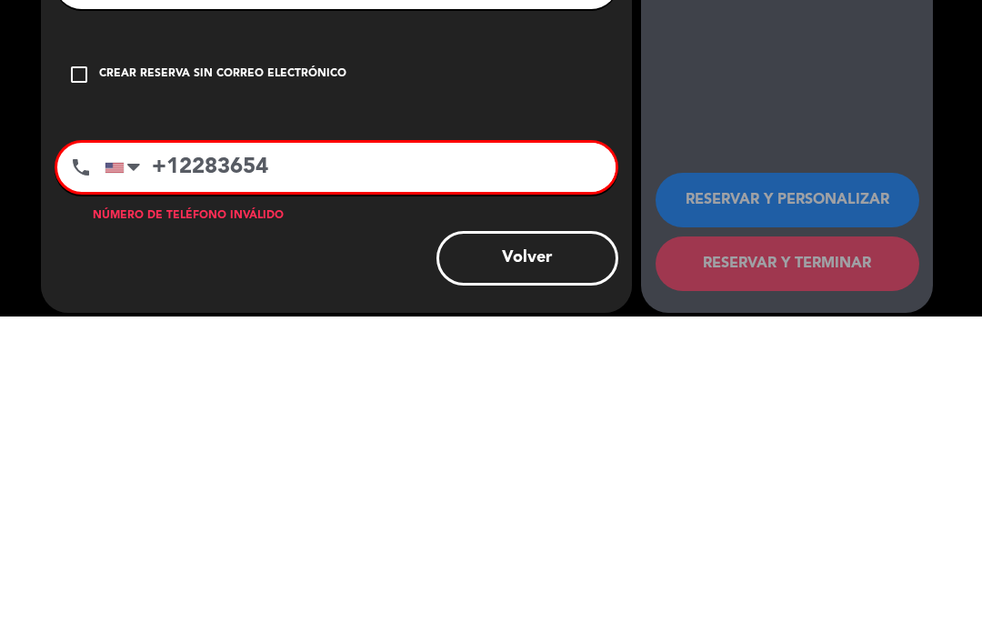
click at [278, 469] on input "+12283654" at bounding box center [360, 493] width 511 height 49
click at [256, 469] on input "+12283654" at bounding box center [360, 493] width 511 height 49
click at [545, 374] on div "check_box_outline_blank Crear reserva sin correo electrónico" at bounding box center [337, 401] width 564 height 55
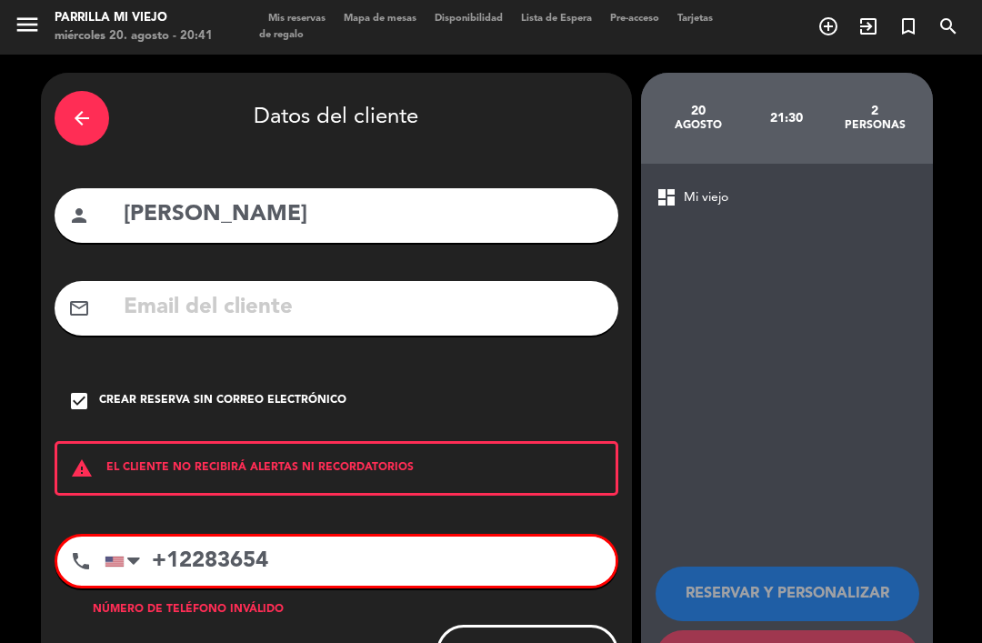
click at [350, 536] on input "+12283654" at bounding box center [360, 560] width 511 height 49
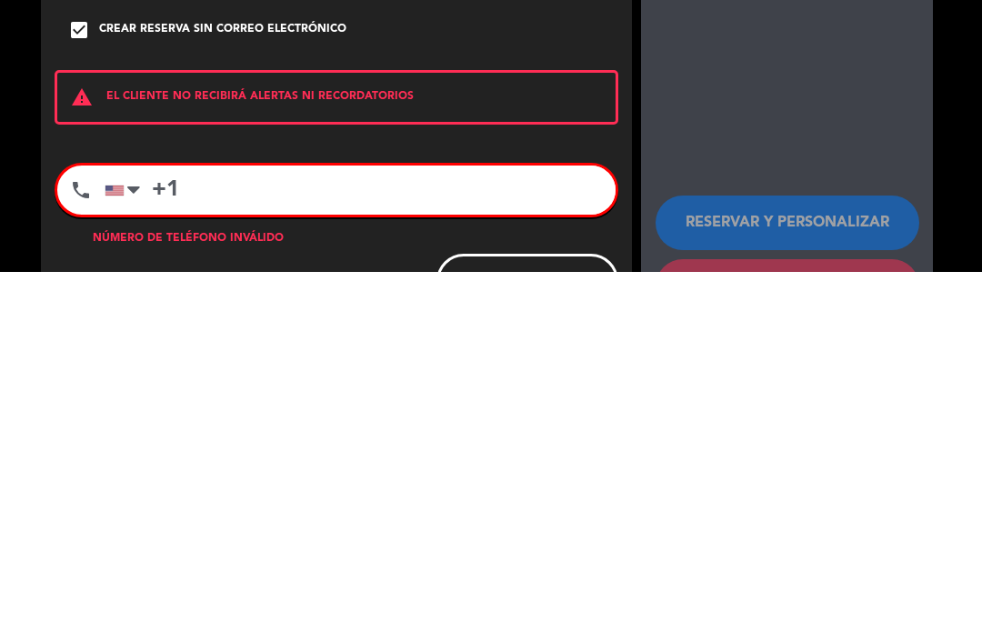
type input "+"
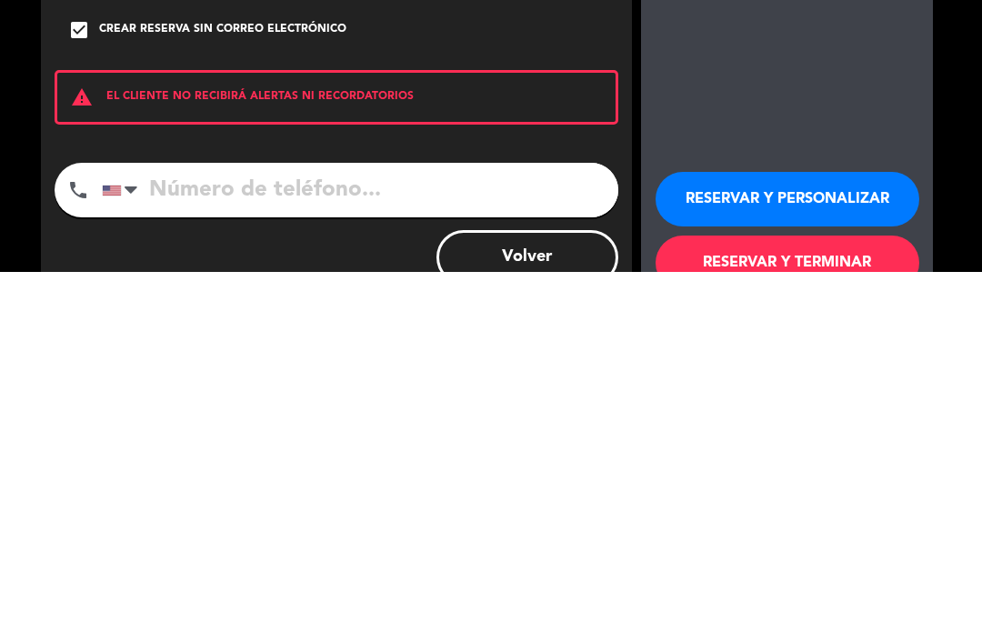
click at [844, 543] on button "RESERVAR Y PERSONALIZAR" at bounding box center [787, 570] width 264 height 55
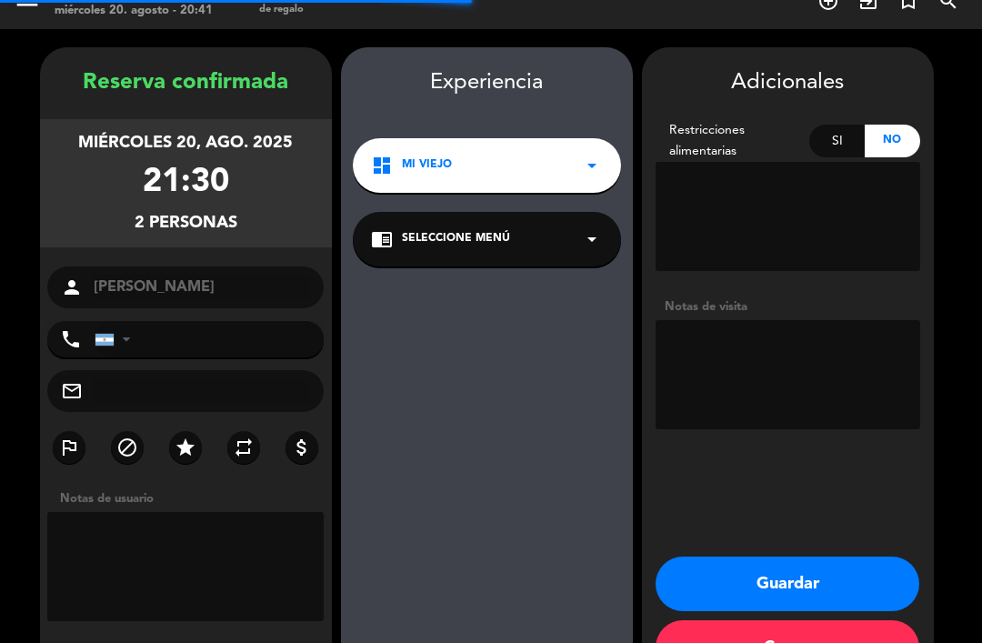
scroll to position [47, 0]
click at [216, 512] on textarea at bounding box center [185, 566] width 277 height 109
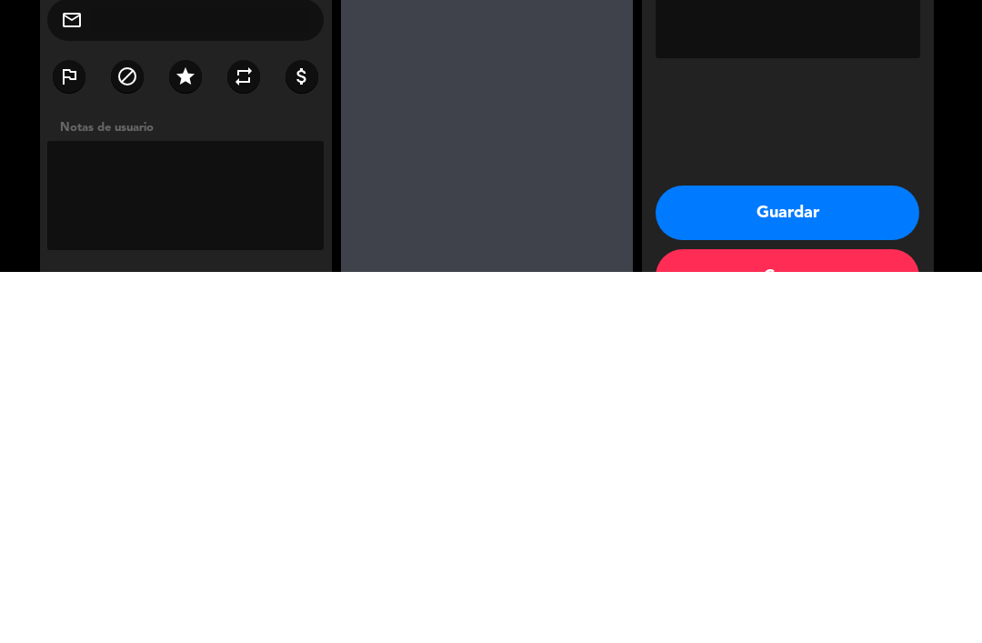
click at [187, 512] on textarea at bounding box center [185, 566] width 277 height 109
paste textarea "+12283654"
click at [83, 512] on textarea at bounding box center [185, 566] width 277 height 109
click at [102, 512] on textarea at bounding box center [185, 566] width 277 height 109
click at [85, 512] on textarea at bounding box center [185, 566] width 277 height 109
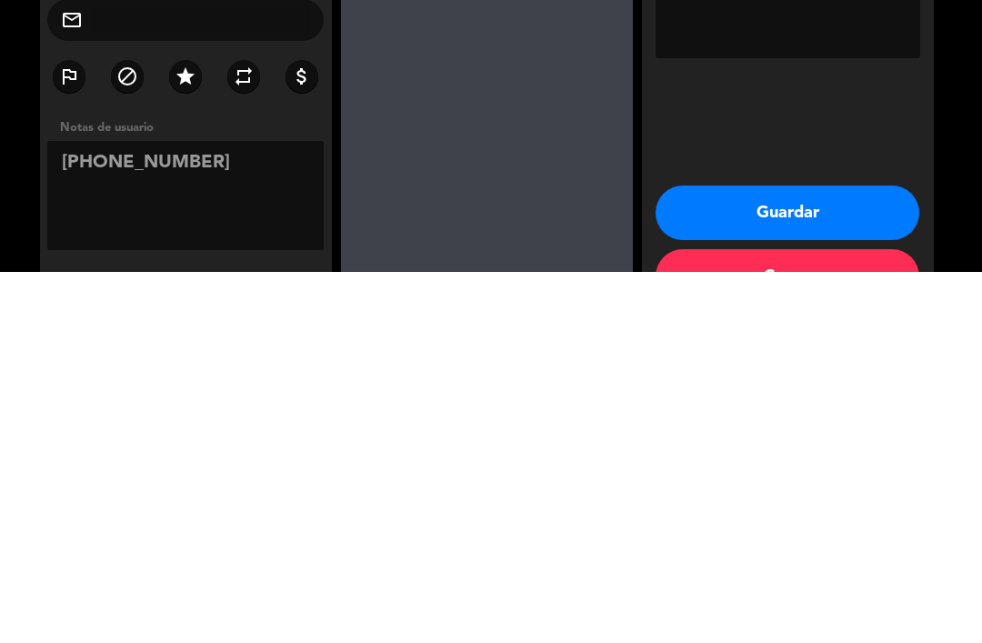
type textarea "[PHONE_NUMBER]"
click at [844, 556] on button "Guardar" at bounding box center [787, 583] width 264 height 55
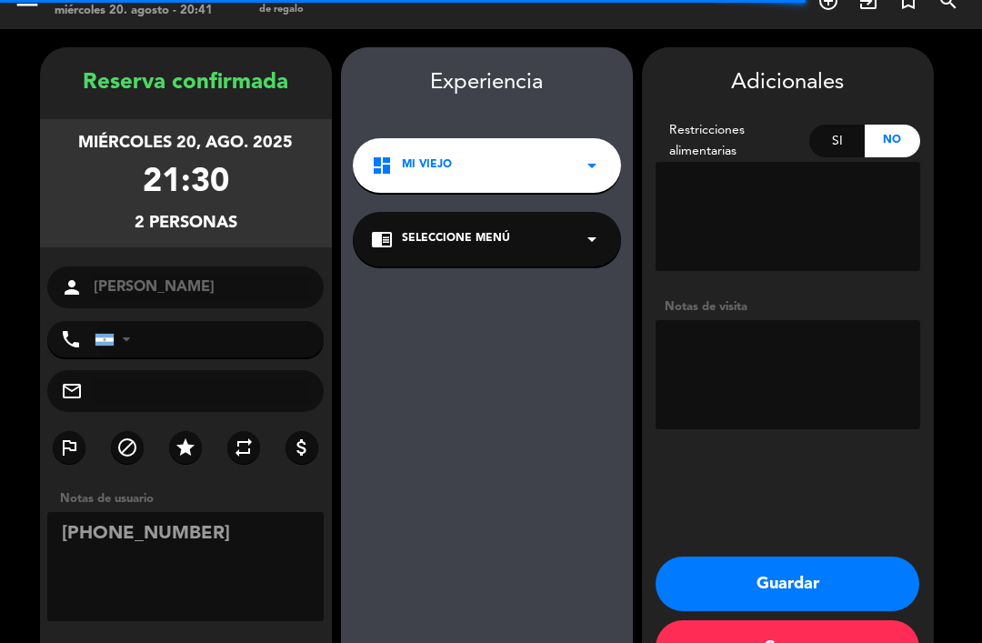
click at [794, 620] on button "Cerrar" at bounding box center [787, 647] width 264 height 55
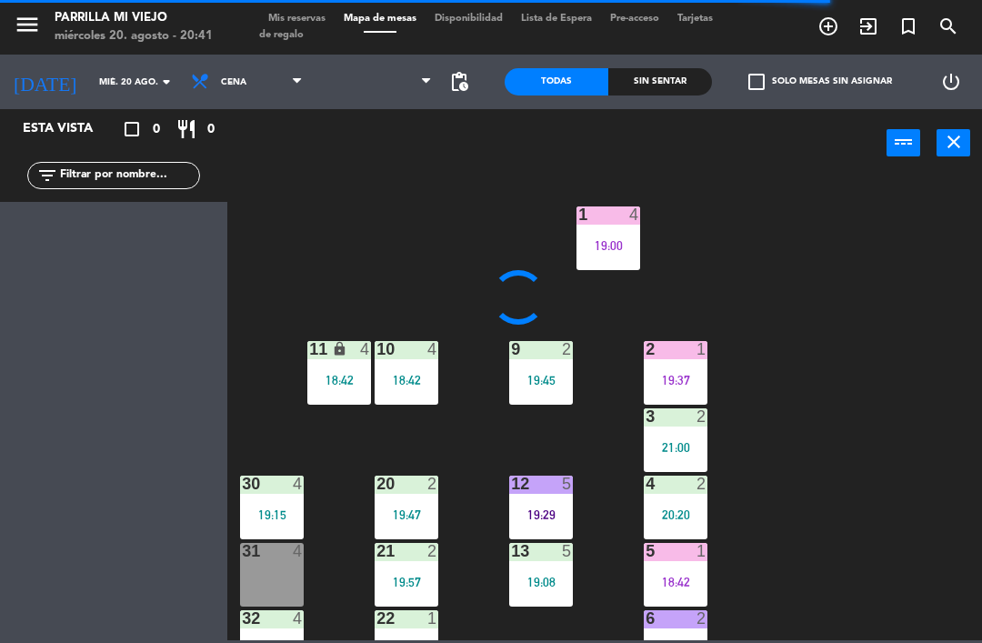
click at [674, 94] on div "Sin sentar" at bounding box center [660, 81] width 104 height 27
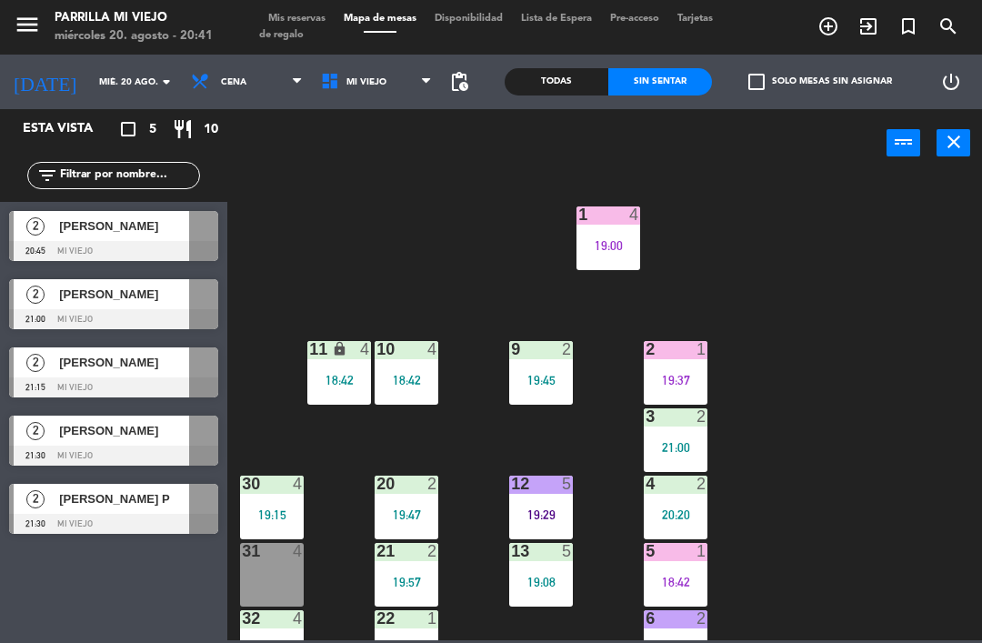
click at [824, 346] on div "1 4 19:00 2 1 19:37 9 2 19:45 10 4 18:42 11 lock 4 18:42 3 2 21:00 4 2 20:20 12…" at bounding box center [609, 407] width 744 height 465
click at [556, 95] on div "Todas" at bounding box center [556, 81] width 104 height 27
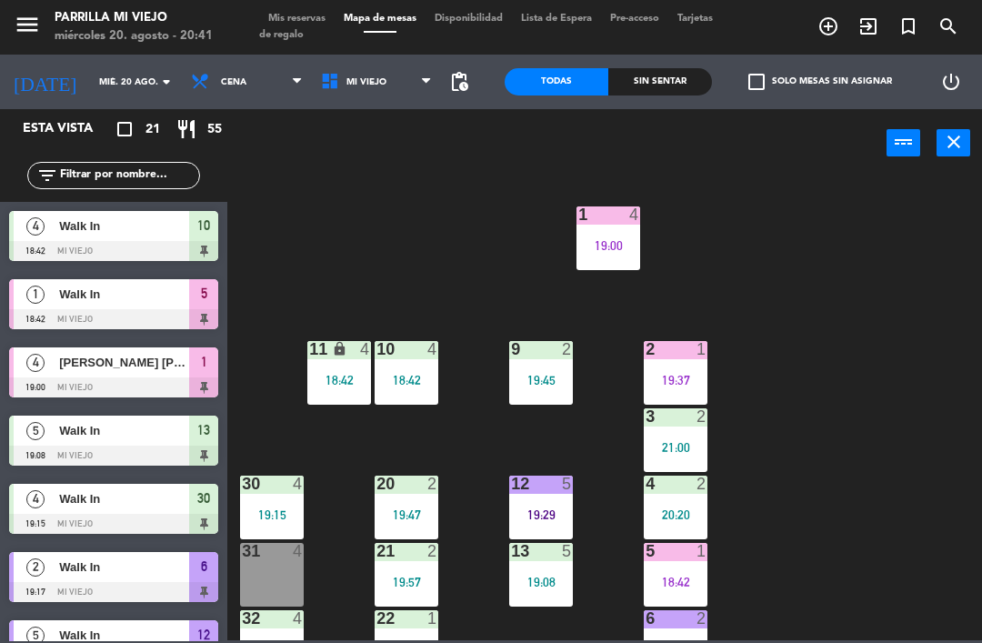
click at [656, 88] on div "Sin sentar" at bounding box center [660, 81] width 104 height 27
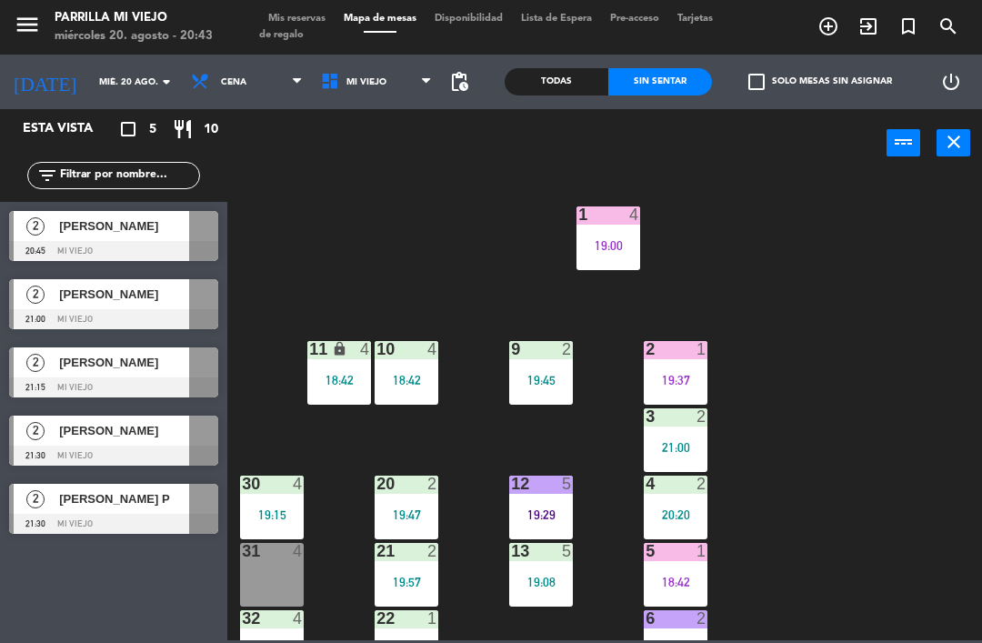
click at [679, 554] on div at bounding box center [676, 551] width 30 height 16
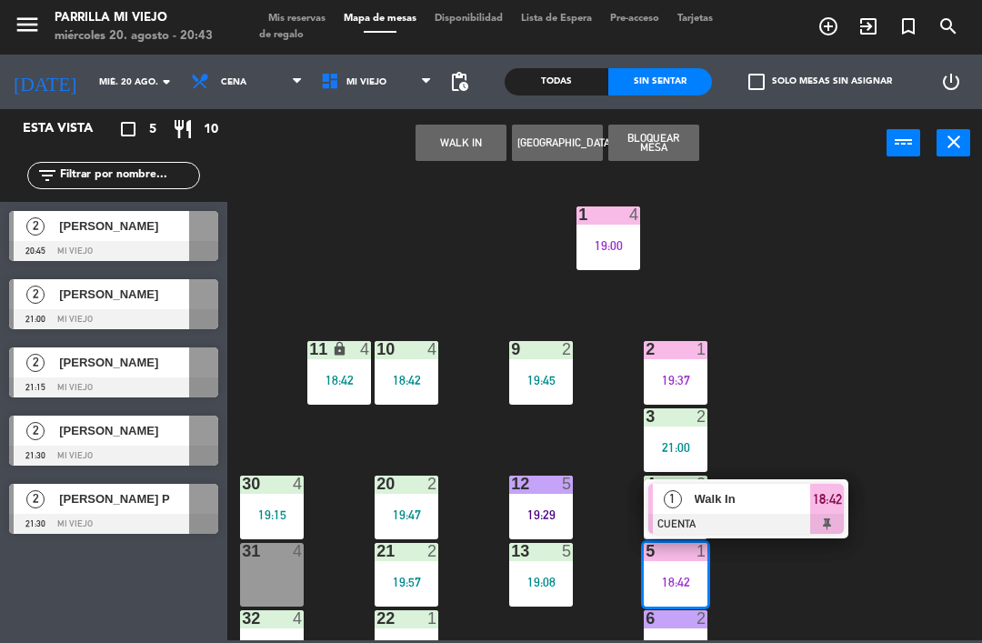
click at [819, 495] on span "18:42" at bounding box center [827, 499] width 29 height 22
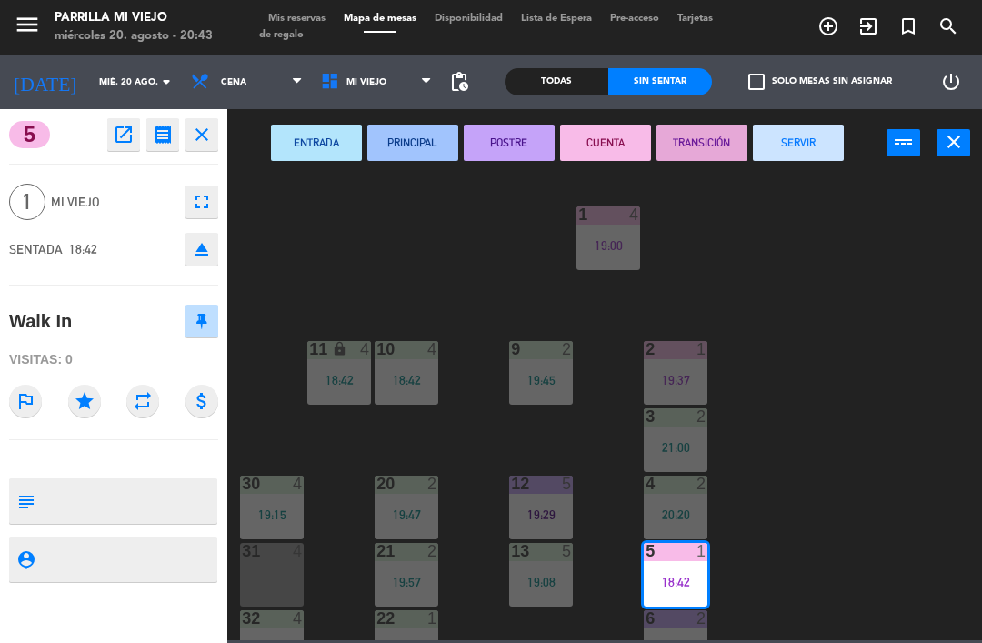
click at [799, 151] on button "SERVIR" at bounding box center [798, 143] width 91 height 36
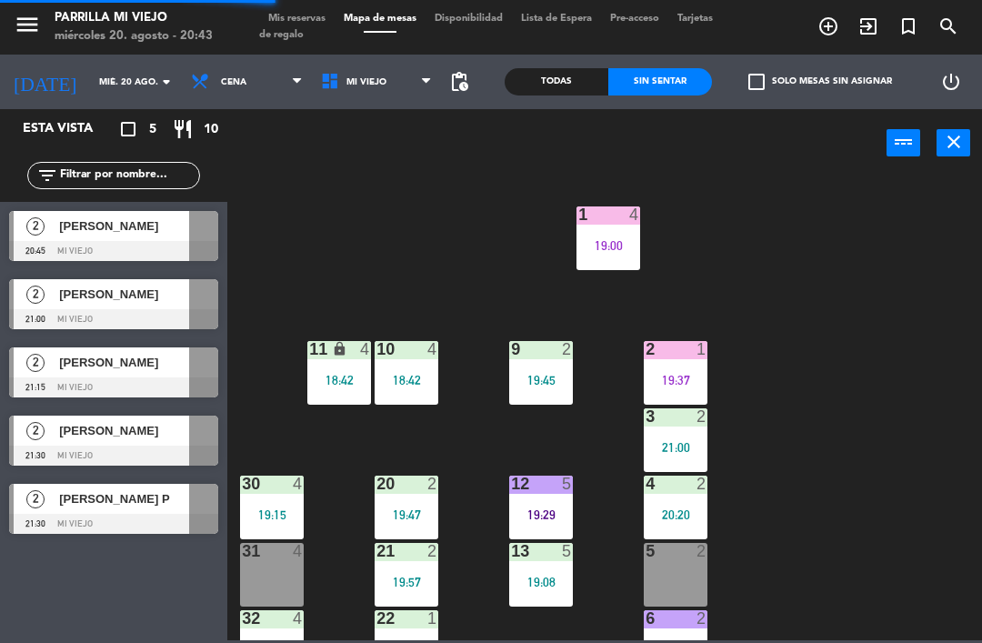
click at [855, 440] on div "1 4 19:00 2 1 19:37 9 2 19:45 10 4 18:42 11 lock 4 18:42 3 2 21:00 4 2 20:20 12…" at bounding box center [609, 407] width 744 height 465
click at [547, 500] on div "12 5 19:29" at bounding box center [541, 507] width 64 height 64
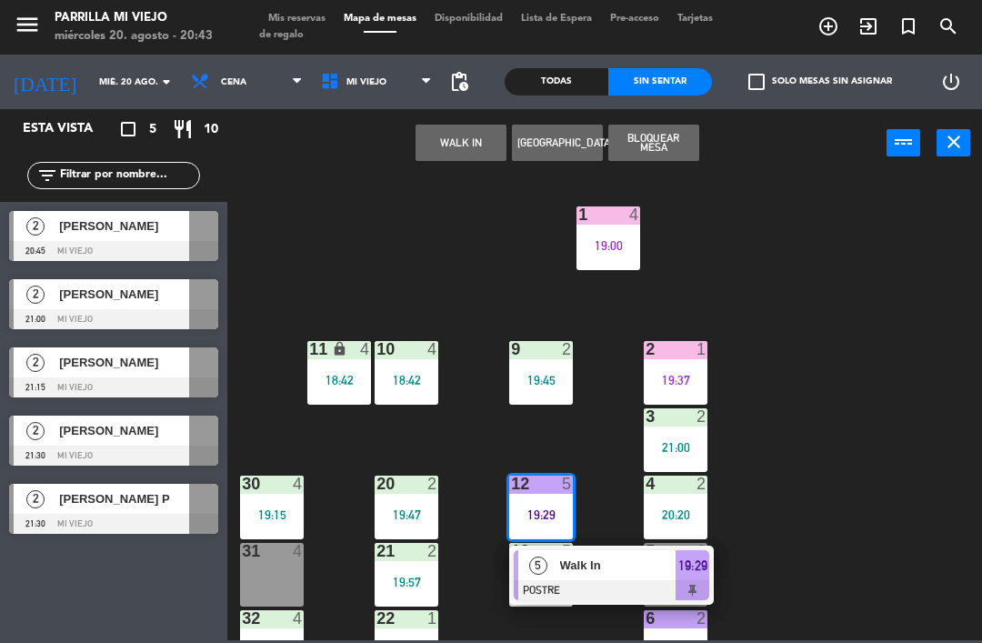
click at [683, 564] on span "19:29" at bounding box center [692, 565] width 29 height 22
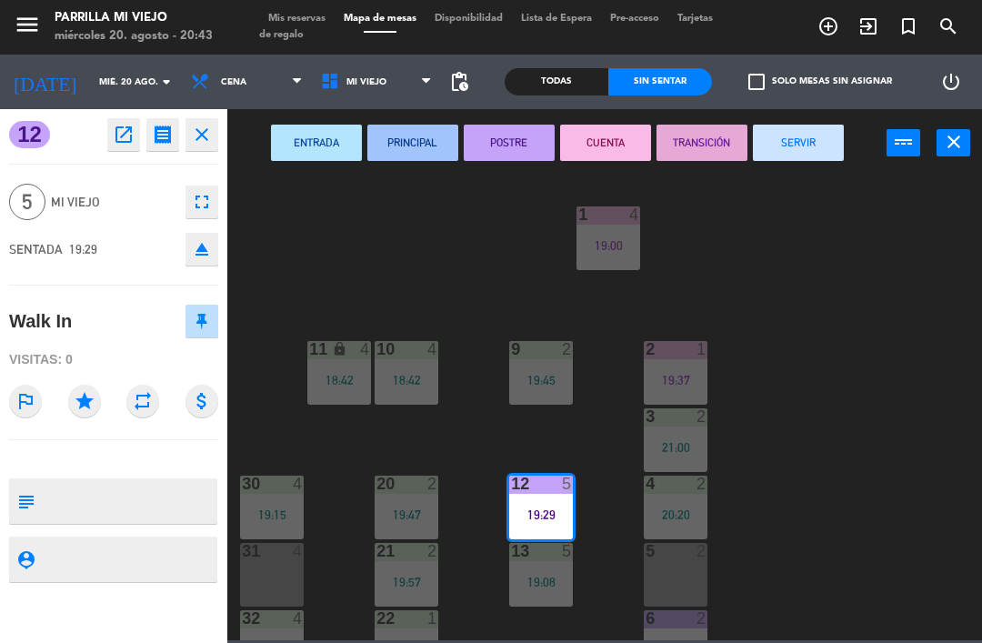
click at [614, 141] on button "CUENTA" at bounding box center [605, 143] width 91 height 36
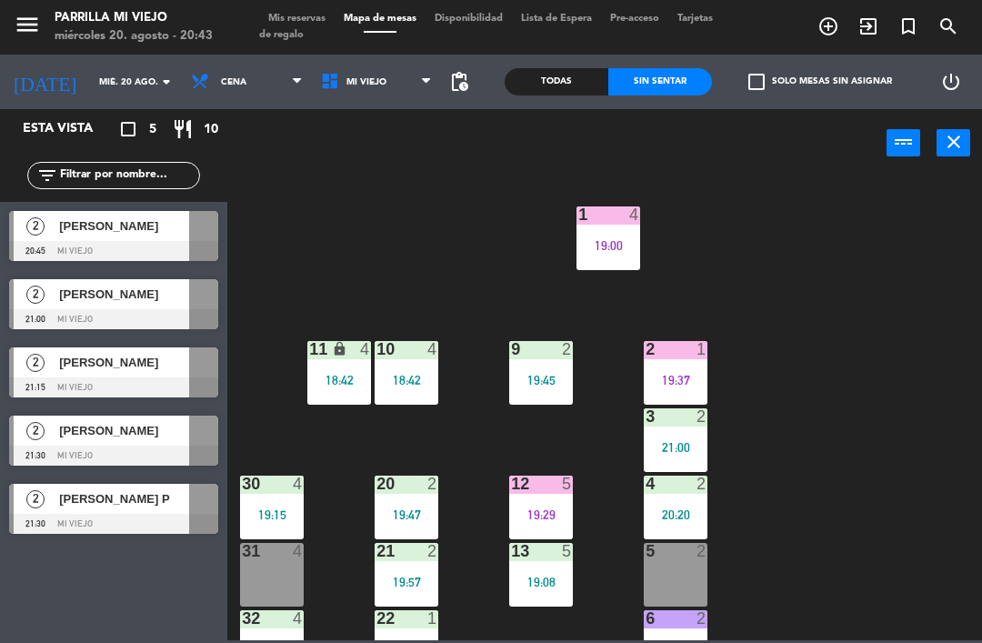
click at [799, 435] on div "1 4 19:00 2 1 19:37 9 2 19:45 10 4 18:42 11 lock 4 18:42 3 2 21:00 4 2 20:20 12…" at bounding box center [609, 407] width 744 height 465
click at [293, 588] on div "31 4" at bounding box center [272, 575] width 64 height 64
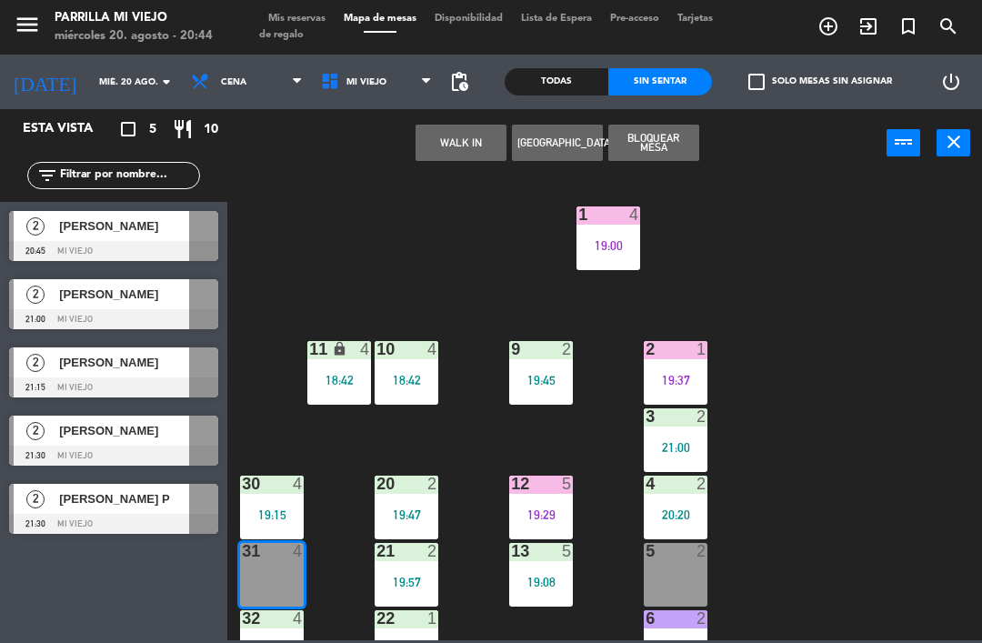
click at [439, 144] on button "WALK IN" at bounding box center [460, 143] width 91 height 36
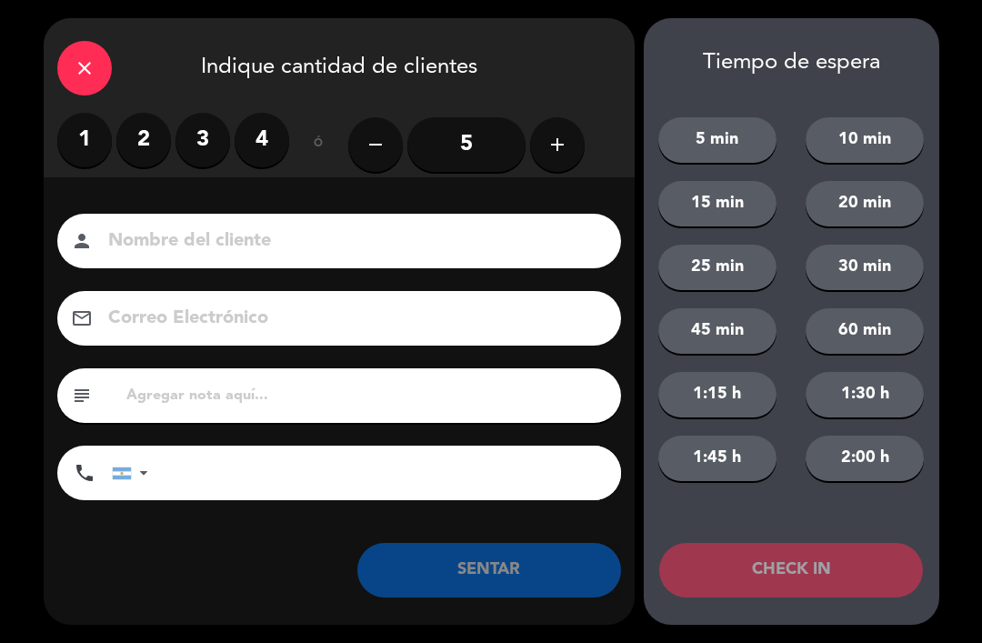
click at [207, 134] on label "3" at bounding box center [202, 140] width 55 height 55
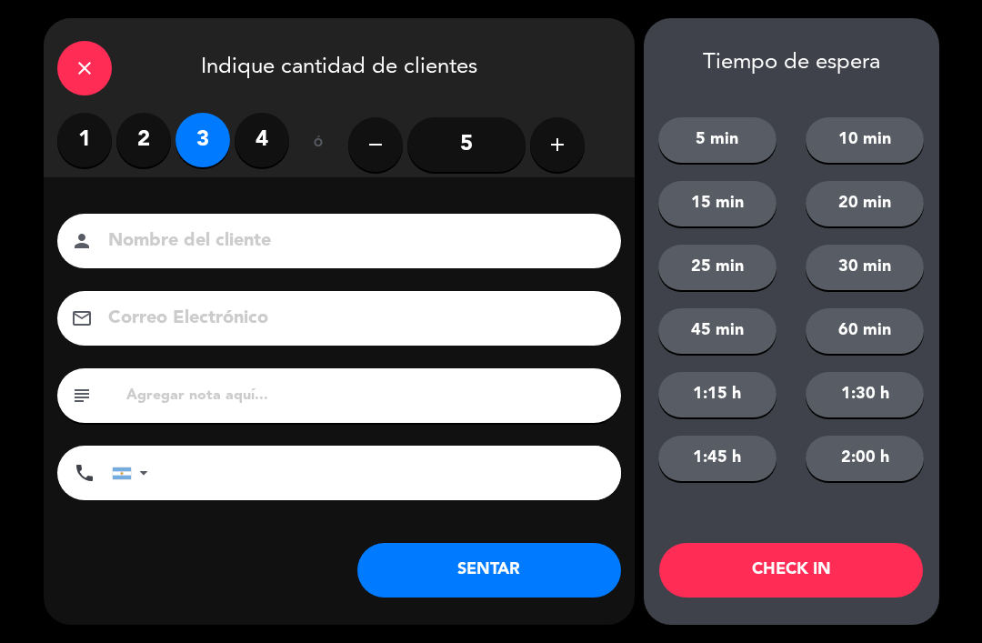
click at [569, 553] on button "SENTAR" at bounding box center [489, 570] width 264 height 55
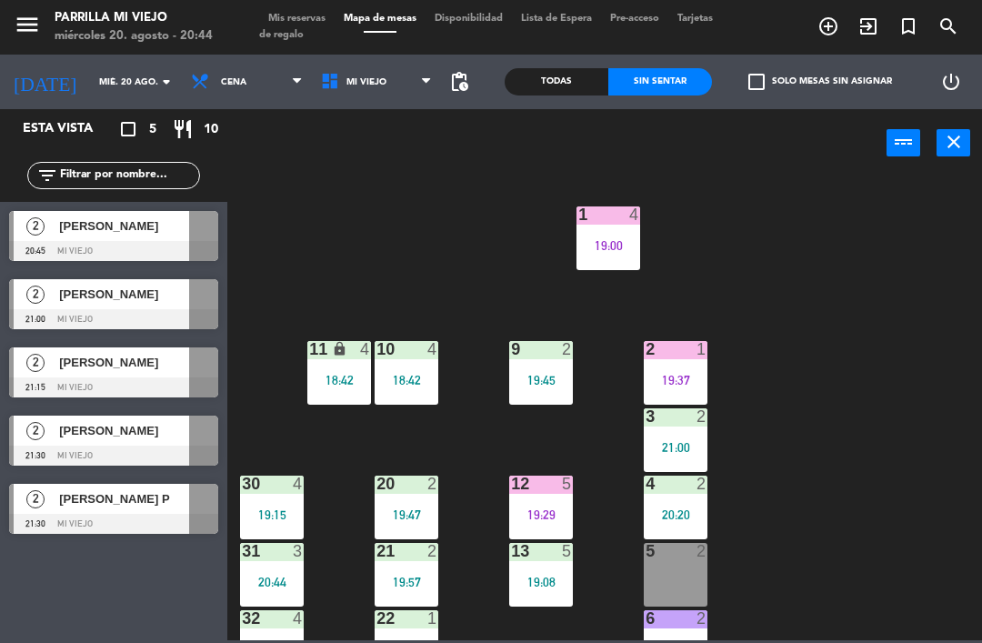
click at [580, 258] on div "1 4 19:00" at bounding box center [608, 238] width 64 height 64
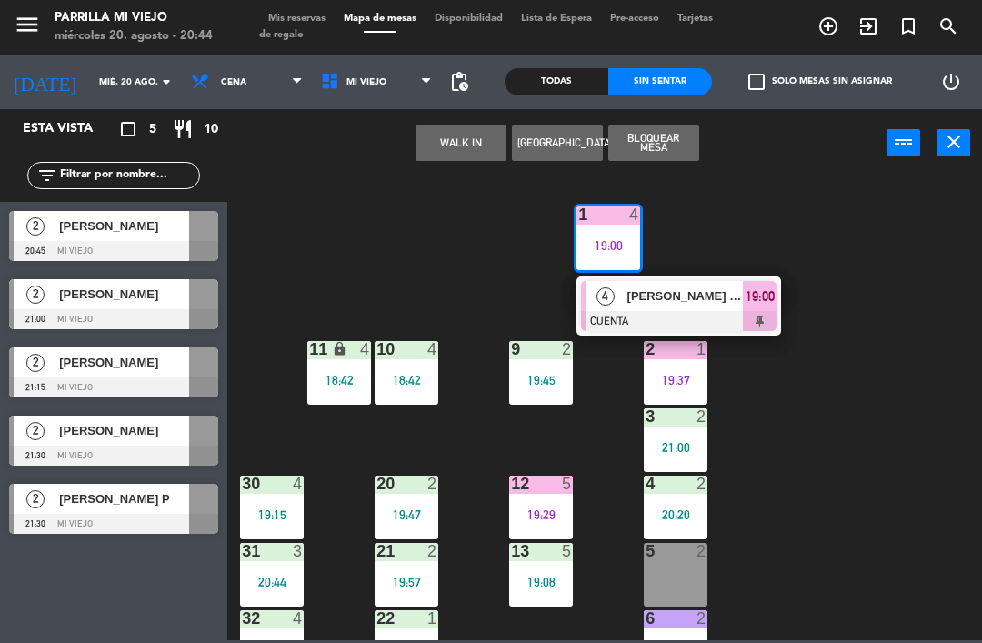
click at [606, 244] on div "19:00" at bounding box center [608, 245] width 64 height 13
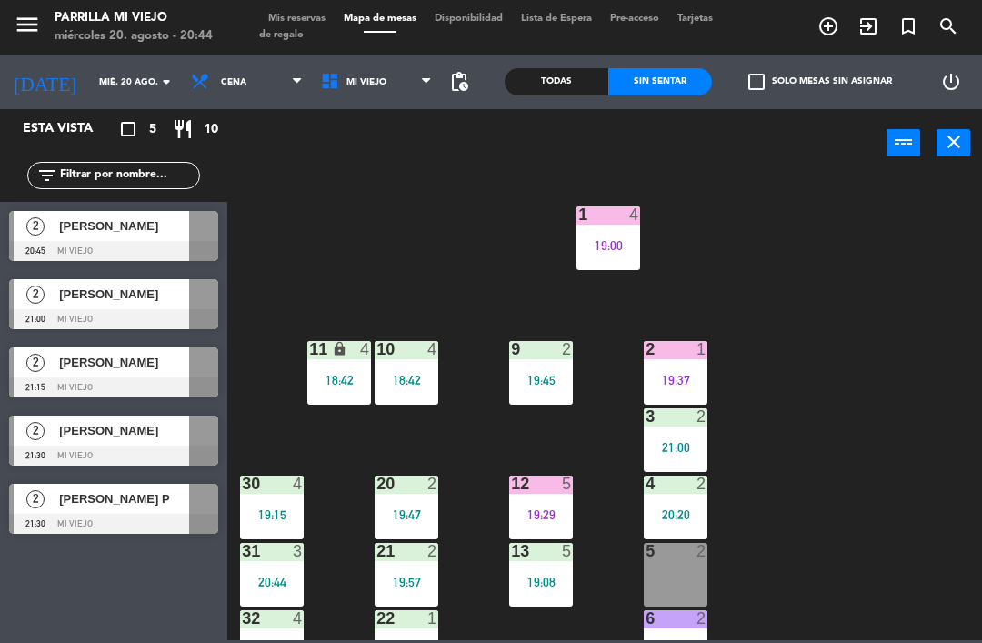
click at [602, 247] on div "19:00" at bounding box center [608, 245] width 64 height 13
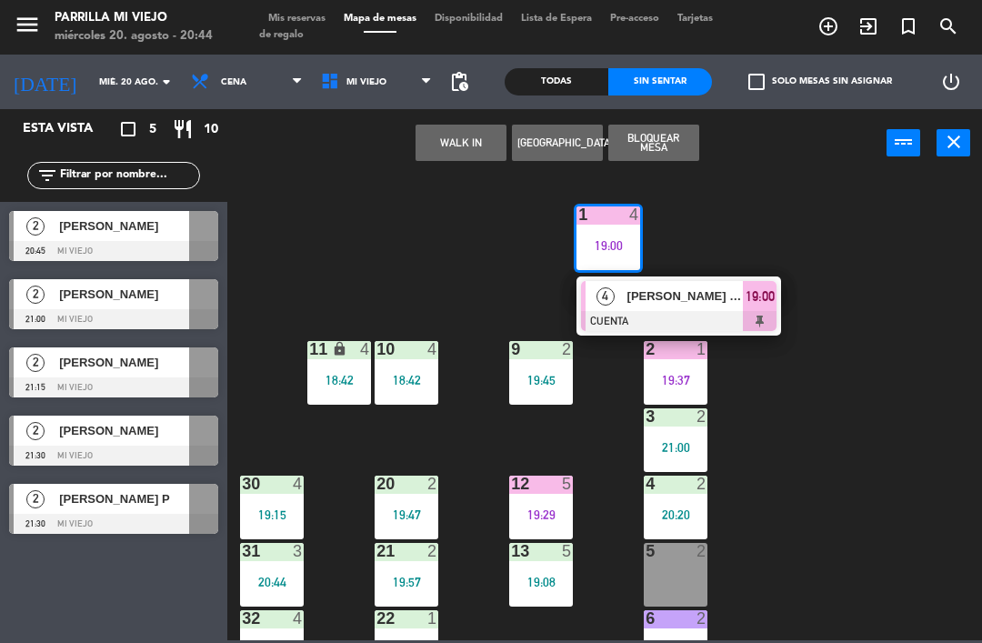
click at [759, 310] on div "19:00" at bounding box center [760, 296] width 34 height 30
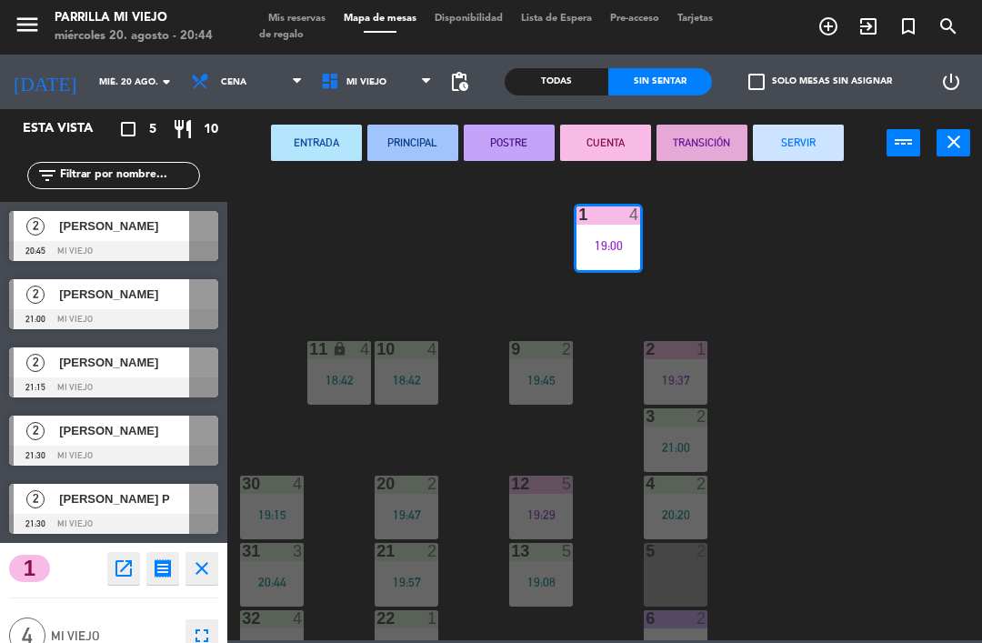
click at [784, 136] on button "SERVIR" at bounding box center [798, 143] width 91 height 36
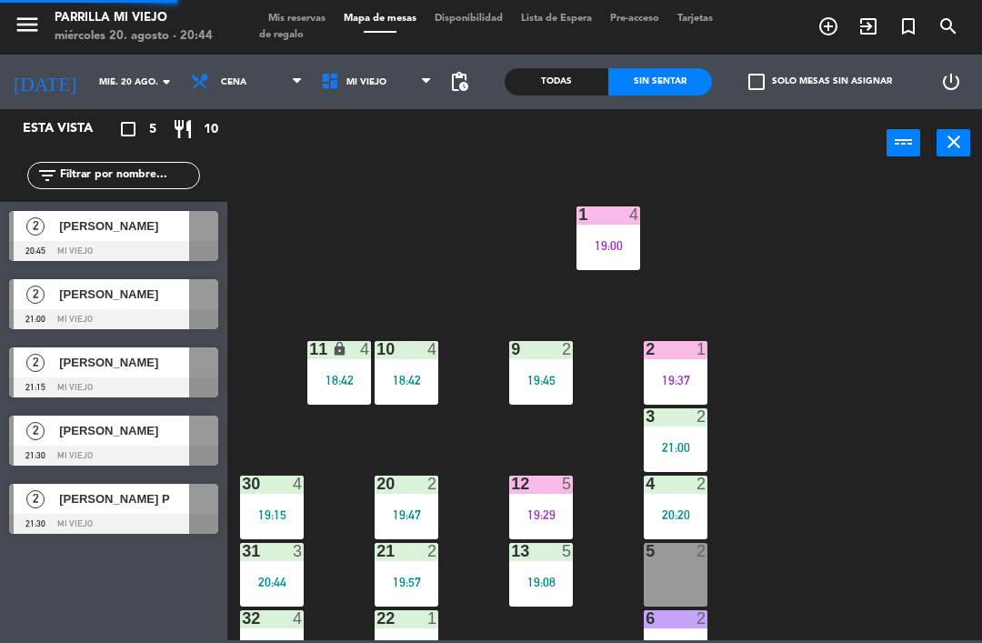
click at [866, 324] on div "1 4 19:00 2 1 19:37 9 2 19:45 10 4 18:42 11 lock 4 18:42 3 2 21:00 4 2 20:20 12…" at bounding box center [609, 407] width 744 height 465
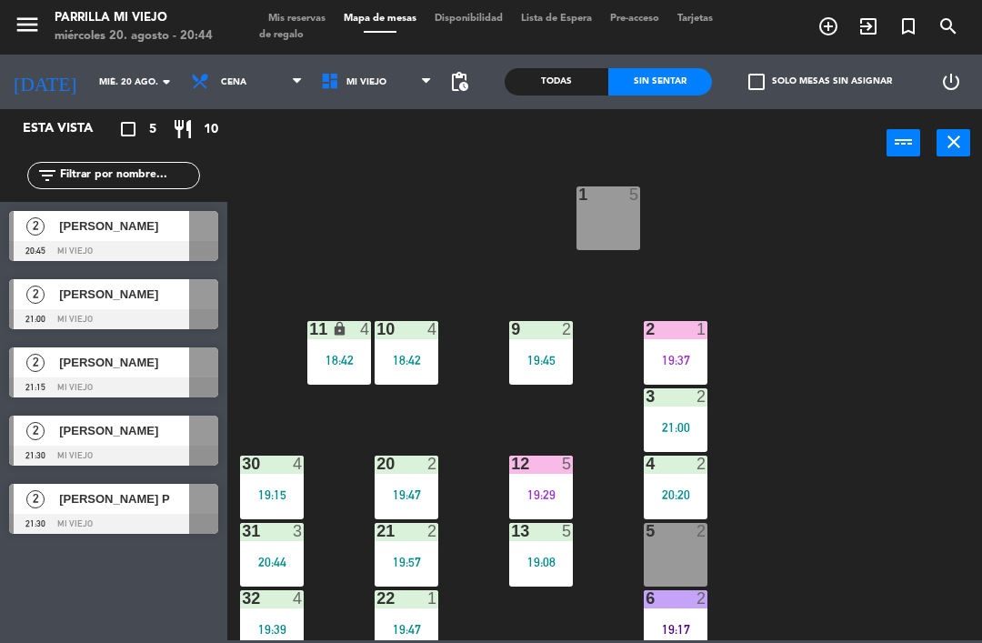
scroll to position [41, 0]
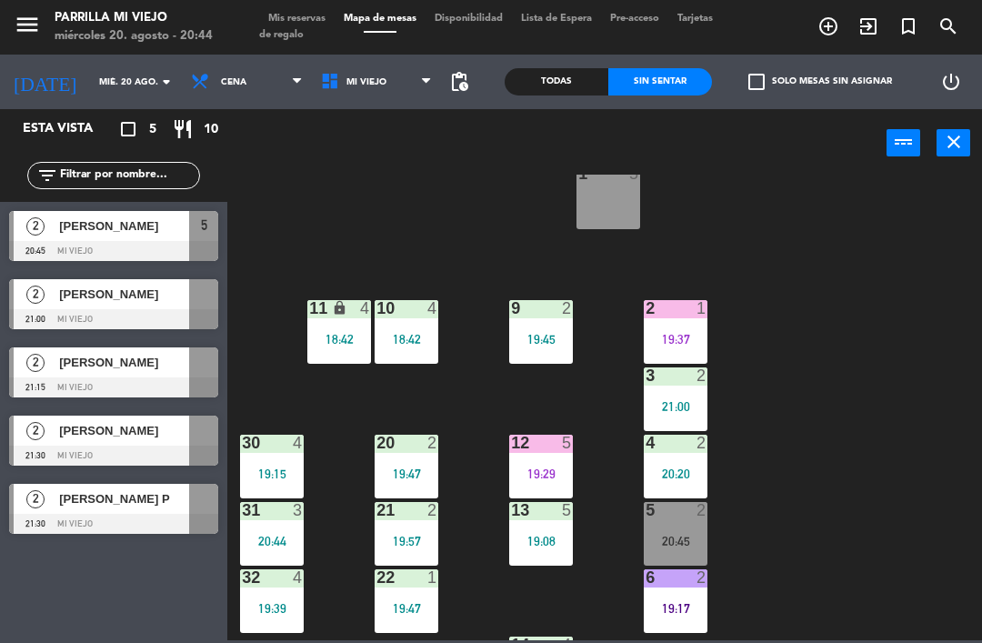
click at [690, 541] on div "20:45" at bounding box center [676, 540] width 64 height 13
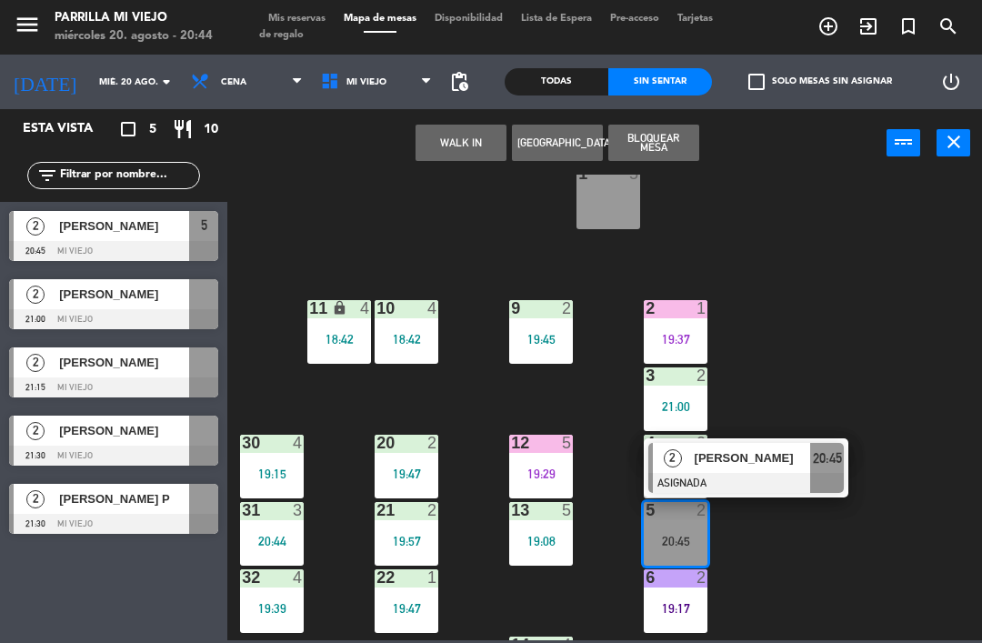
click at [838, 478] on div at bounding box center [745, 483] width 195 height 20
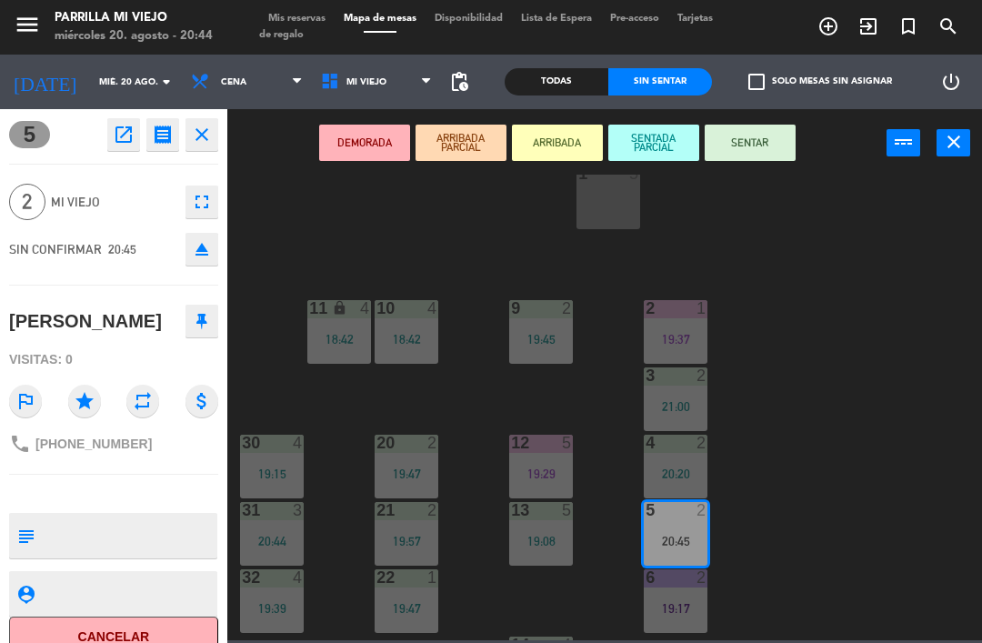
click at [724, 135] on button "SENTAR" at bounding box center [749, 143] width 91 height 36
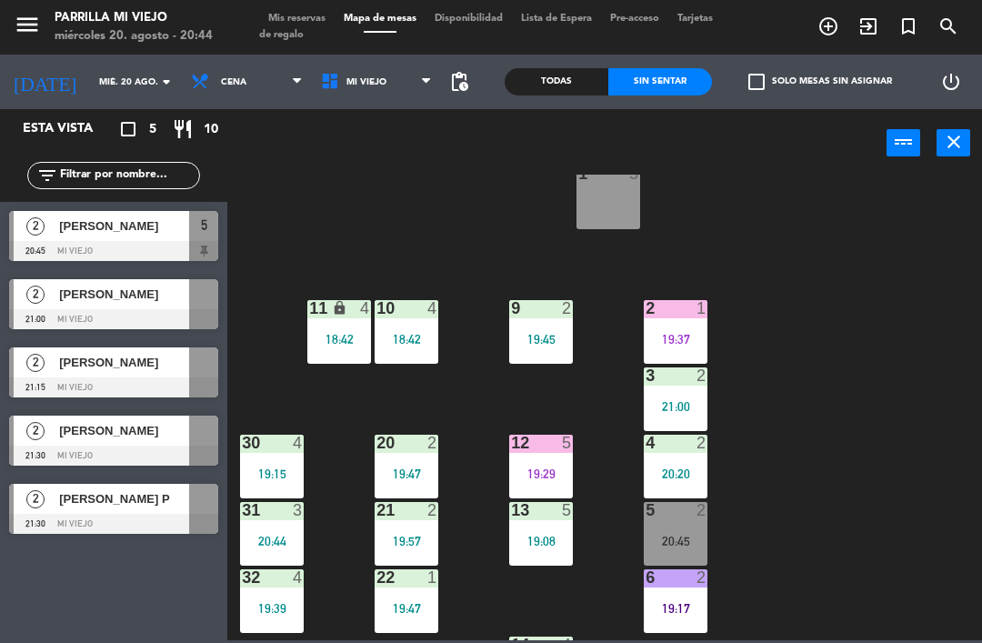
click at [857, 432] on div "1 5 2 1 19:37 9 2 19:45 10 4 18:42 11 lock 4 18:42 3 2 21:00 4 2 20:20 12 5 19:…" at bounding box center [609, 407] width 744 height 465
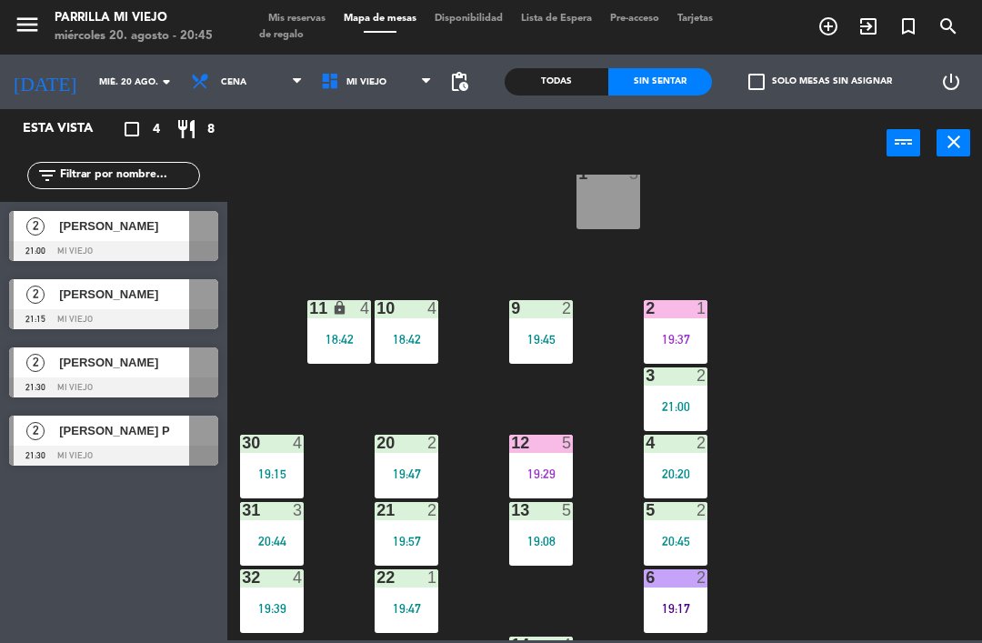
click at [644, 340] on div "19:37" at bounding box center [676, 339] width 64 height 13
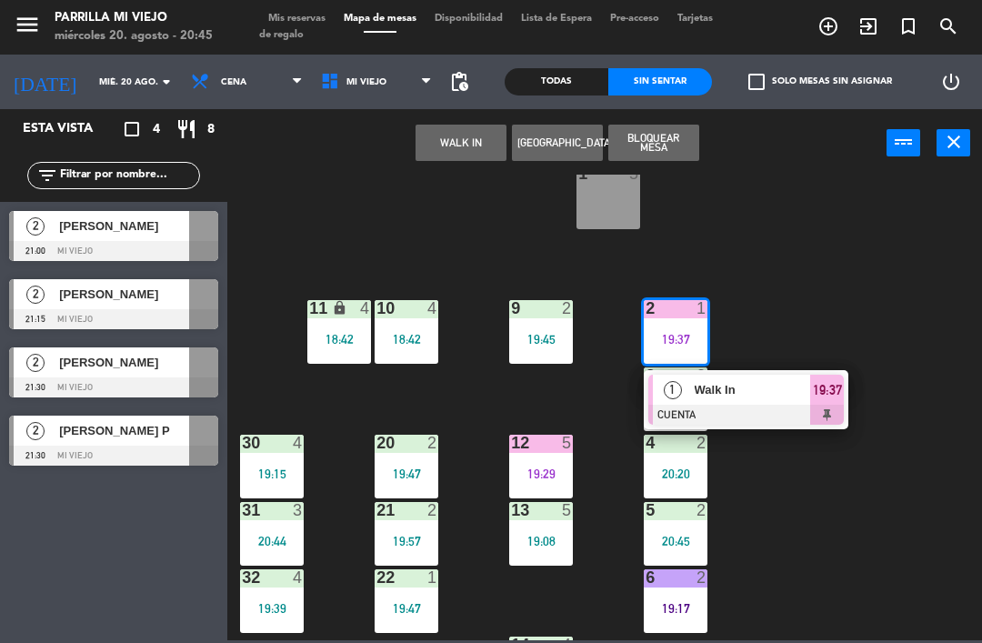
click at [851, 372] on div "1 Walk In CUENTA 19:37" at bounding box center [746, 399] width 232 height 59
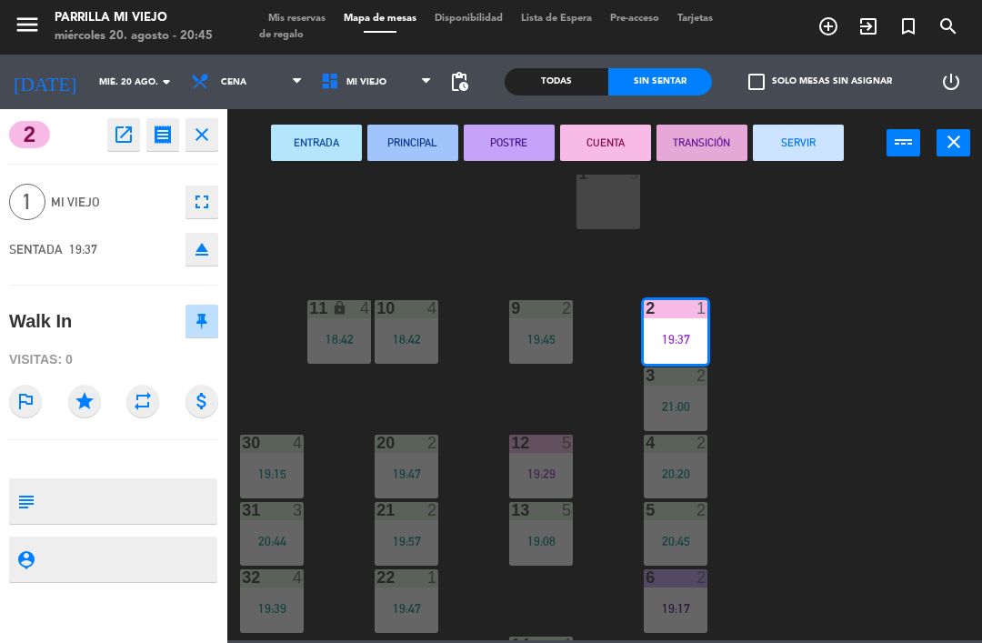
click at [811, 144] on button "SERVIR" at bounding box center [798, 143] width 91 height 36
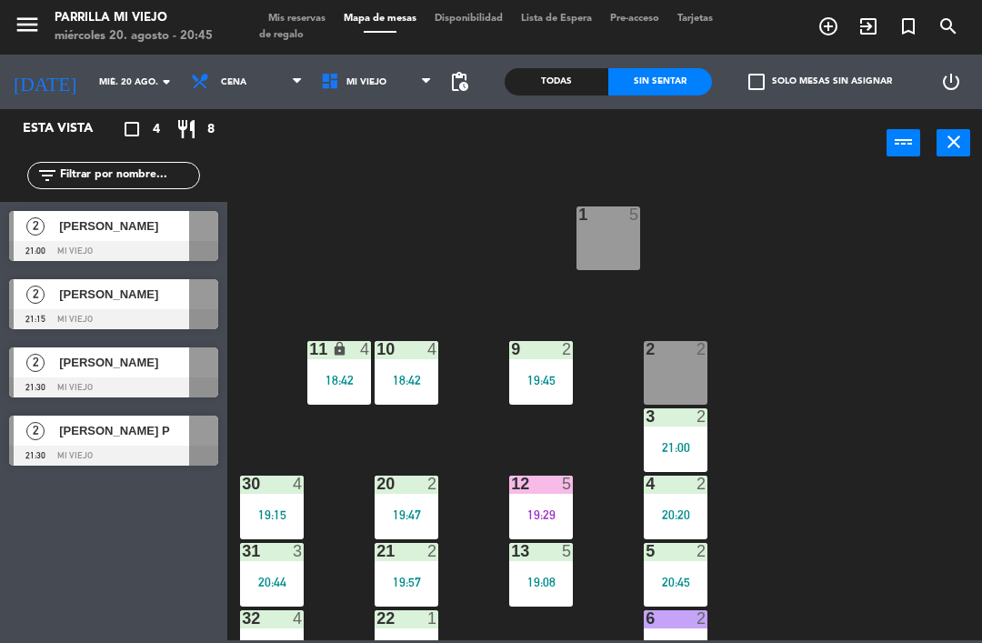
scroll to position [15, 0]
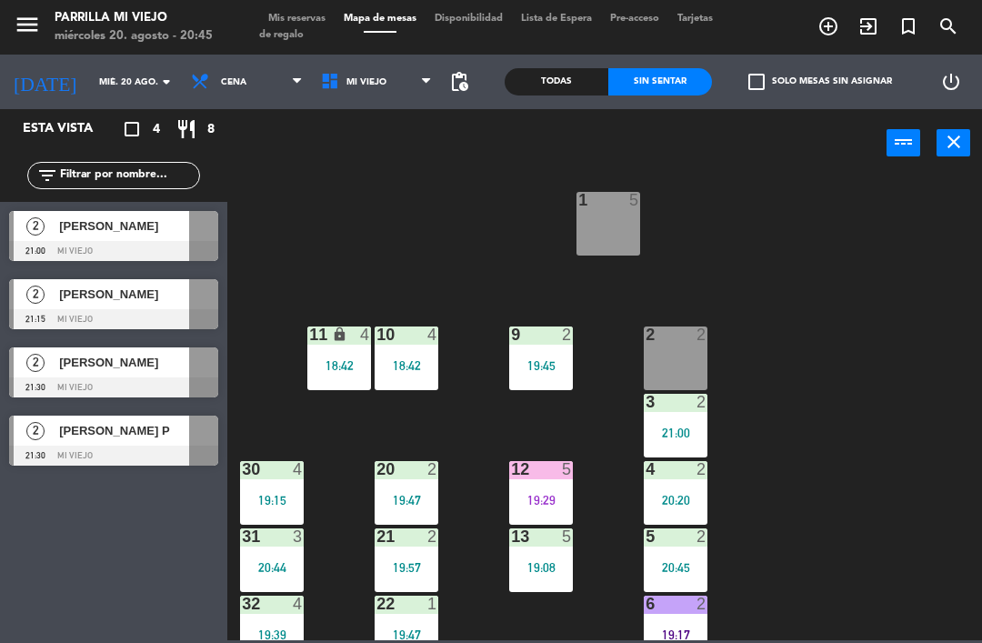
click at [280, 24] on span "Mis reservas" at bounding box center [296, 19] width 75 height 10
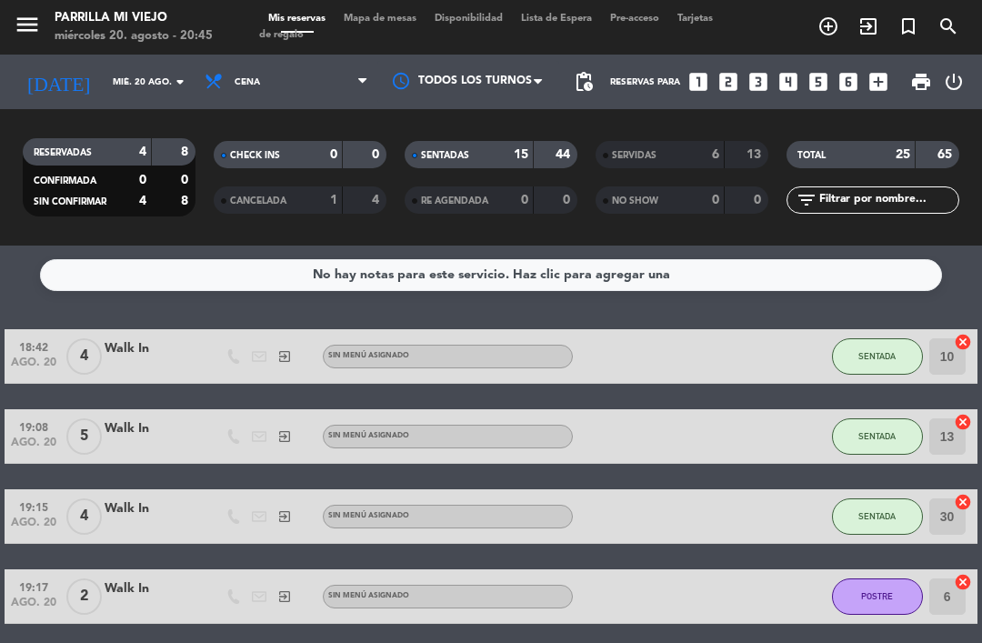
click at [730, 80] on icon "looks_two" at bounding box center [728, 82] width 24 height 24
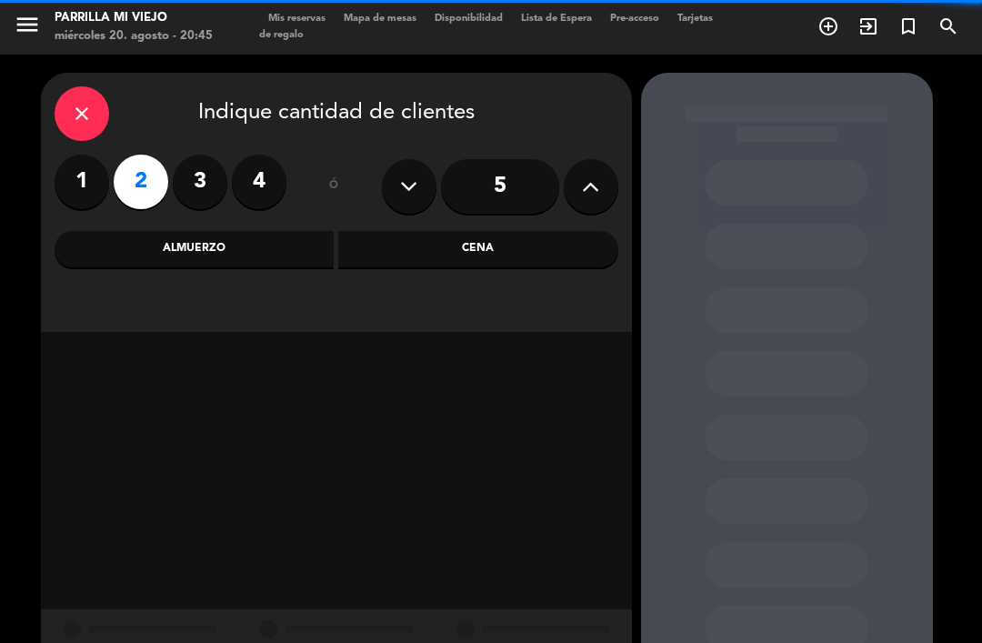
click at [545, 258] on div "Cena" at bounding box center [478, 249] width 280 height 36
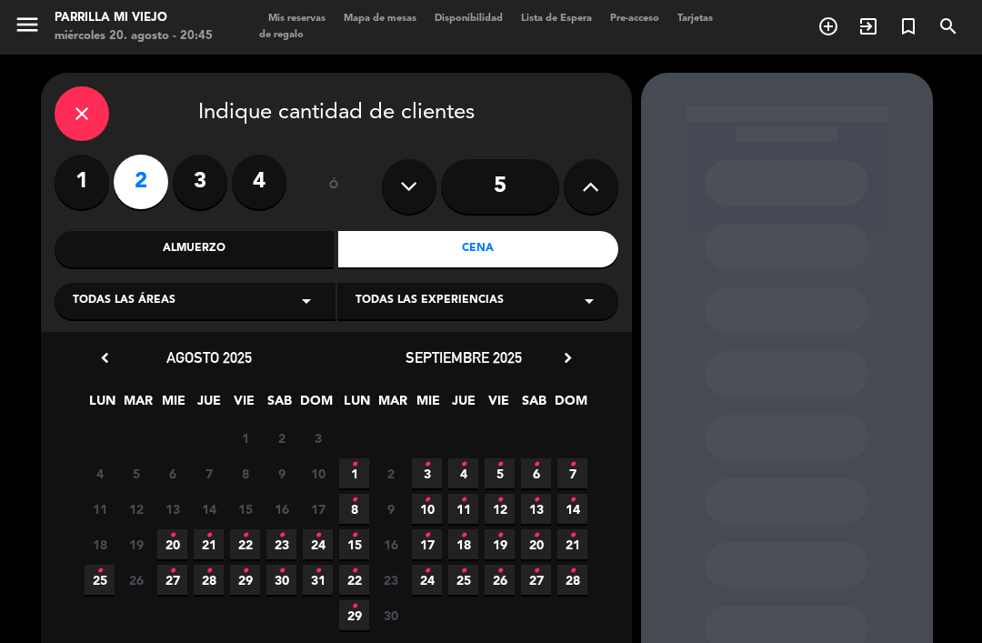
click at [157, 544] on span "20 •" at bounding box center [172, 544] width 30 height 30
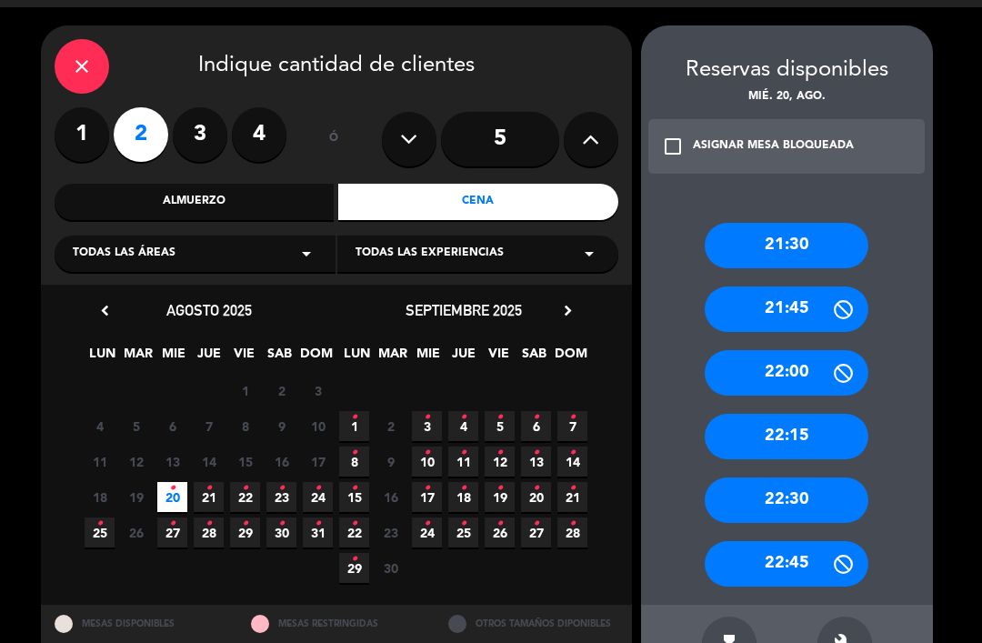
scroll to position [46, 0]
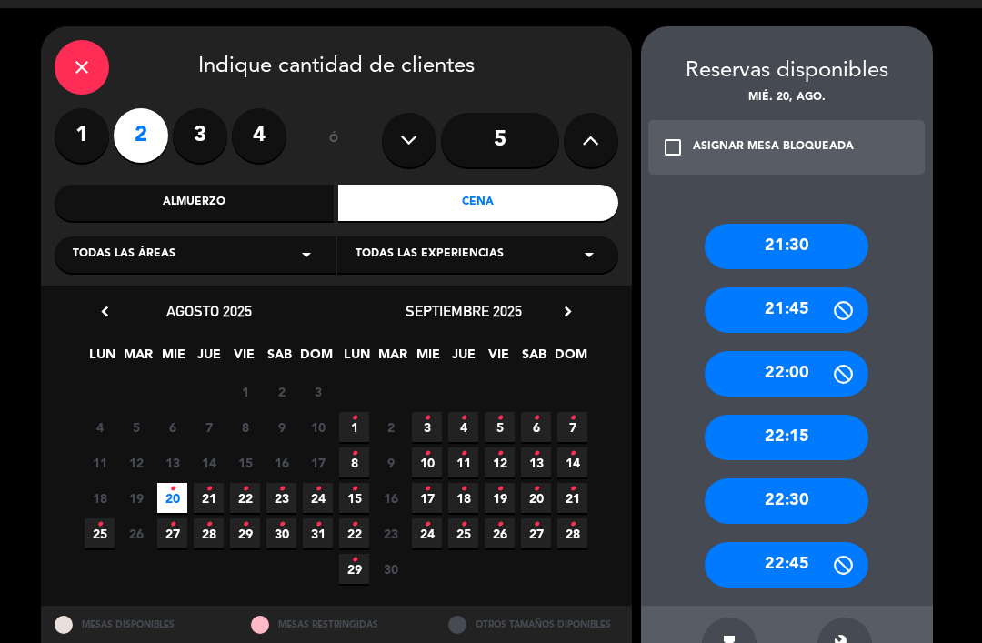
click at [839, 224] on div "21:30" at bounding box center [786, 246] width 164 height 45
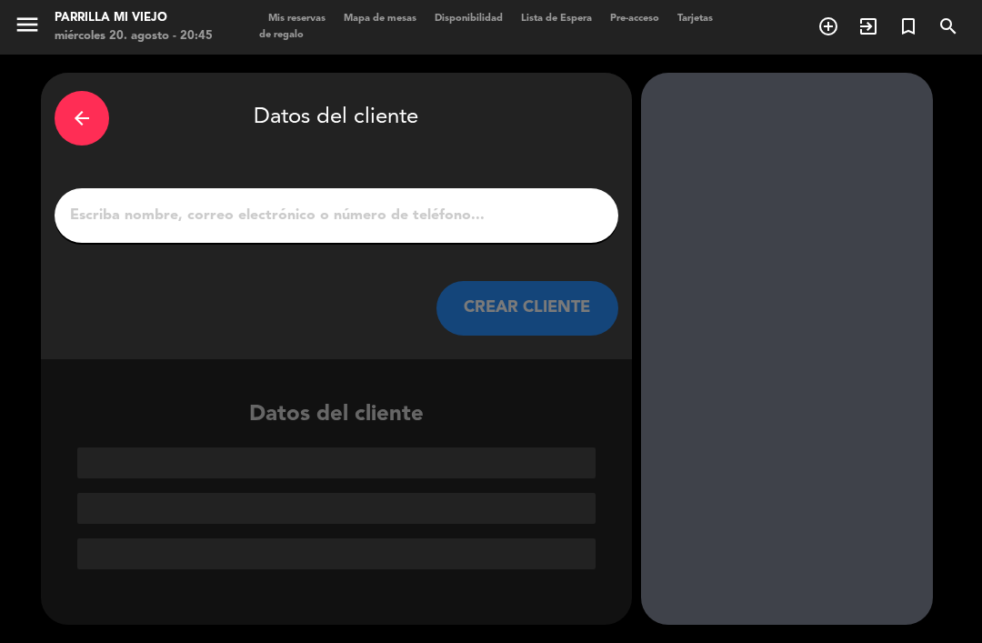
click at [420, 203] on input "1" at bounding box center [336, 215] width 536 height 25
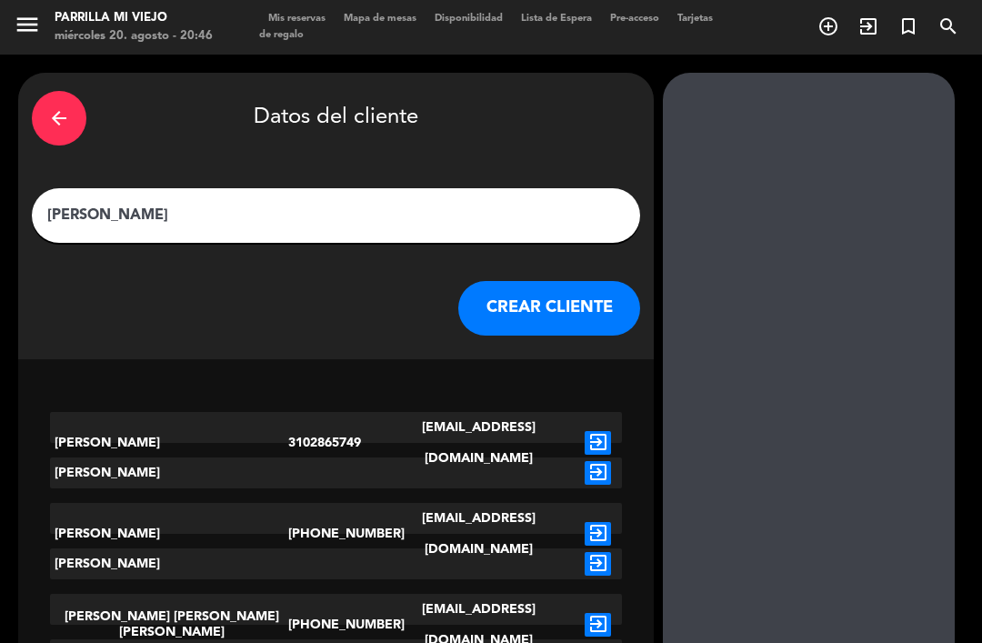
type input "[PERSON_NAME]"
click at [419, 86] on div "arrow_back Datos del cliente" at bounding box center [336, 118] width 608 height 64
click at [485, 281] on button "CREAR CLIENTE" at bounding box center [549, 308] width 182 height 55
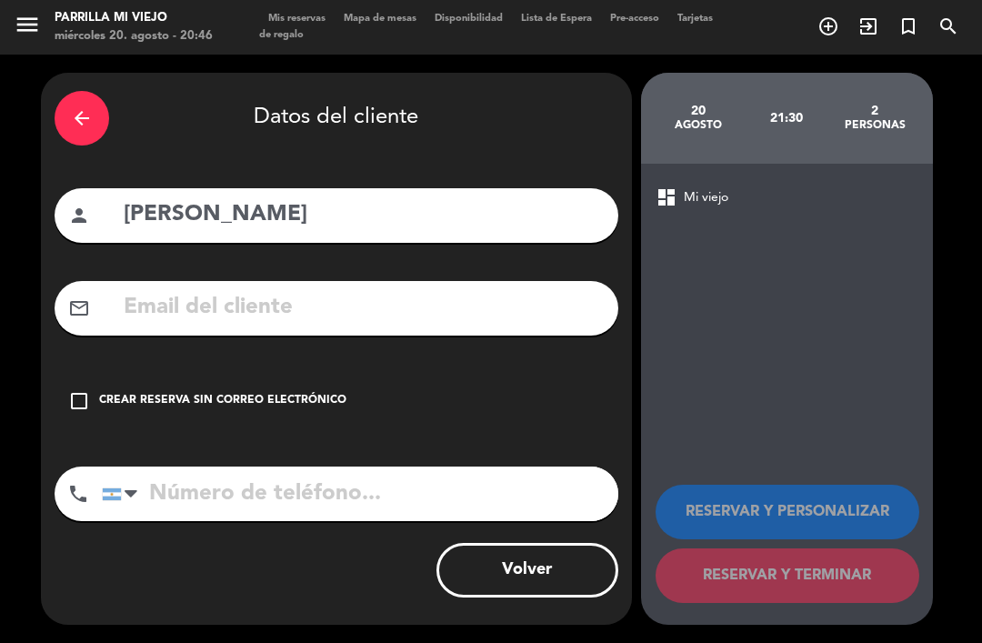
click at [188, 466] on input "tel" at bounding box center [360, 493] width 516 height 55
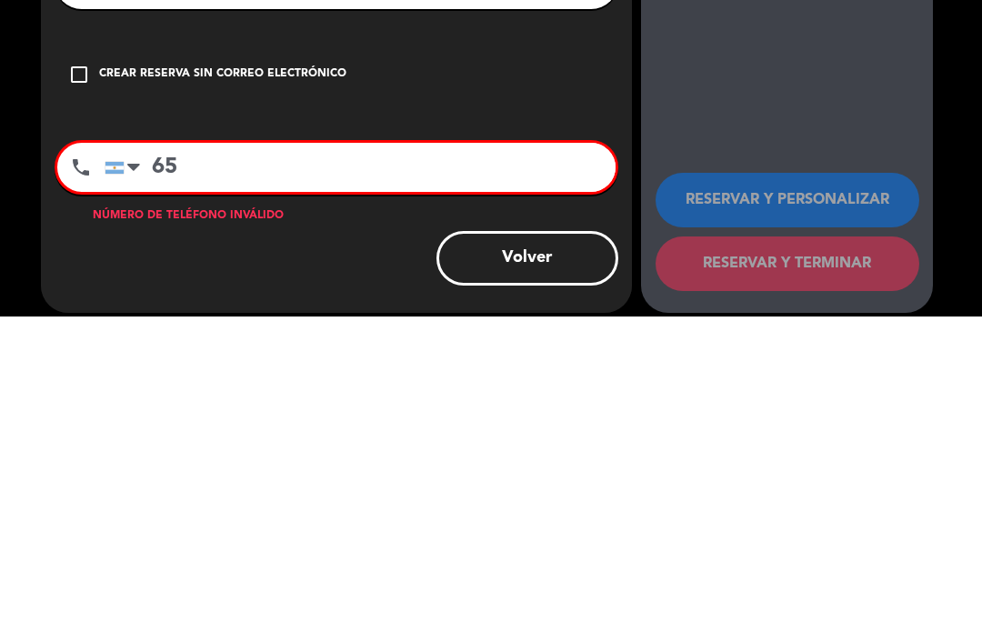
type input "6"
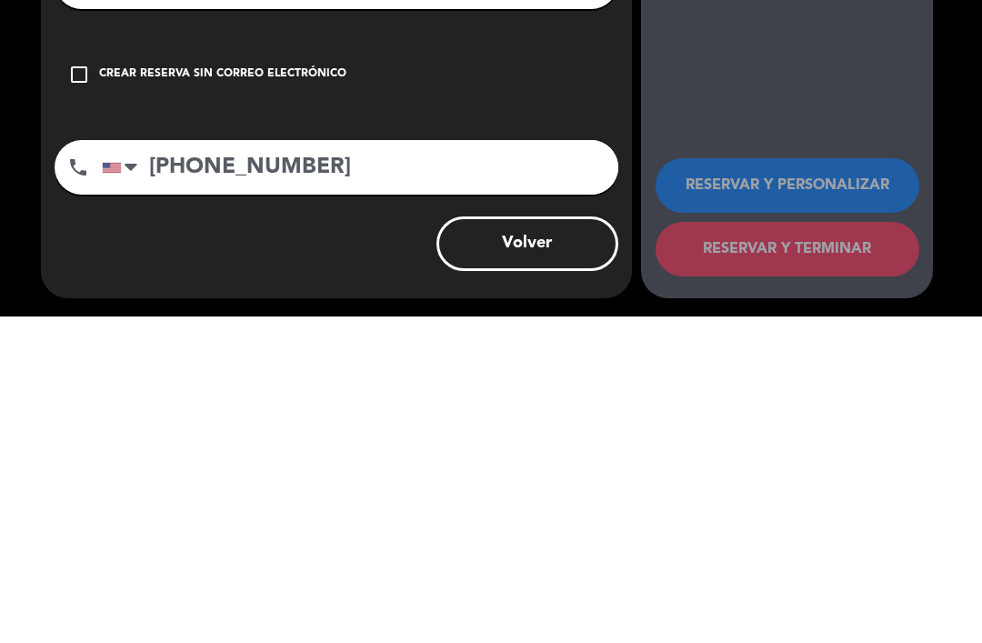
type input "[PHONE_NUMBER]"
click at [224, 392] on div "Crear reserva sin correo electrónico" at bounding box center [222, 401] width 247 height 18
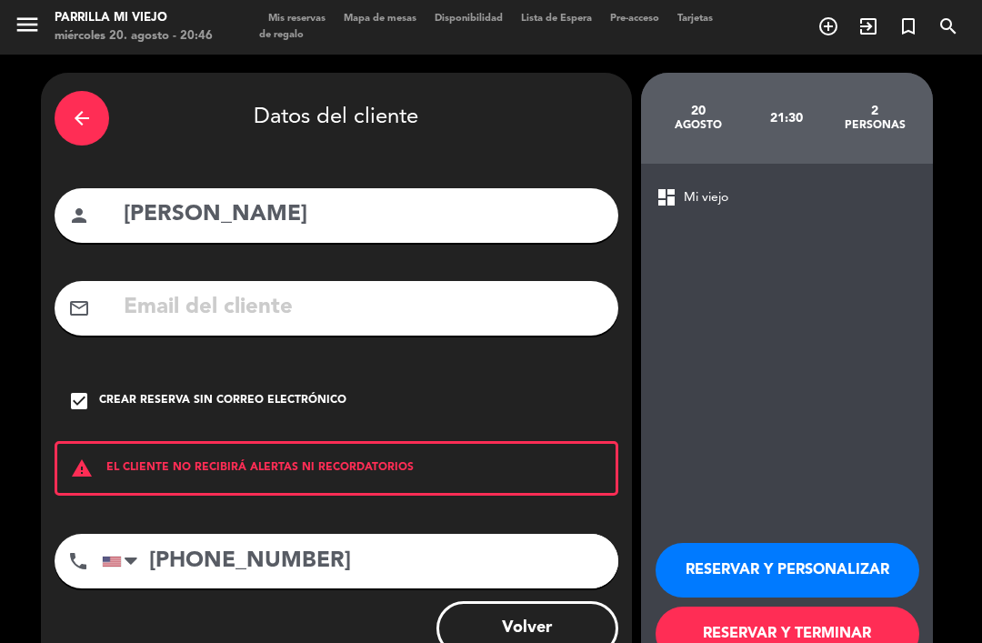
click at [845, 608] on button "RESERVAR Y TERMINAR" at bounding box center [787, 633] width 264 height 55
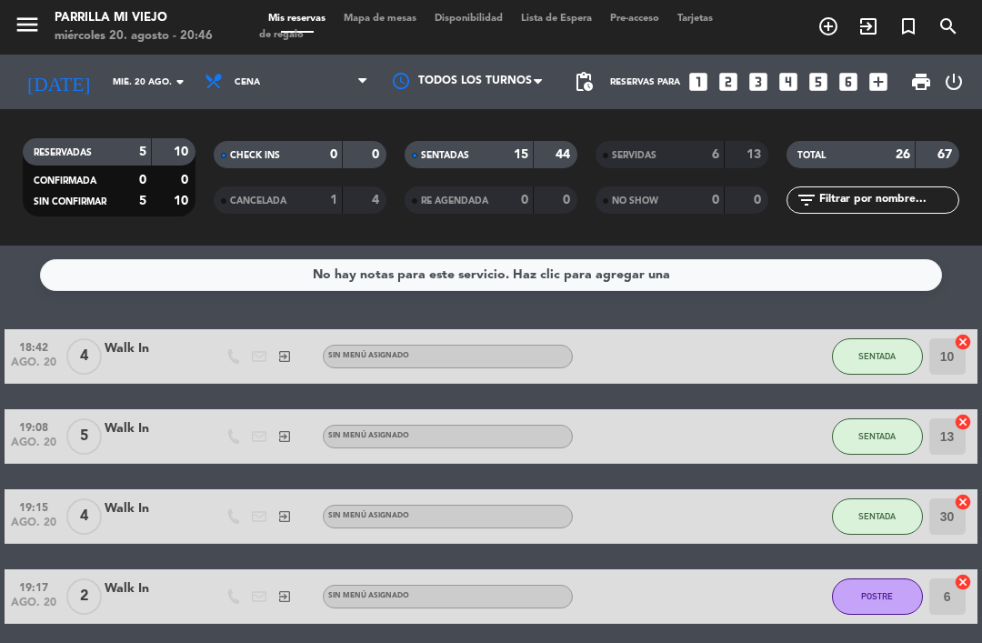
click at [507, 141] on div "SENTADAS 15 44" at bounding box center [490, 154] width 173 height 27
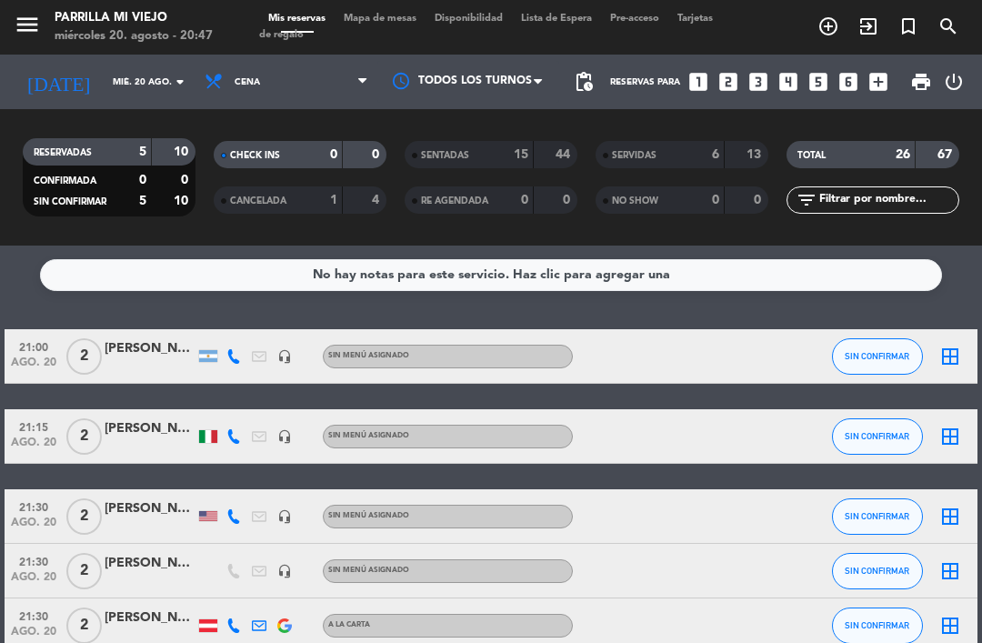
click at [372, 14] on span "Mapa de mesas" at bounding box center [379, 19] width 91 height 10
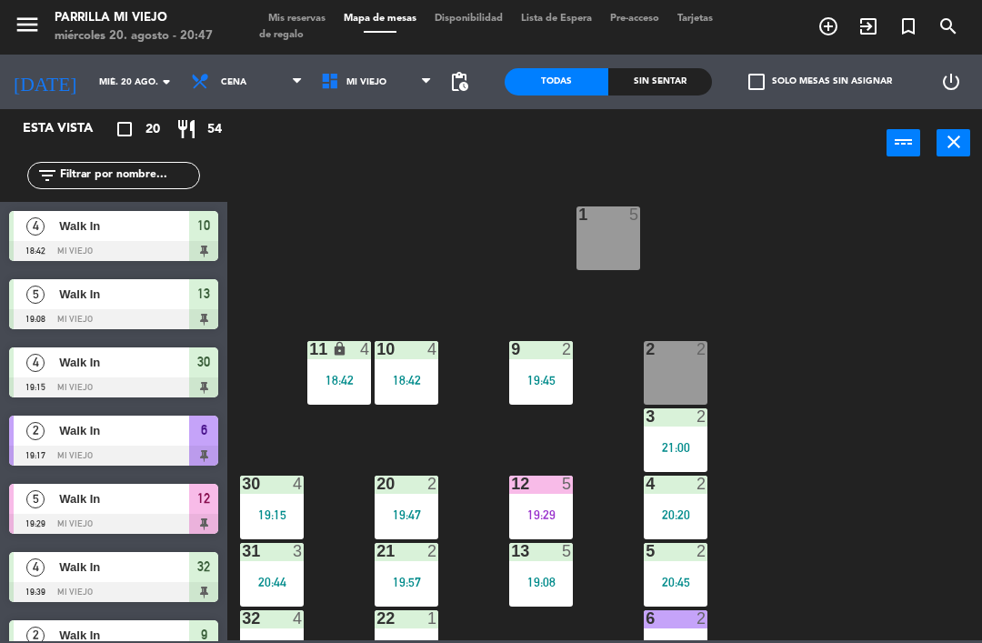
click at [863, 449] on div "1 5 2 2 9 2 19:45 10 4 18:42 11 lock 4 18:42 3 2 21:00 4 2 20:20 12 5 19:29 20 …" at bounding box center [609, 407] width 744 height 465
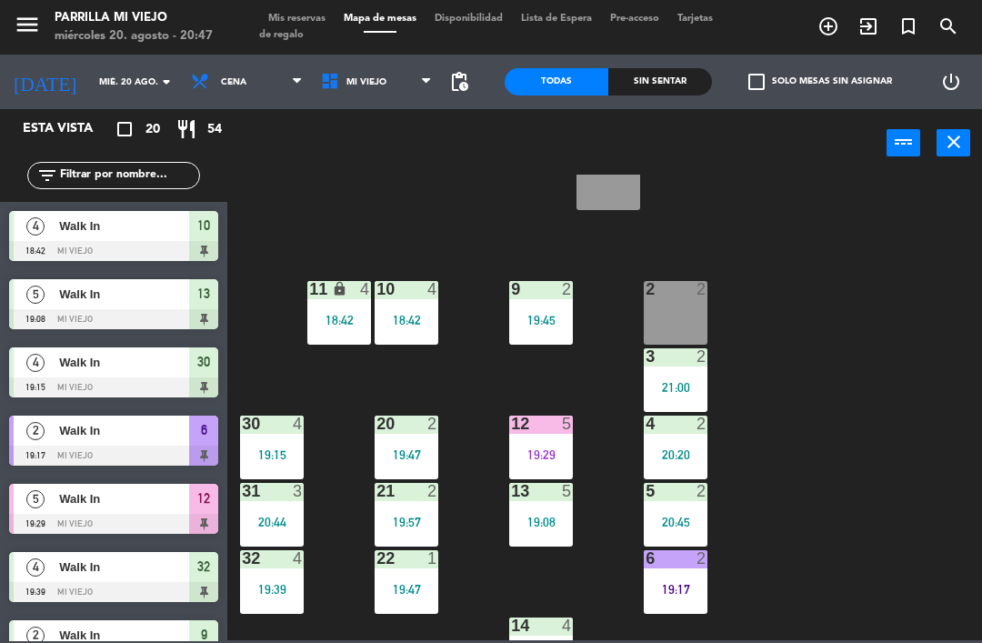
scroll to position [62, 0]
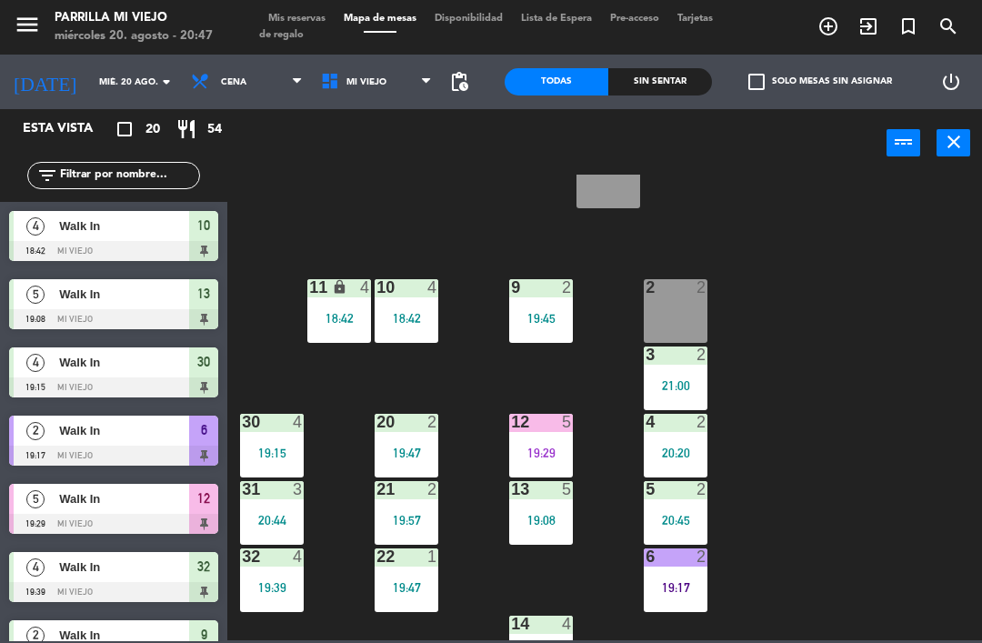
click at [692, 590] on div "19:17" at bounding box center [676, 587] width 64 height 13
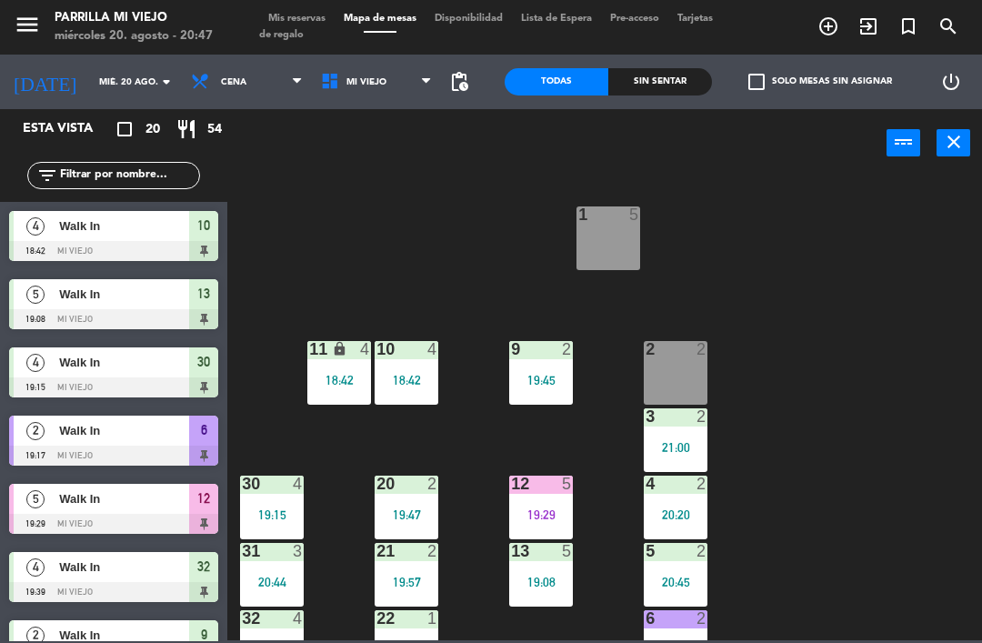
scroll to position [0, 0]
click at [664, 75] on div "Sin sentar" at bounding box center [660, 81] width 104 height 27
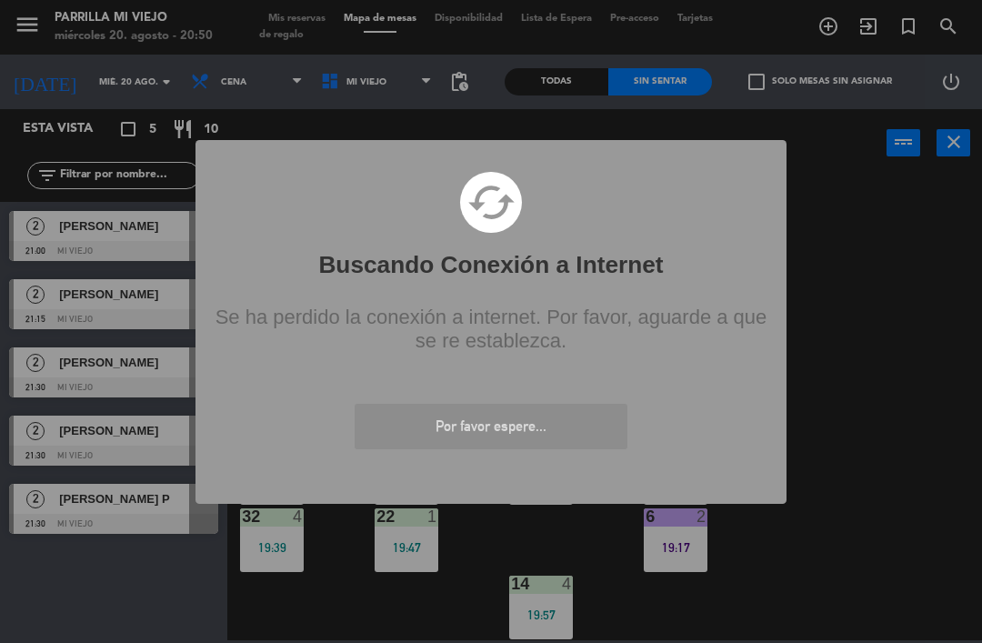
scroll to position [102, 0]
